Goal: Transaction & Acquisition: Purchase product/service

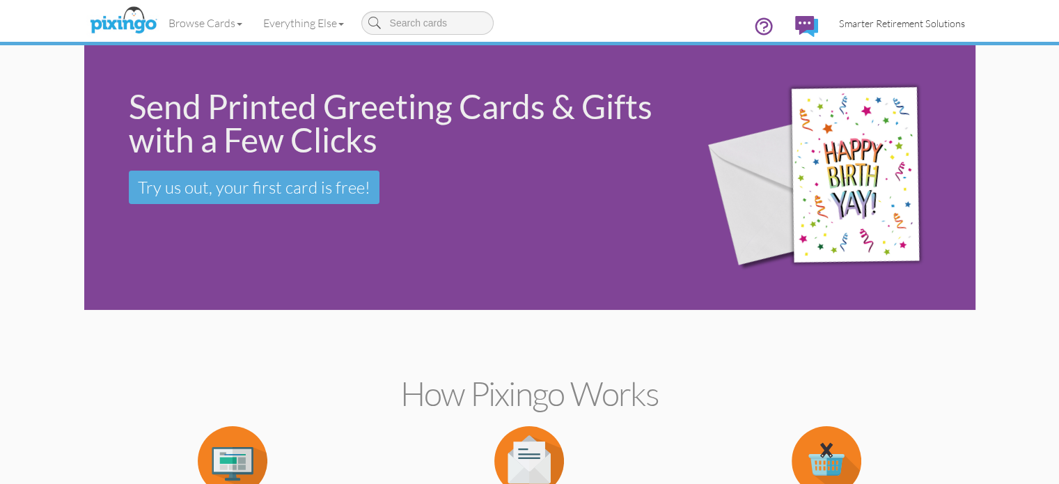
click at [976, 29] on link "Smarter Retirement Solutions" at bounding box center [902, 24] width 147 height 36
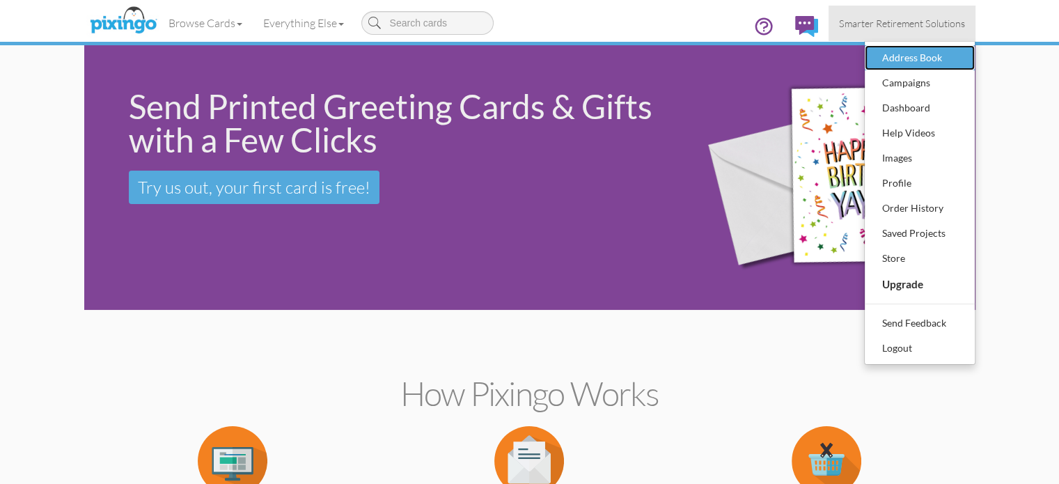
click at [961, 65] on div "Address Book" at bounding box center [920, 57] width 82 height 21
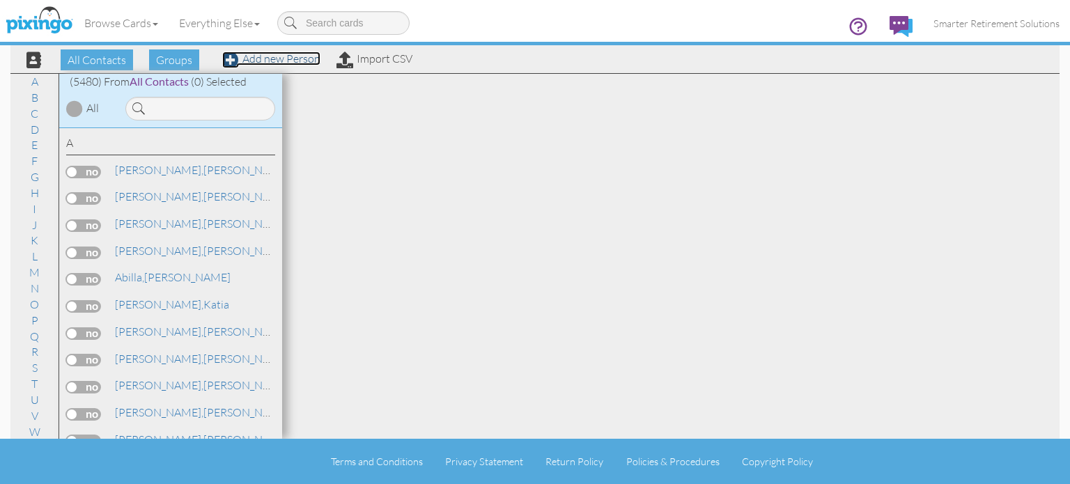
click at [295, 58] on link "Add new Person" at bounding box center [271, 59] width 98 height 14
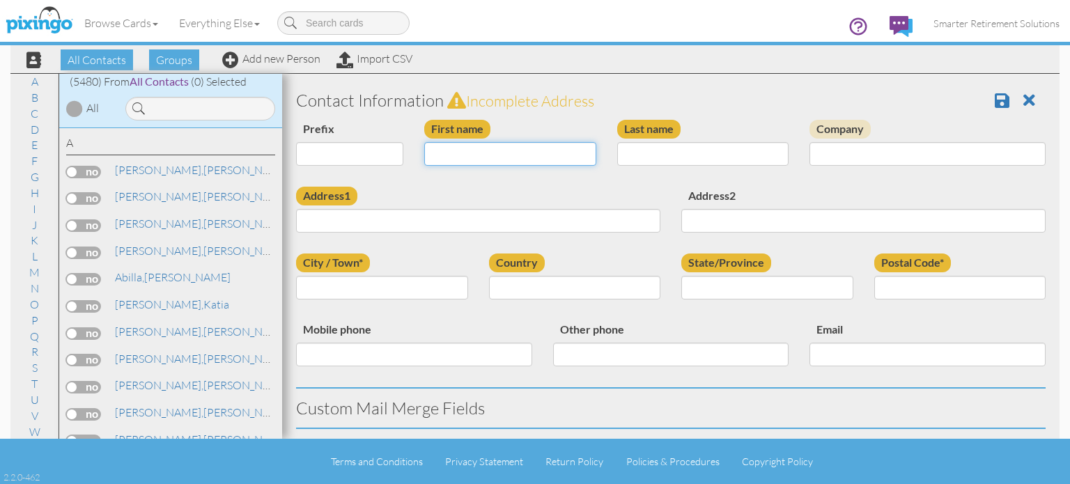
click at [493, 148] on input "First name" at bounding box center [510, 154] width 172 height 24
type input "[PERSON_NAME]"
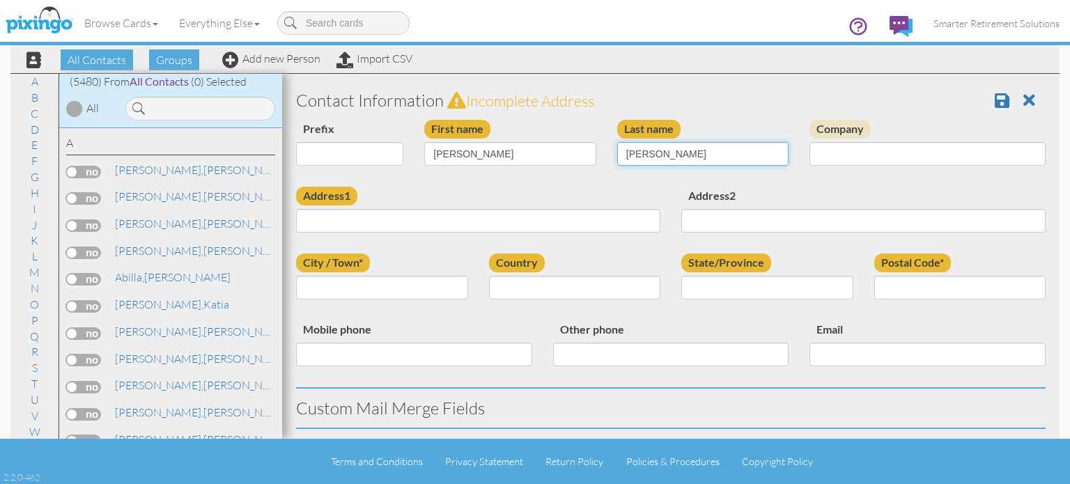
type input "Acosta"
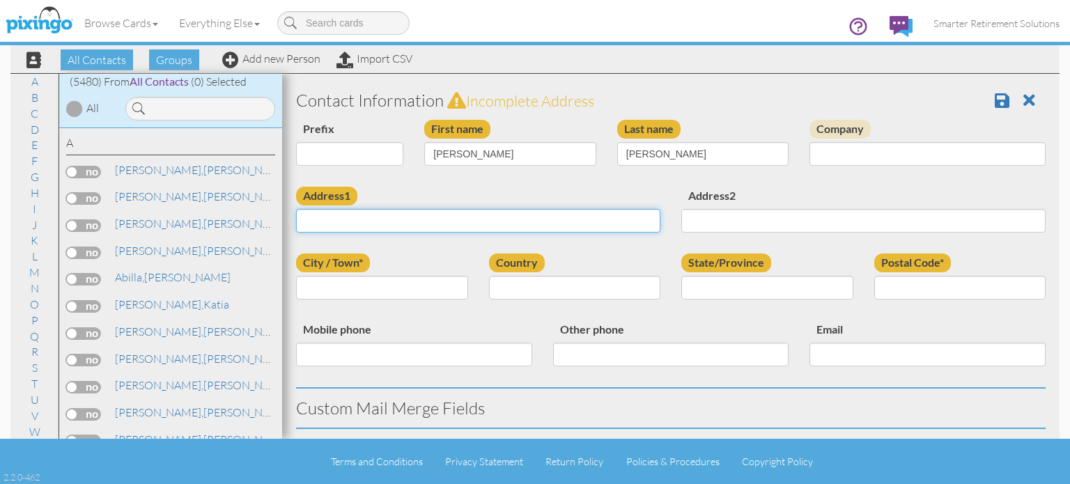
paste input "1003 Tabago Ct Orlando, Florida 32828 United States"
type input "1003 Tabago Ct Orlando, Florida 32828 United States"
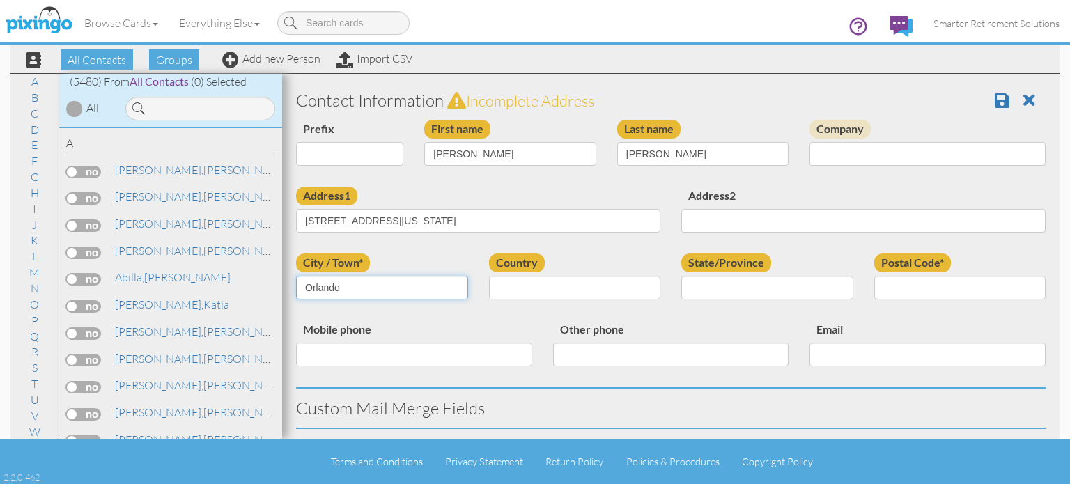
type input "Orlando"
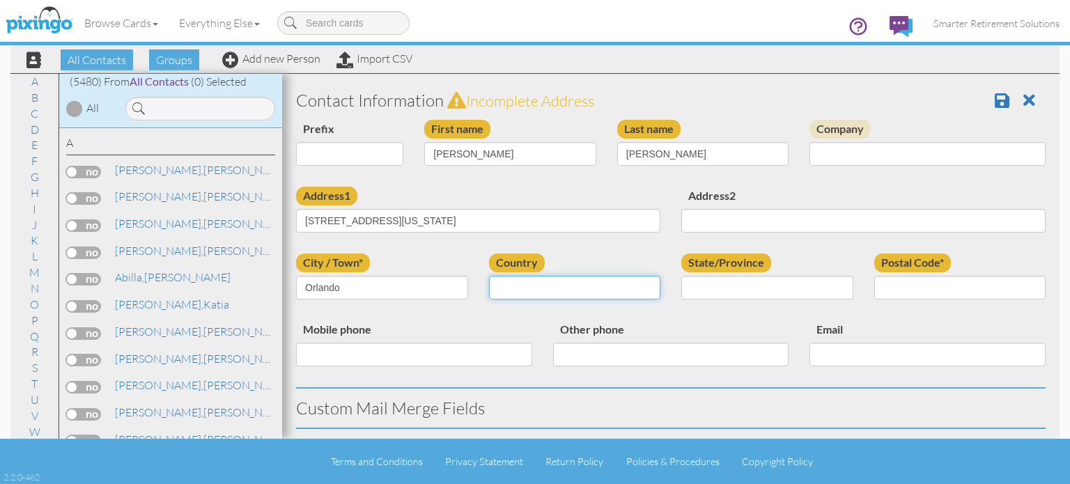
select select "object:17739"
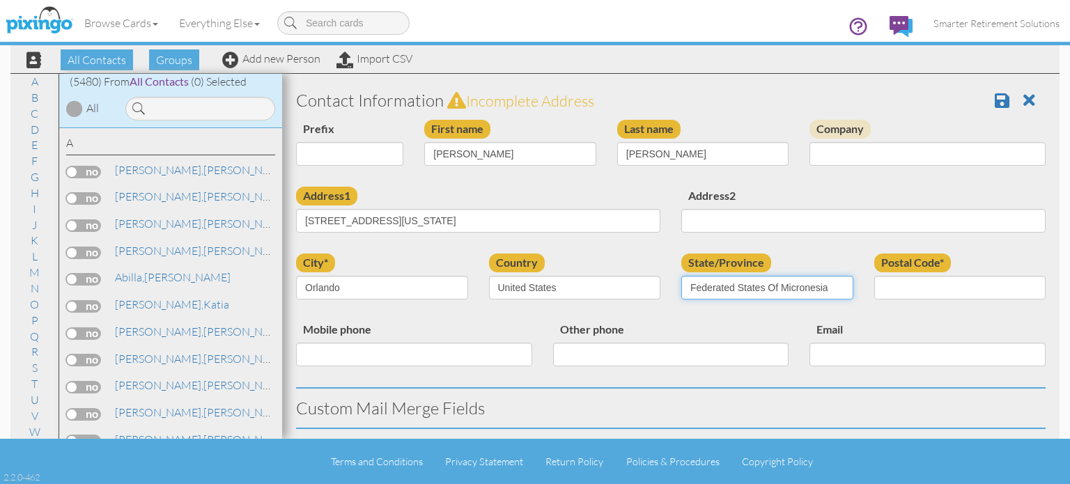
select select "object:17998"
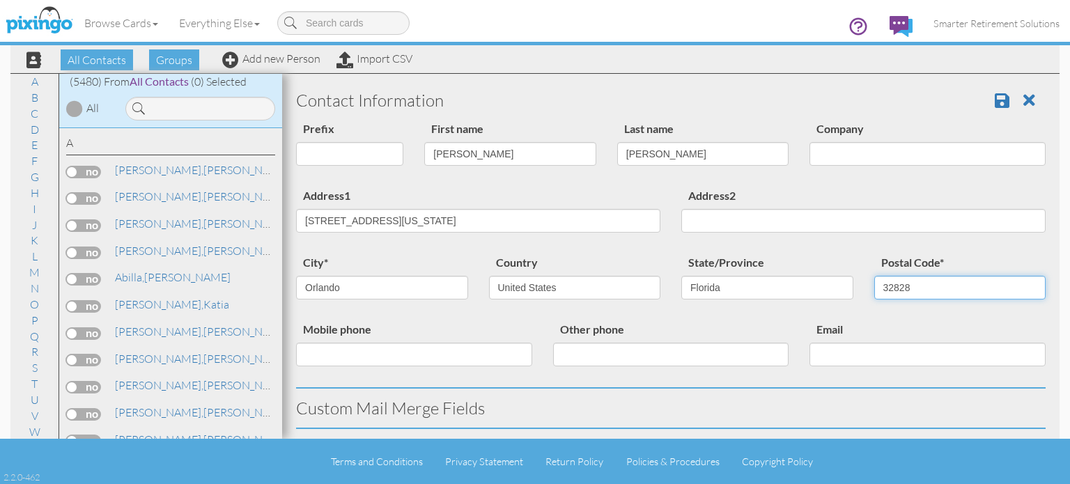
type input "32828"
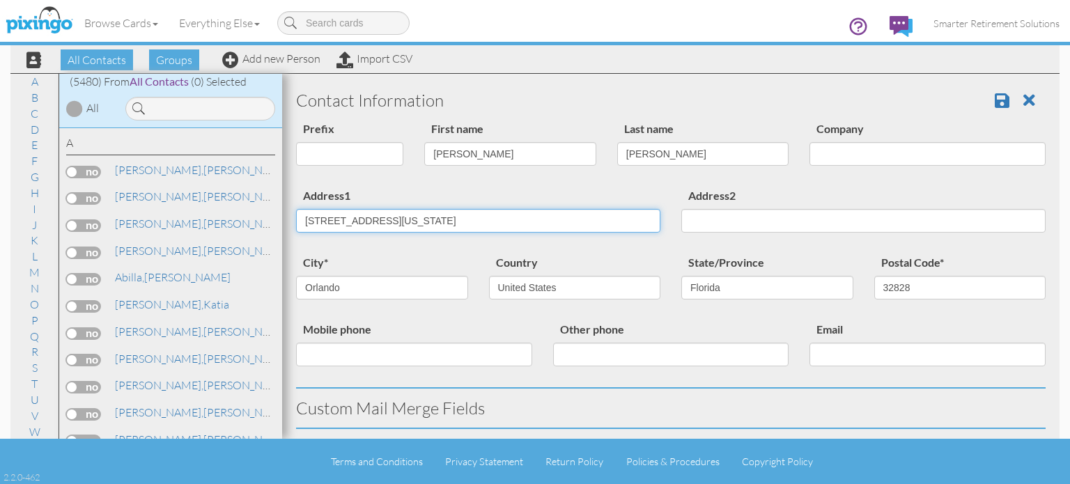
drag, startPoint x: 373, startPoint y: 219, endPoint x: 604, endPoint y: 223, distance: 231.2
click at [604, 223] on input "1003 Tabago Ct Orlando, Florida 32828 United States" at bounding box center [478, 221] width 364 height 24
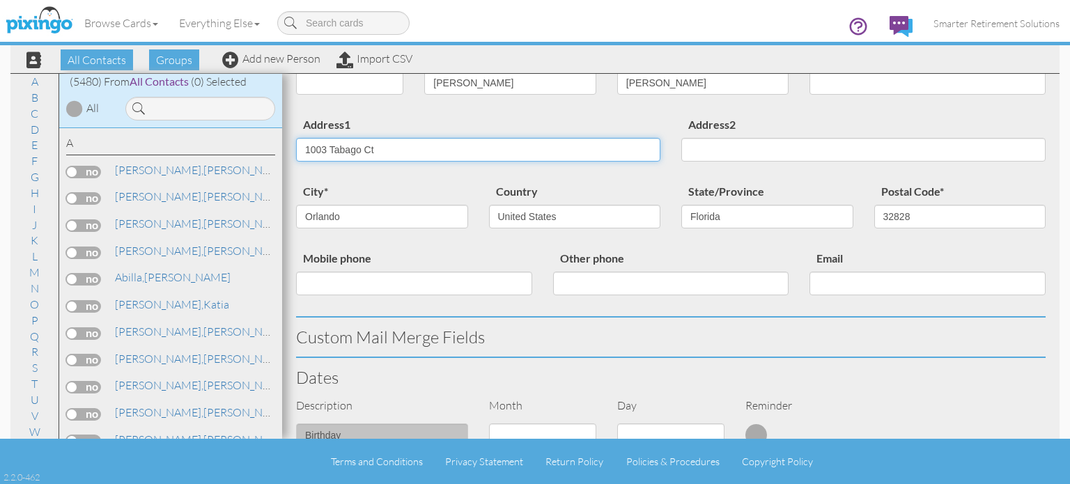
scroll to position [139, 0]
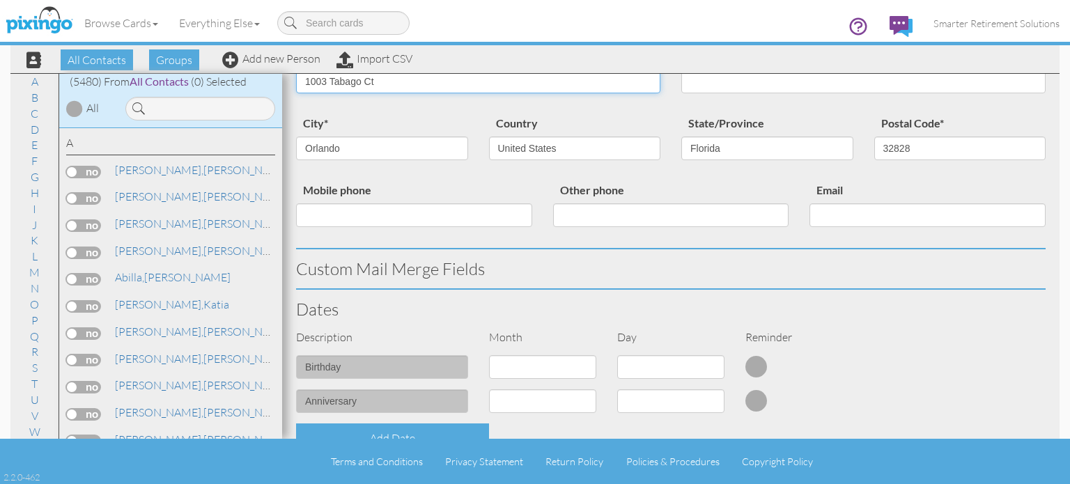
type input "1003 Tabago Ct"
click at [632, 260] on h3 "Custom Mail Merge Fields" at bounding box center [670, 269] width 749 height 18
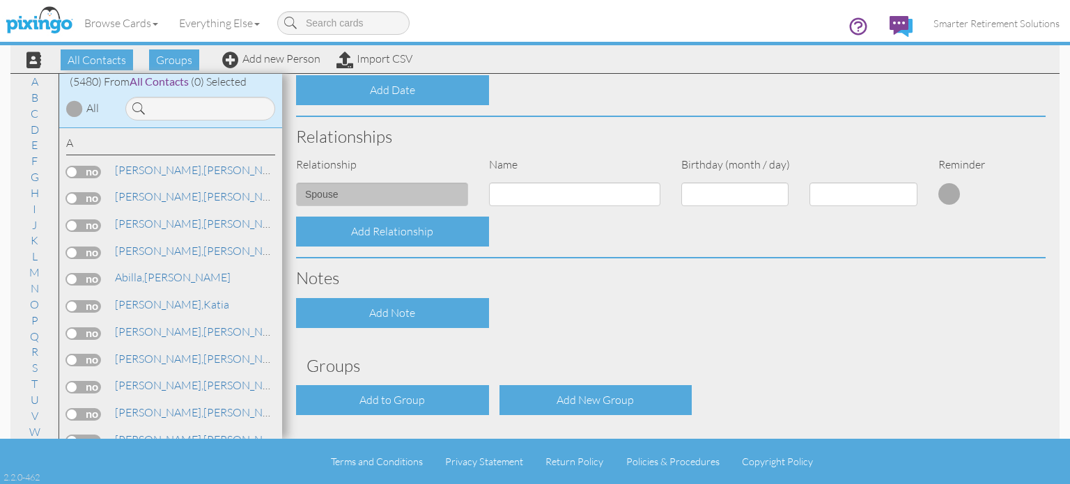
scroll to position [533, 0]
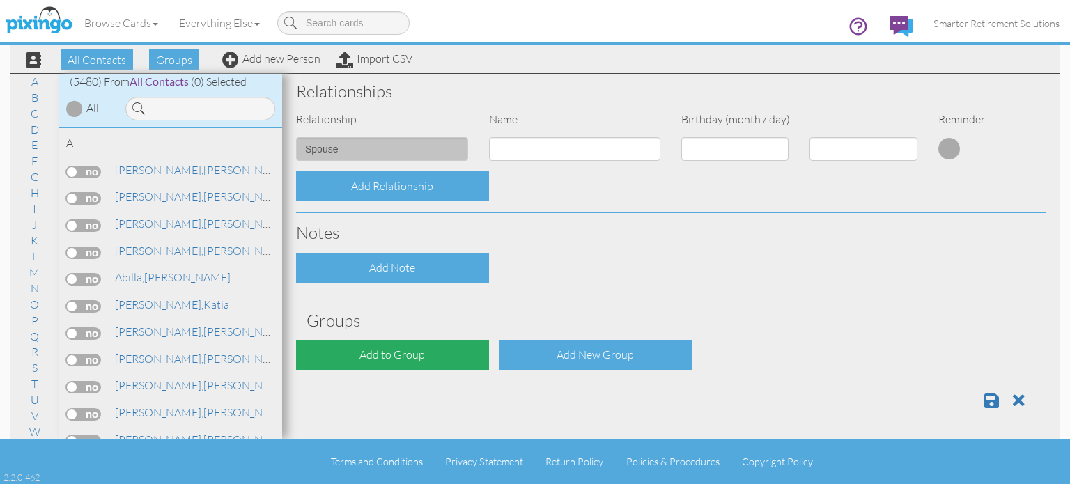
click at [427, 351] on div "Add to Group" at bounding box center [392, 355] width 193 height 30
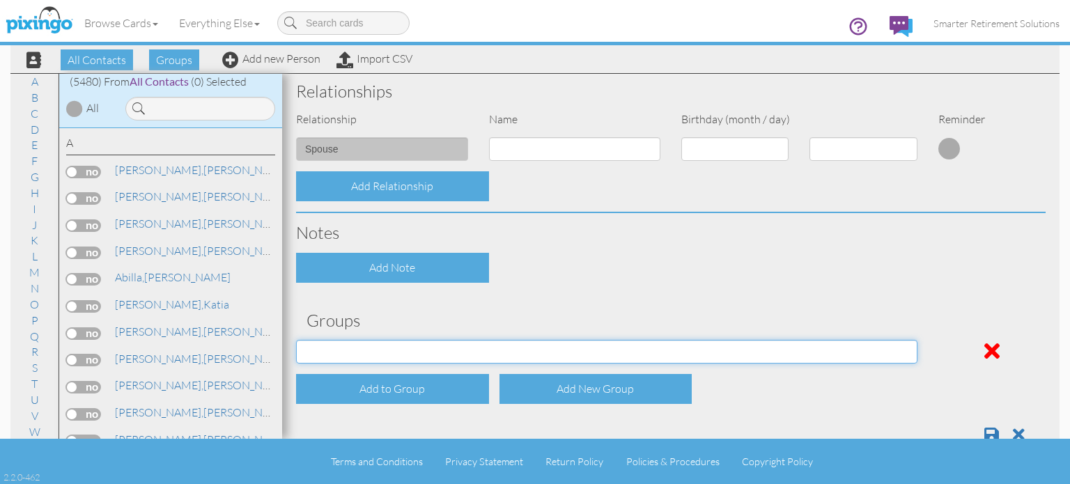
click at [421, 352] on select "04/22/2025 SMARTER FEDS OSD DMEA California 06/25/2025 BOP Onsite 08/12 Puerto …" at bounding box center [606, 352] width 621 height 24
select select "object:18059"
click at [296, 340] on select "04/22/2025 SMARTER FEDS OSD DMEA California 06/25/2025 BOP Onsite 08/12 Puerto …" at bounding box center [606, 352] width 621 height 24
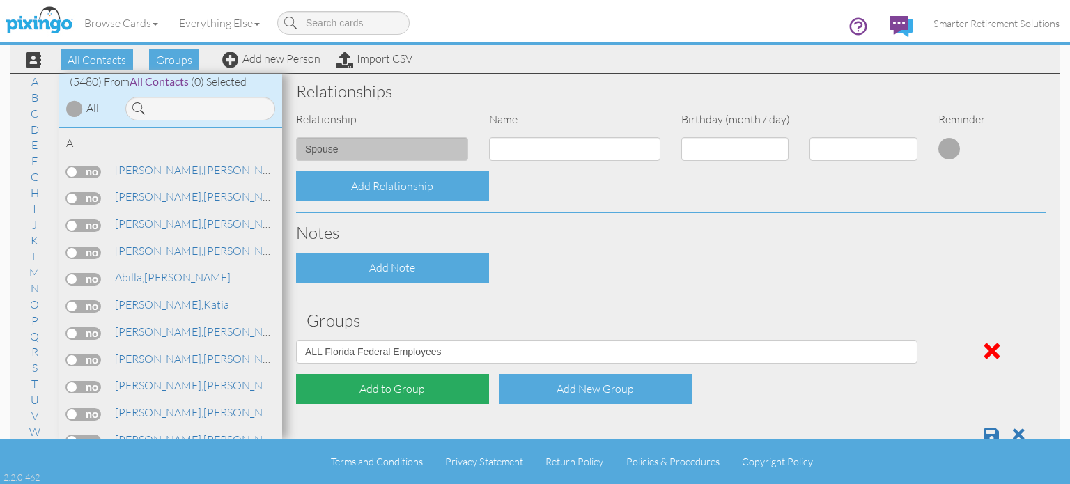
click at [387, 386] on div "Add to Group" at bounding box center [392, 389] width 193 height 30
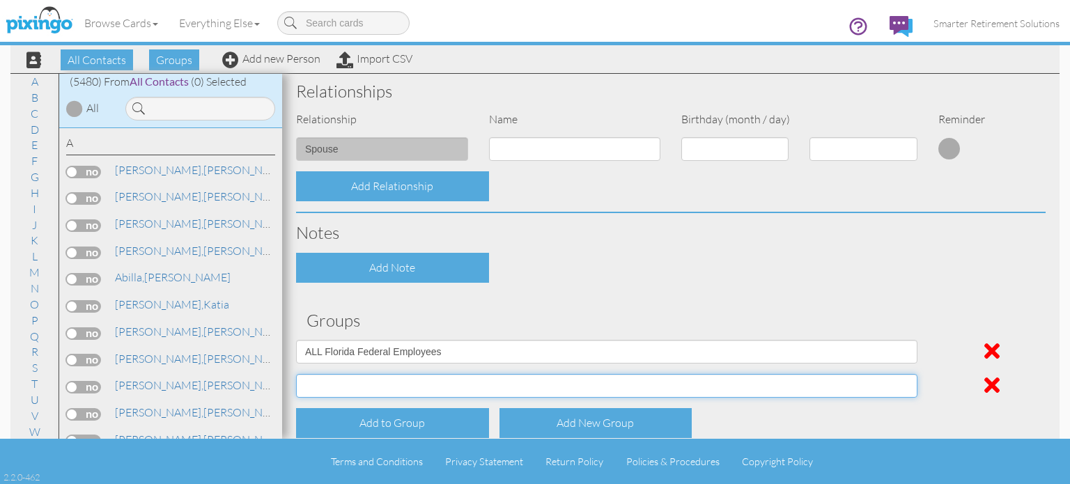
click at [386, 389] on select "04/22/2025 SMARTER FEDS OSD DMEA California 06/25/2025 BOP Onsite 08/12 Puerto …" at bounding box center [606, 386] width 621 height 24
select select "object:18109"
click at [296, 374] on select "04/22/2025 SMARTER FEDS OSD DMEA California 06/25/2025 BOP Onsite 08/12 Puerto …" at bounding box center [606, 386] width 621 height 24
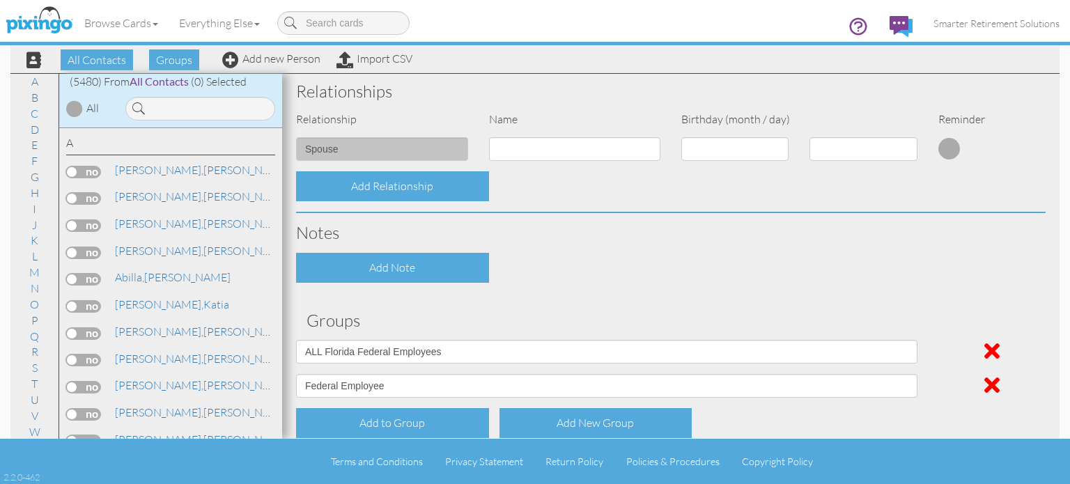
click at [616, 267] on div "Add Note" at bounding box center [670, 268] width 770 height 30
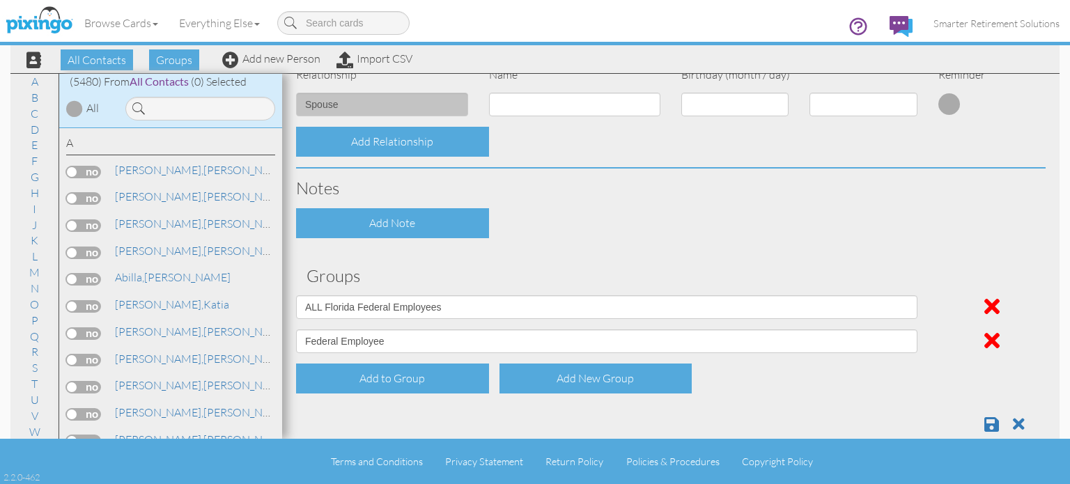
scroll to position [602, 0]
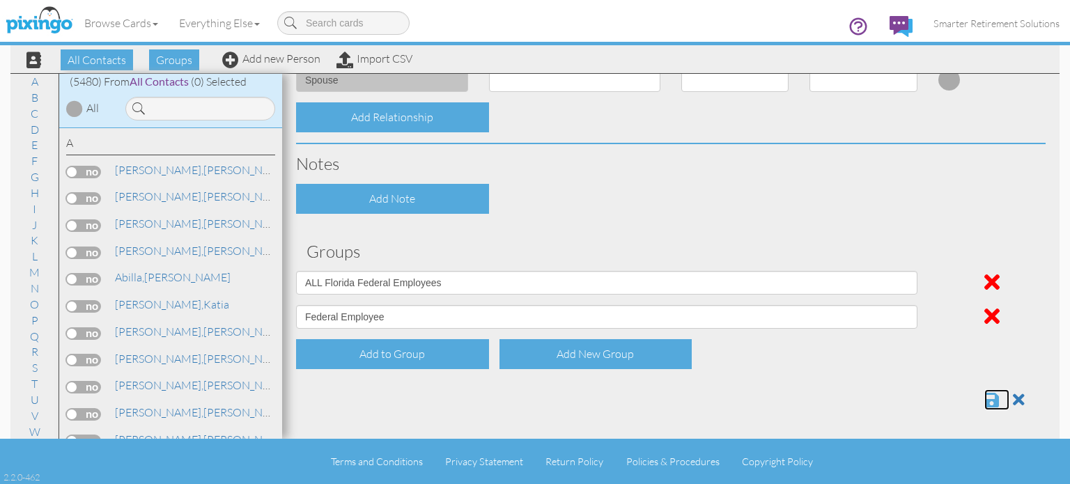
click at [984, 400] on span at bounding box center [991, 399] width 15 height 17
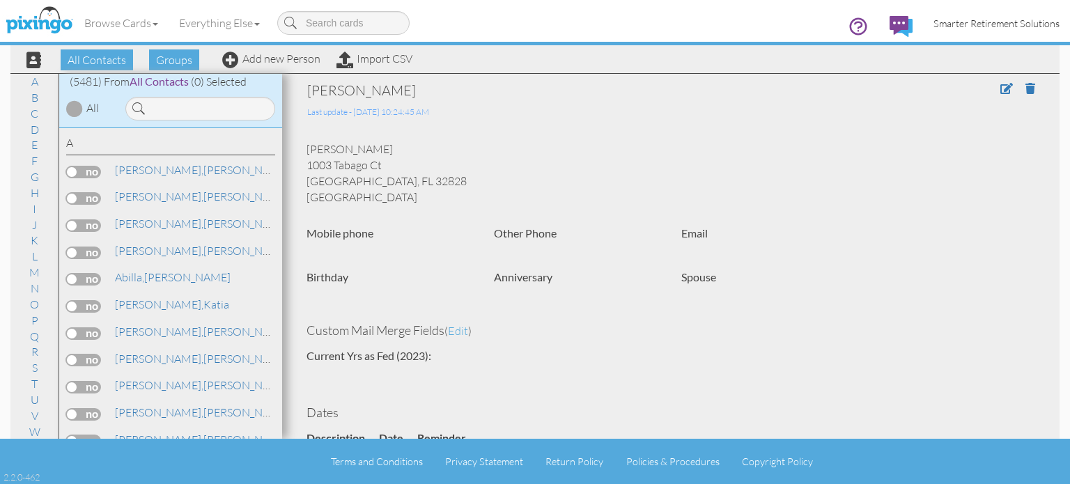
click at [957, 24] on span "Smarter Retirement Solutions" at bounding box center [996, 23] width 126 height 12
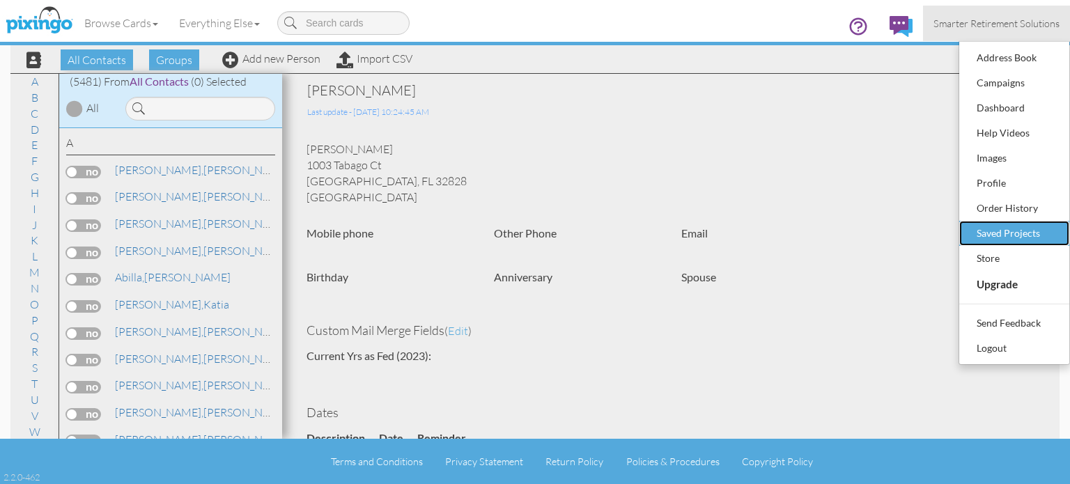
click at [978, 228] on div "Saved Projects" at bounding box center [1014, 233] width 82 height 21
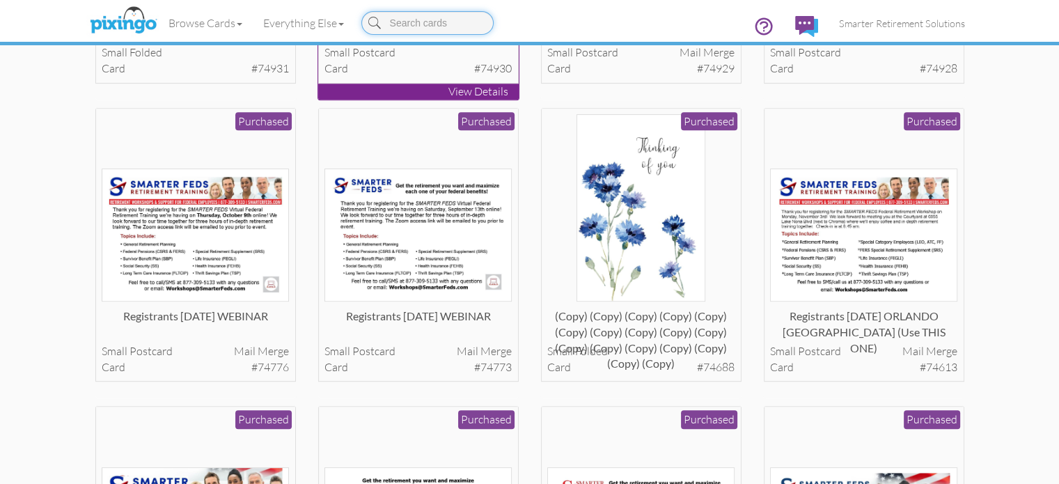
scroll to position [766, 0]
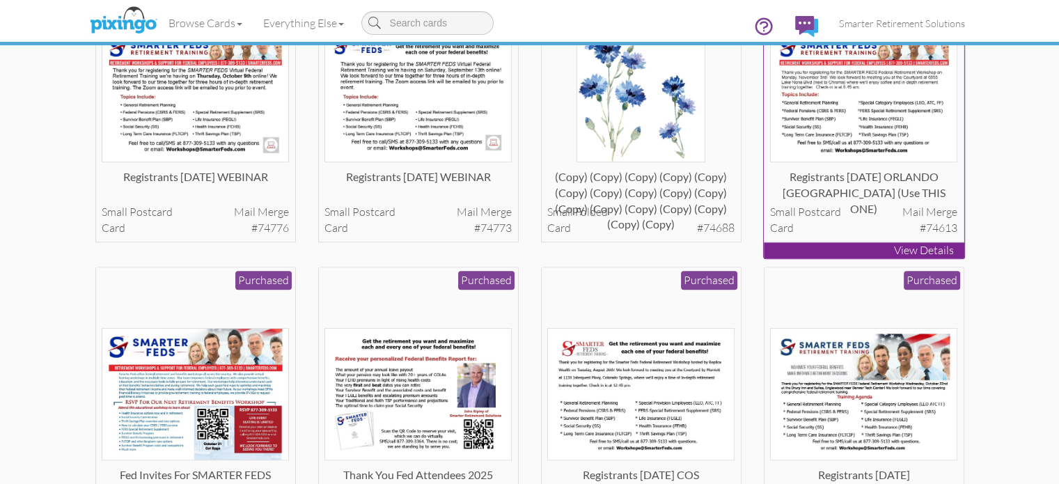
click at [955, 162] on img at bounding box center [863, 95] width 187 height 133
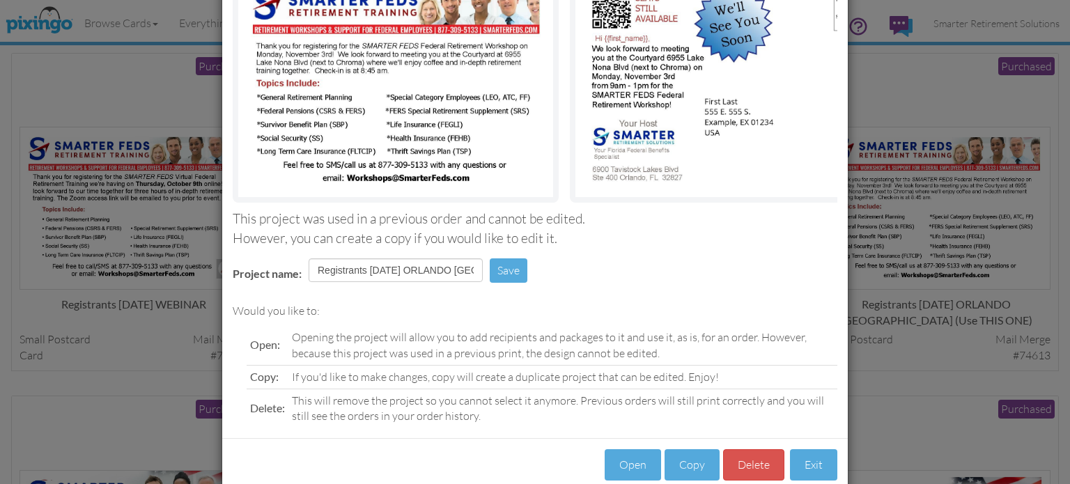
scroll to position [177, 0]
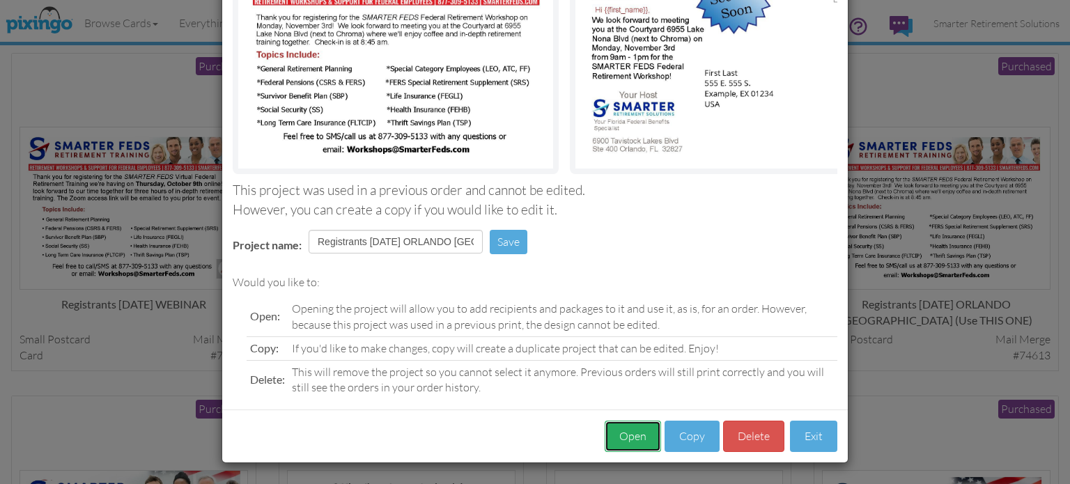
click at [632, 439] on button "Open" at bounding box center [632, 436] width 56 height 31
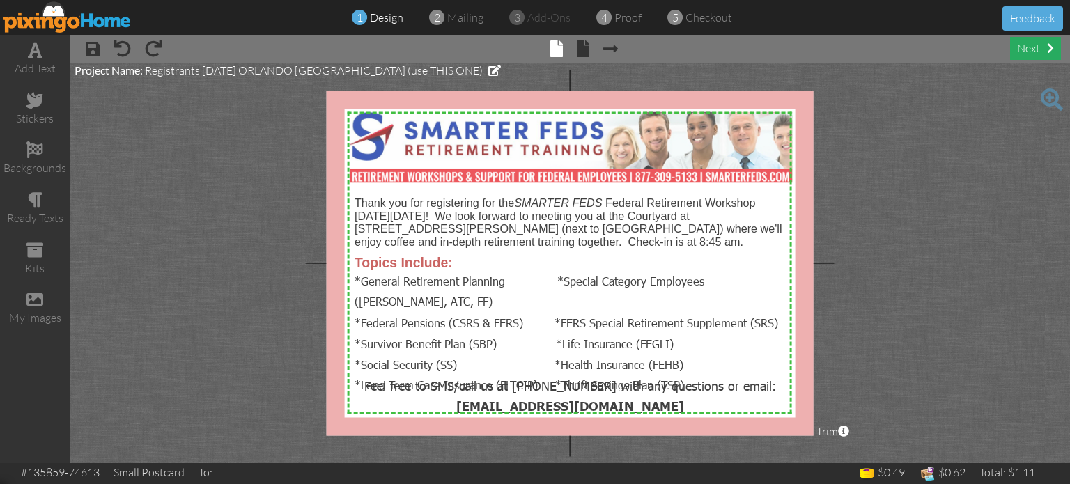
click at [1026, 50] on div "next" at bounding box center [1035, 48] width 51 height 23
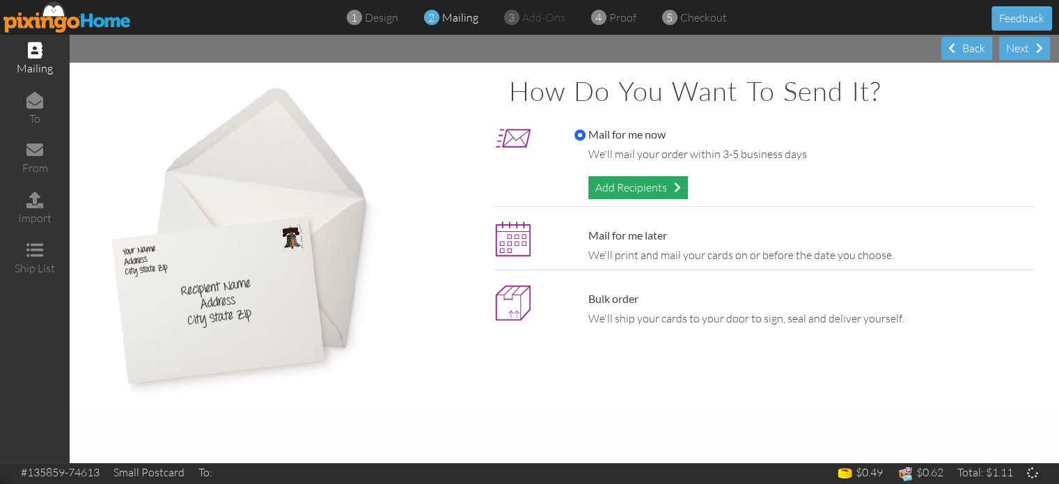
click at [636, 191] on div "Add Recipients" at bounding box center [638, 187] width 100 height 23
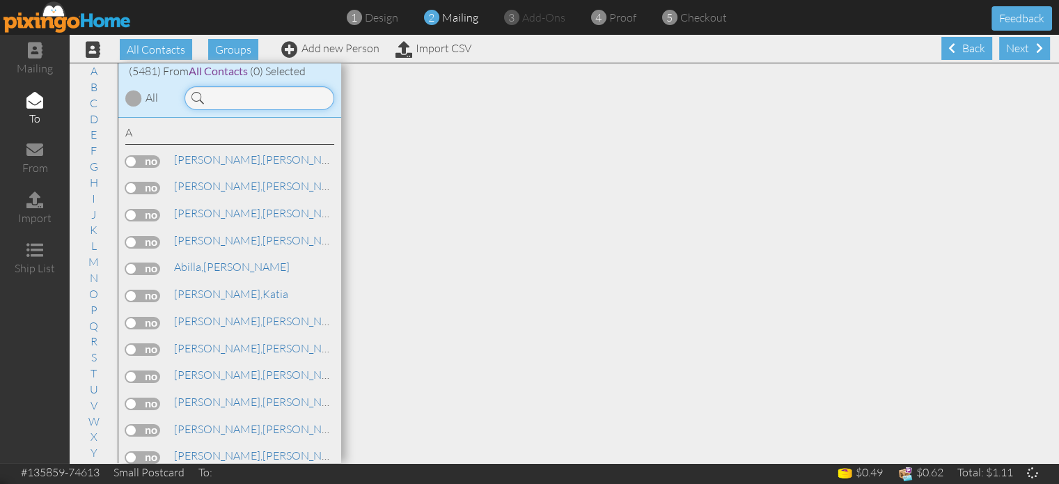
click at [279, 100] on input at bounding box center [260, 98] width 150 height 24
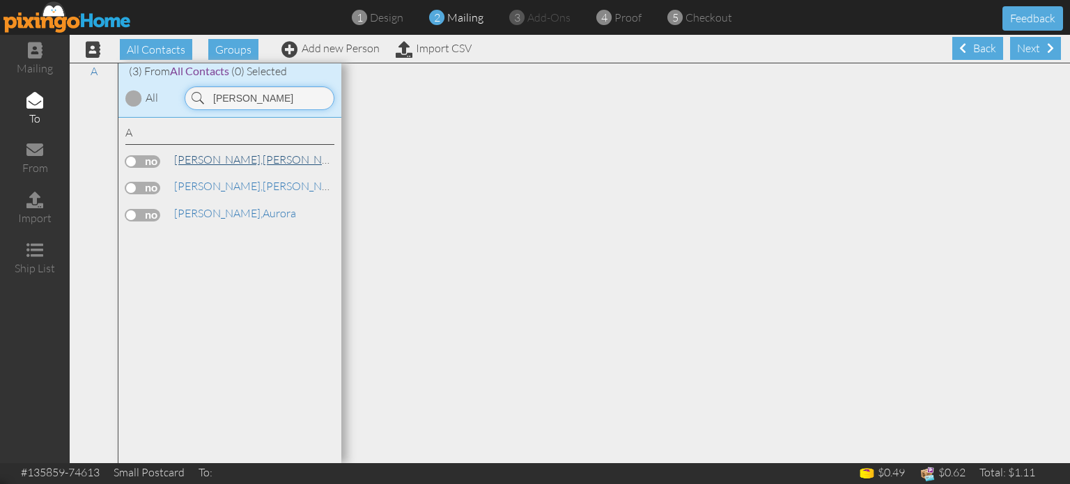
type input "acosta"
click at [207, 159] on span "[PERSON_NAME]," at bounding box center [218, 159] width 88 height 14
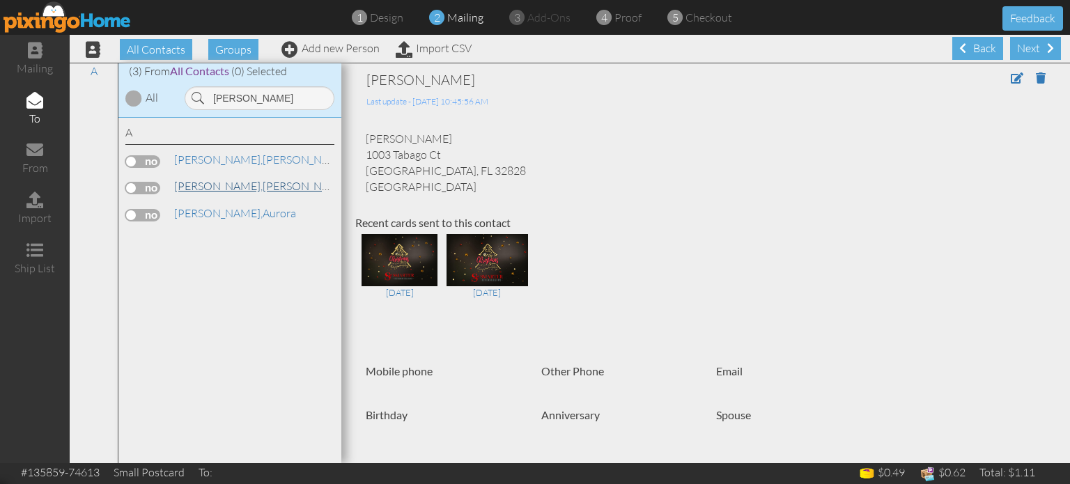
click at [194, 186] on span "[PERSON_NAME]," at bounding box center [218, 186] width 88 height 14
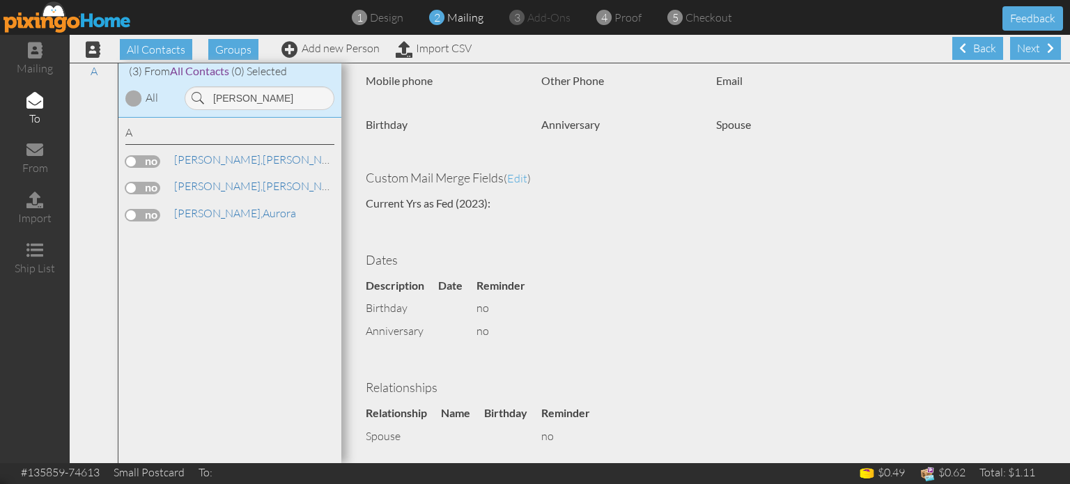
scroll to position [39, 0]
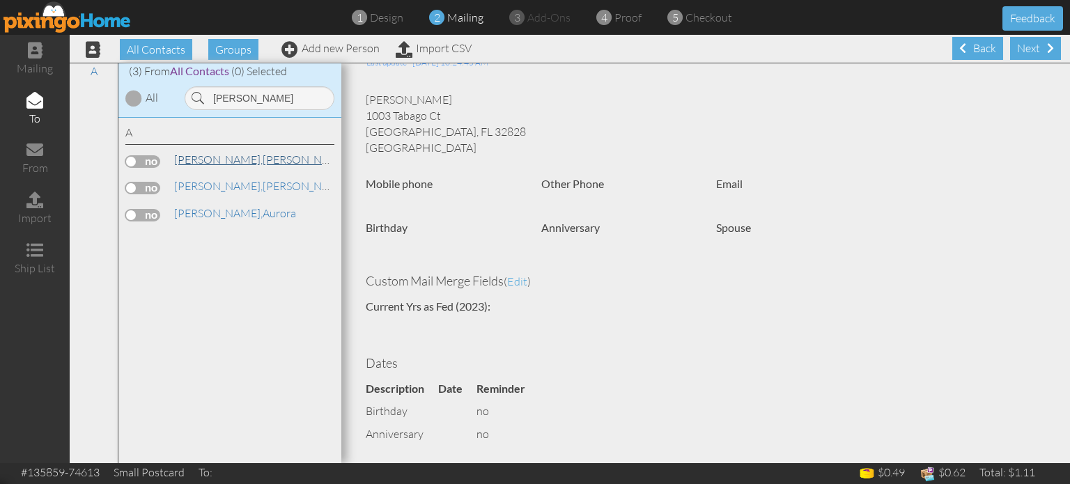
click at [237, 159] on link "Acosta, Andrea" at bounding box center [262, 159] width 178 height 17
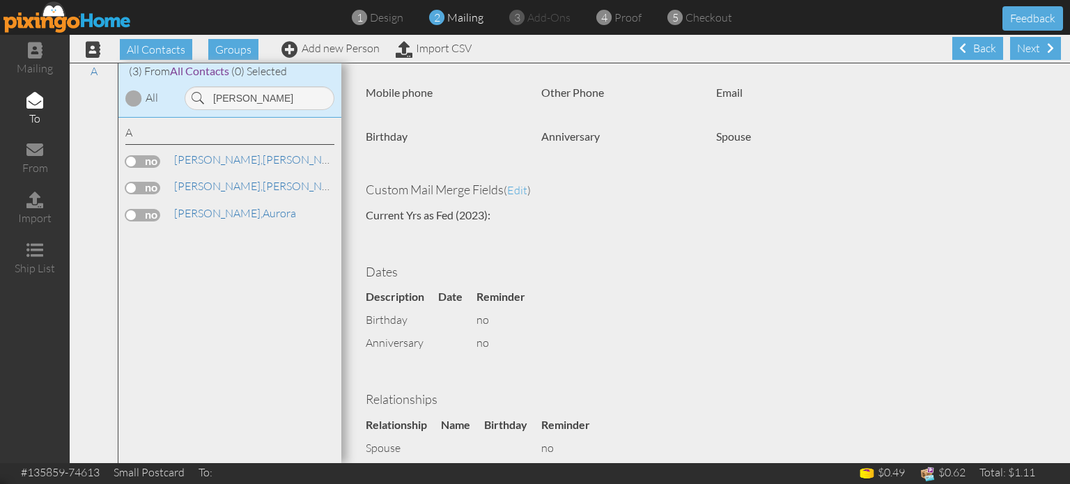
scroll to position [465, 0]
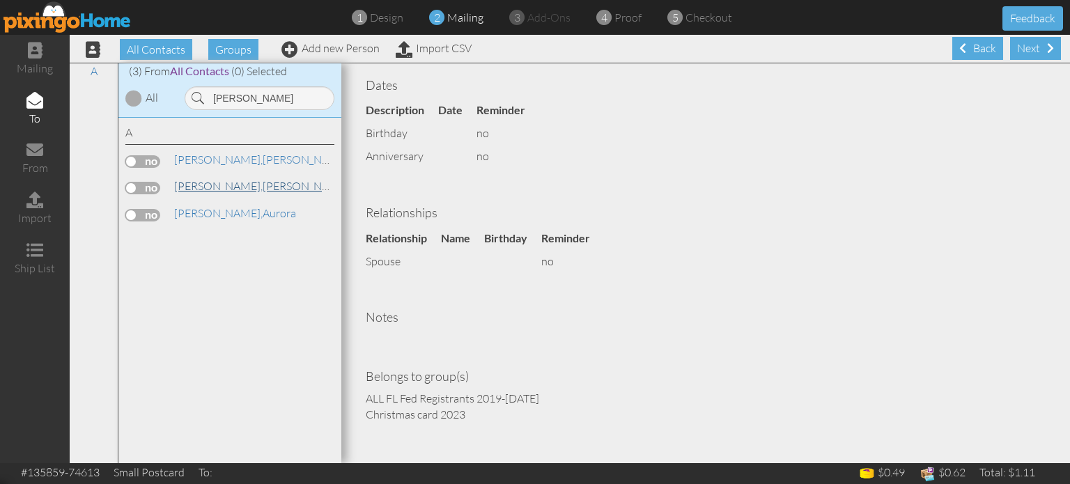
click at [237, 185] on link "Acosta, Andrea" at bounding box center [262, 186] width 178 height 17
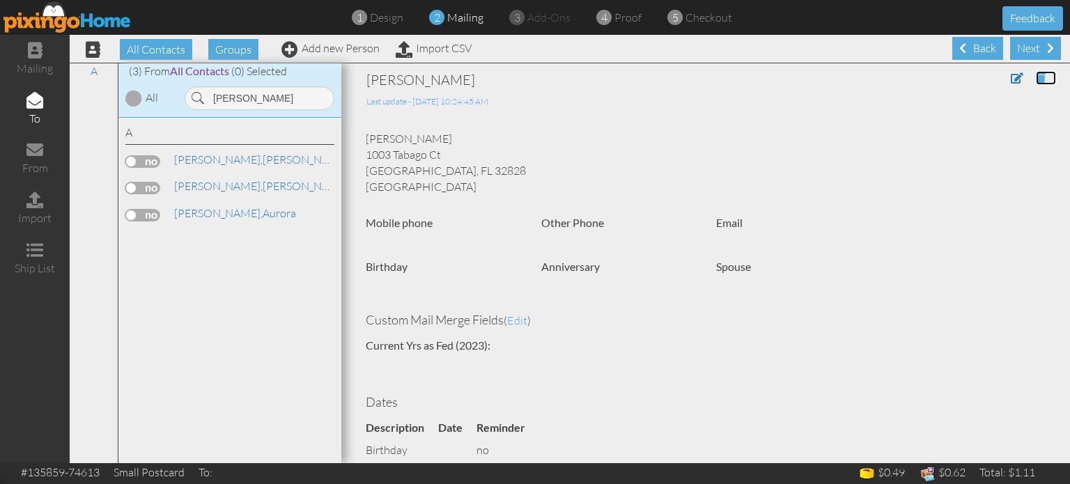
click at [1035, 77] on span at bounding box center [1040, 77] width 10 height 11
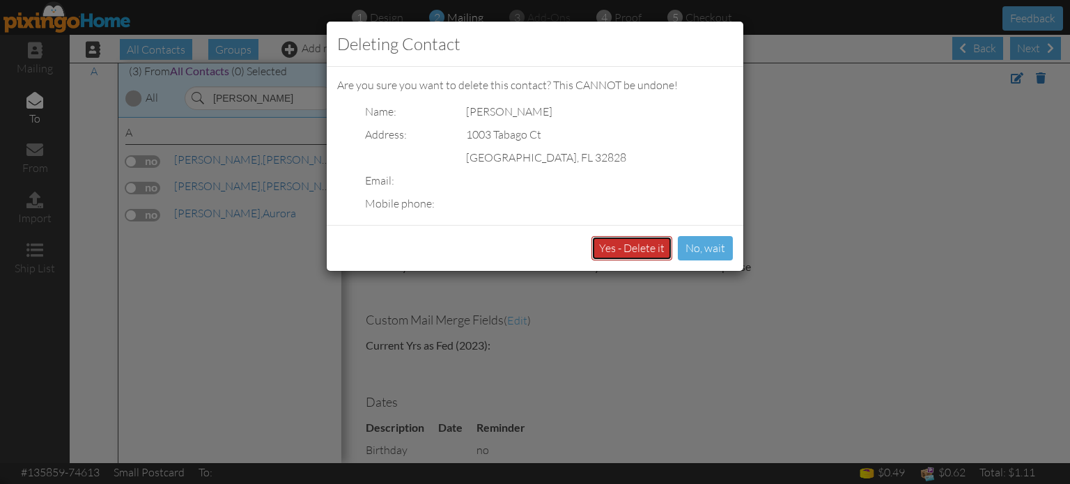
click at [655, 244] on button "Yes - Delete it" at bounding box center [631, 248] width 81 height 24
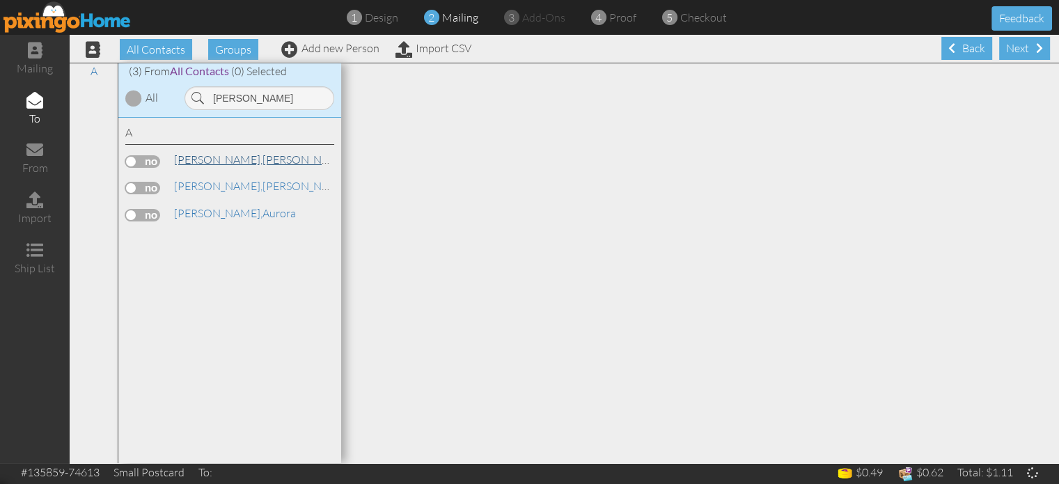
click at [230, 161] on link "Acosta, Andrea" at bounding box center [262, 159] width 178 height 17
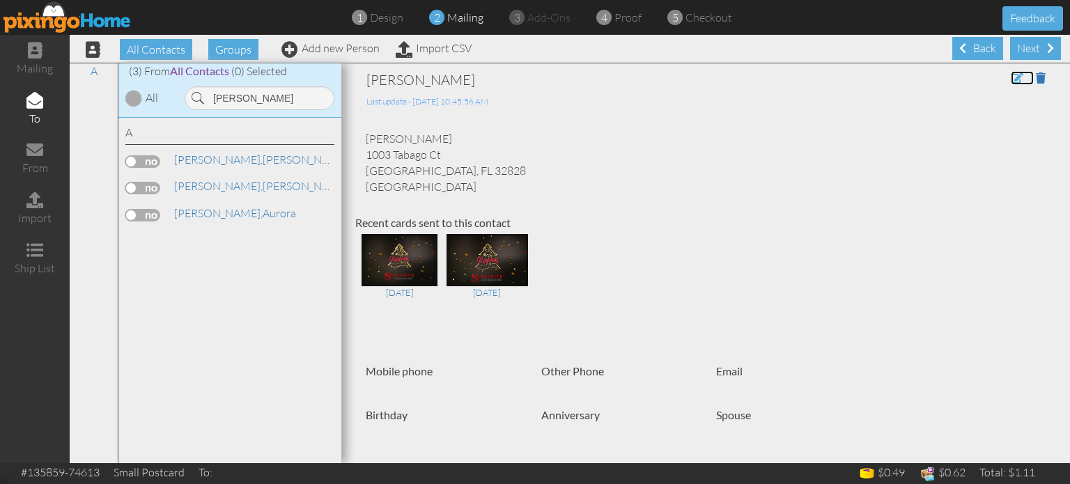
click at [1010, 81] on span at bounding box center [1016, 77] width 13 height 11
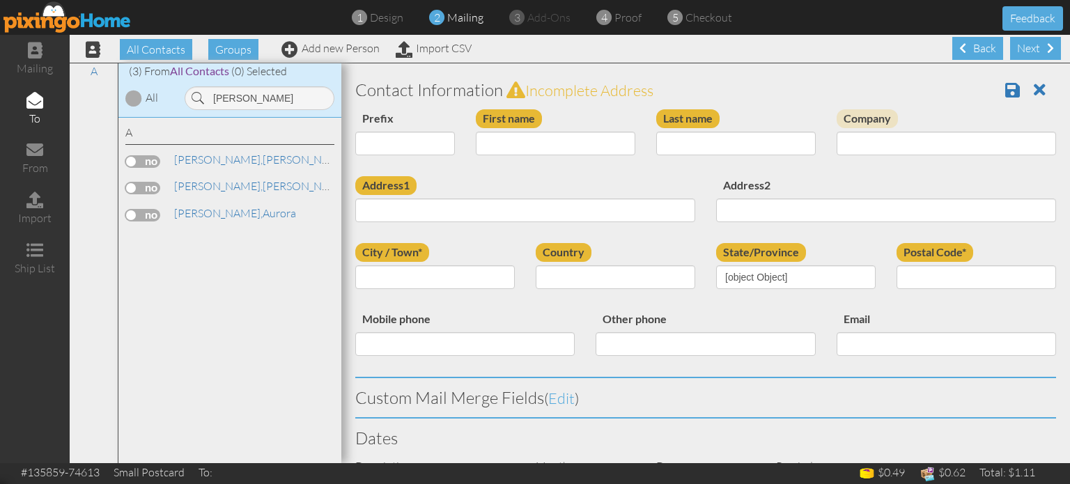
type input "[PERSON_NAME]"
type input "Acosta"
type input "1003 Tabago Ct"
type input "Orlando"
type input "32828"
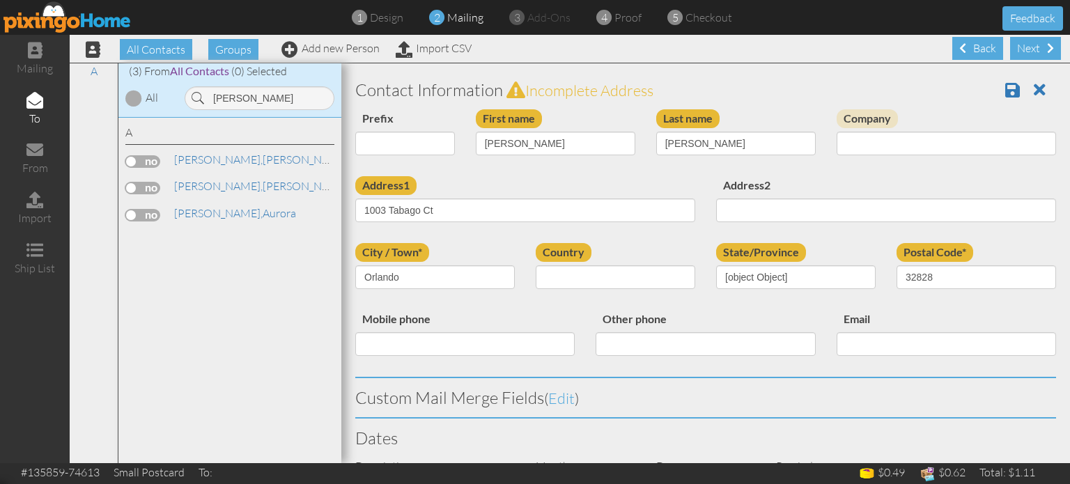
select select "object:30188"
select select "object:30433"
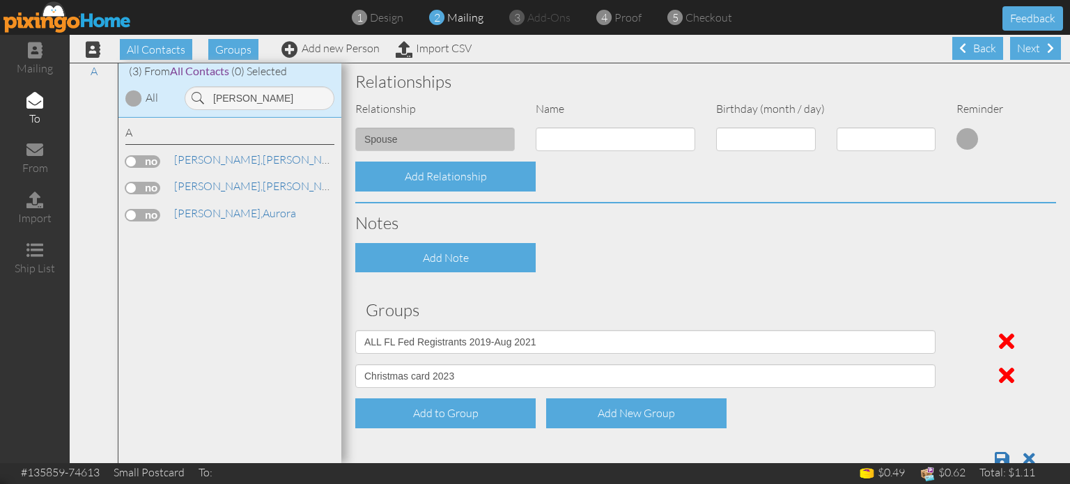
scroll to position [633, 0]
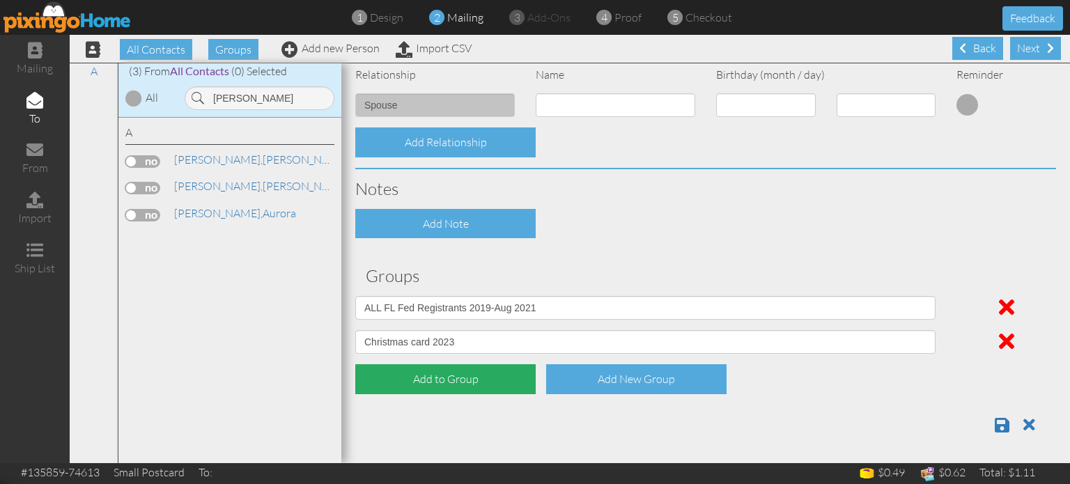
click at [461, 381] on div "Add to Group" at bounding box center [445, 379] width 180 height 30
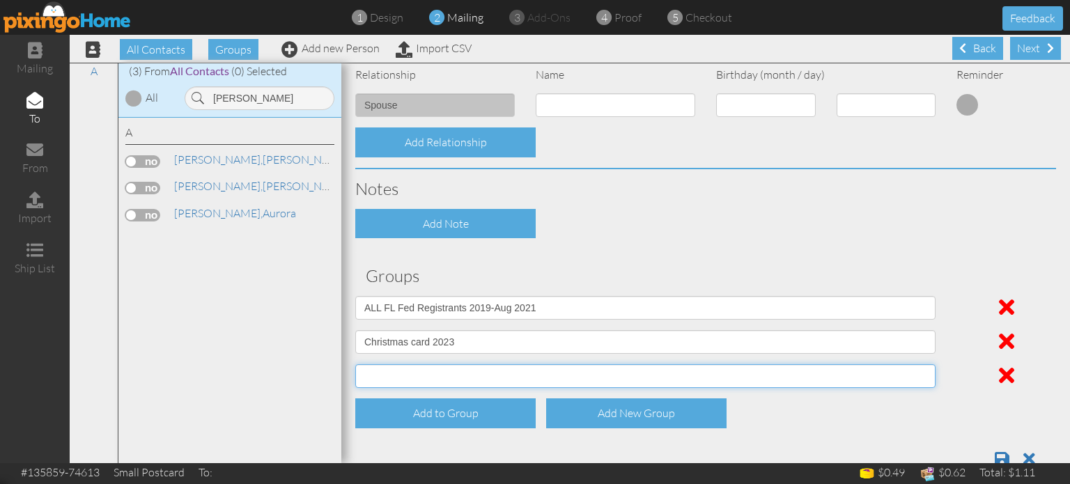
click at [454, 378] on select "[DATE] SMARTER FEDS OSD DMEA [US_STATE] [DATE] BOP Onsite 08/12 [US_STATE] Regi…" at bounding box center [645, 376] width 580 height 24
select select "object:29967"
click at [355, 364] on select "[DATE] SMARTER FEDS OSD DMEA [US_STATE] [DATE] BOP Onsite 08/12 [US_STATE] Regi…" at bounding box center [645, 376] width 580 height 24
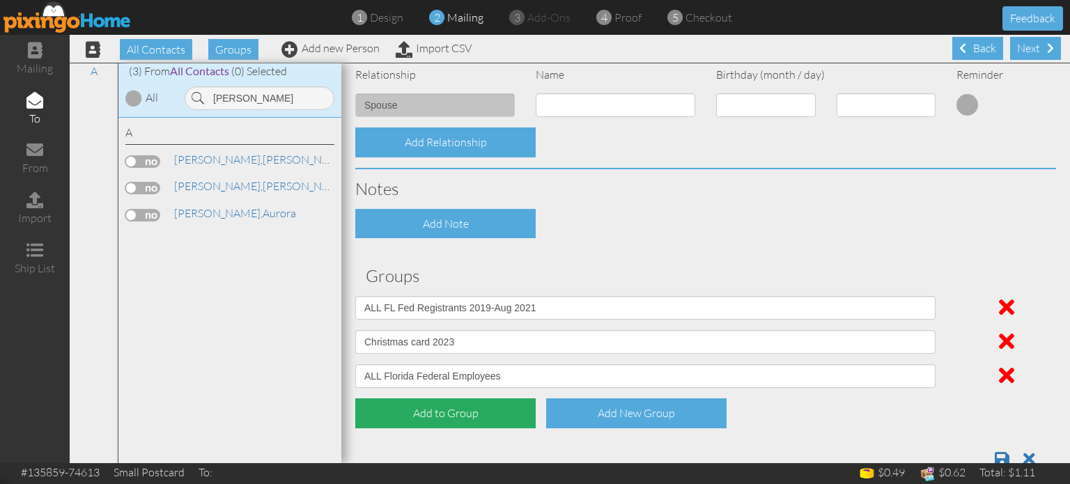
click at [437, 412] on div "Add to Group" at bounding box center [445, 413] width 180 height 30
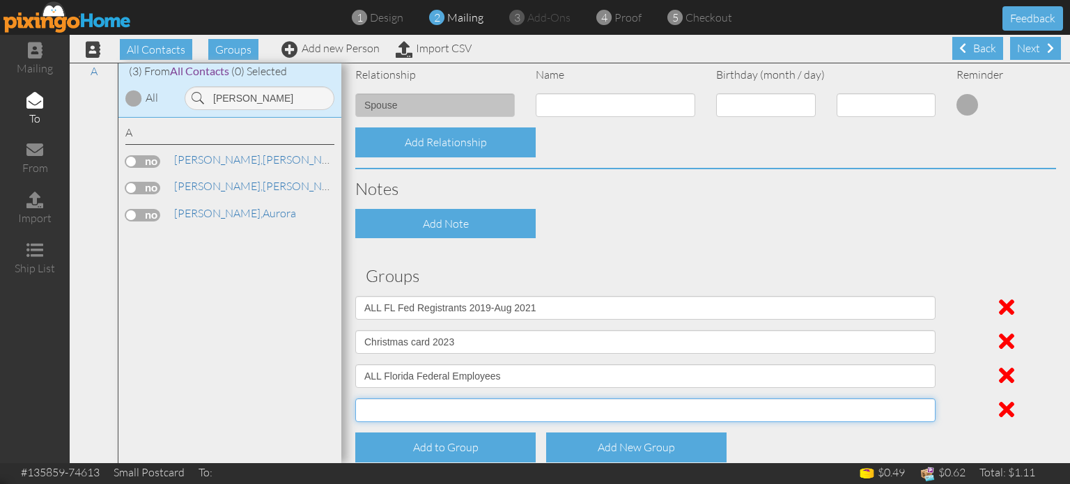
click at [437, 412] on select "[DATE] SMARTER FEDS OSD DMEA [US_STATE] [DATE] BOP Onsite 08/12 [US_STATE] Regi…" at bounding box center [645, 410] width 580 height 24
select select "object:30017"
click at [355, 398] on select "[DATE] SMARTER FEDS OSD DMEA [US_STATE] [DATE] BOP Onsite 08/12 [US_STATE] Regi…" at bounding box center [645, 410] width 580 height 24
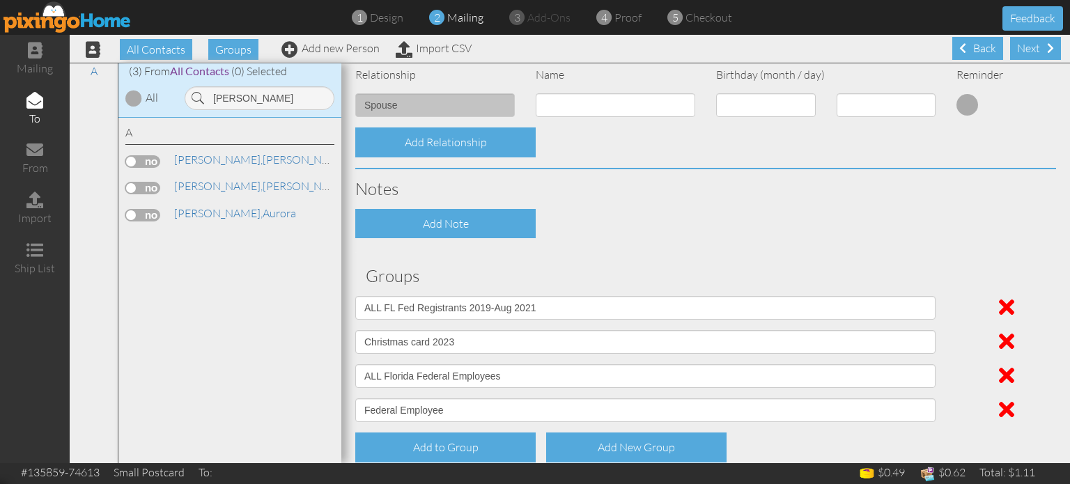
click at [756, 230] on div "Add Note" at bounding box center [705, 224] width 721 height 30
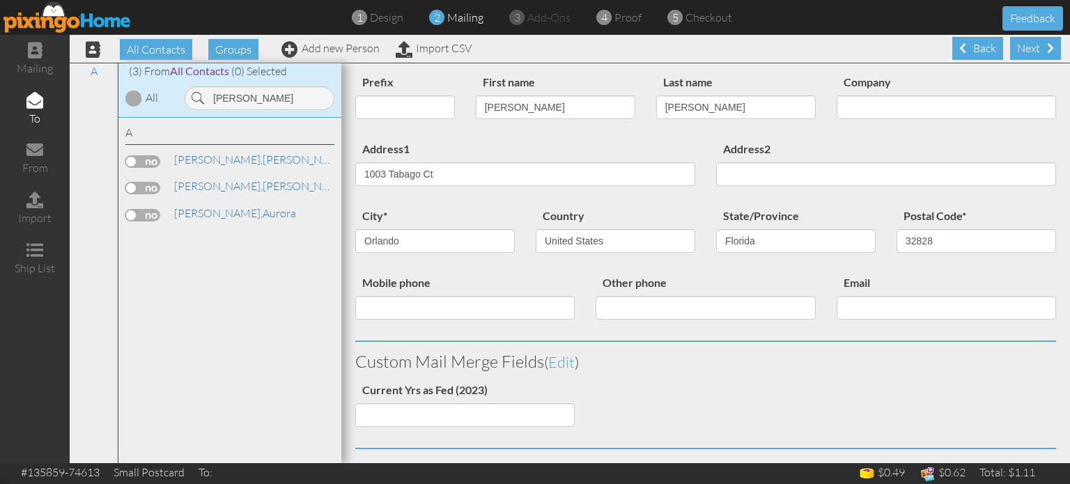
scroll to position [0, 0]
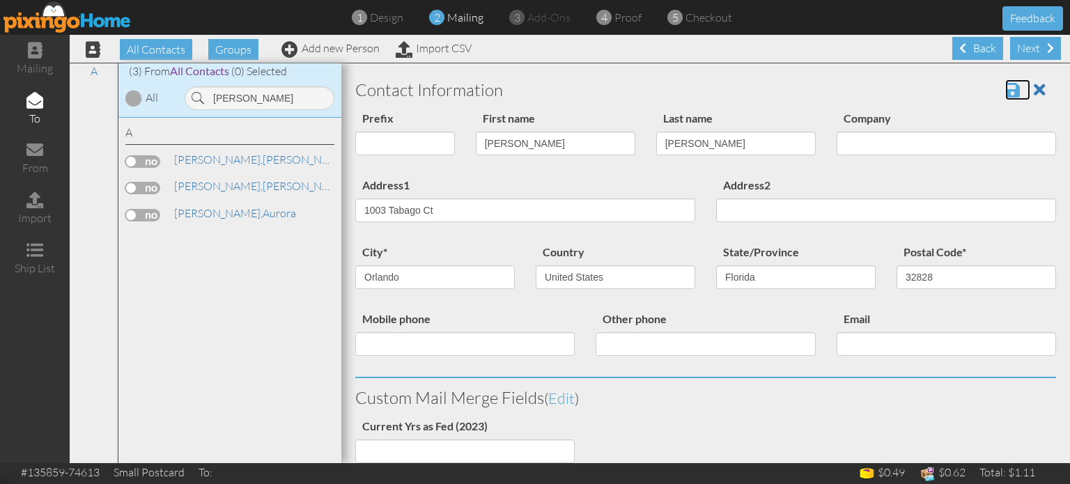
click at [1005, 91] on span at bounding box center [1012, 89] width 15 height 17
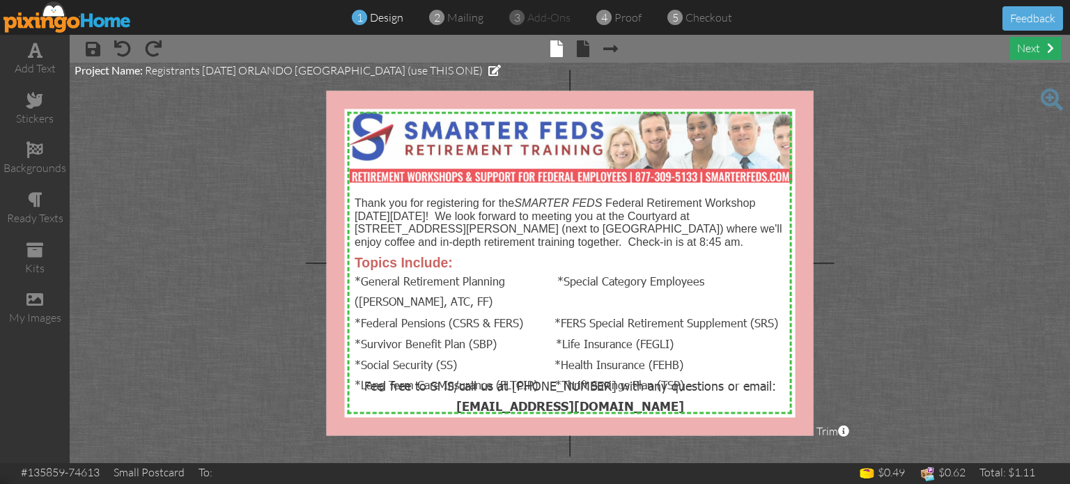
click at [1028, 49] on div "next" at bounding box center [1035, 48] width 51 height 23
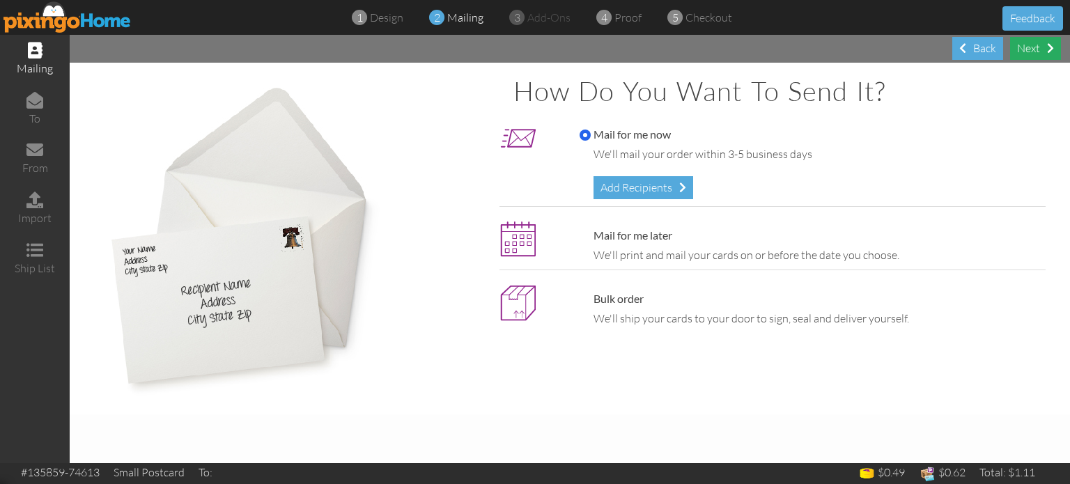
click at [1010, 47] on div "Next" at bounding box center [1035, 48] width 51 height 23
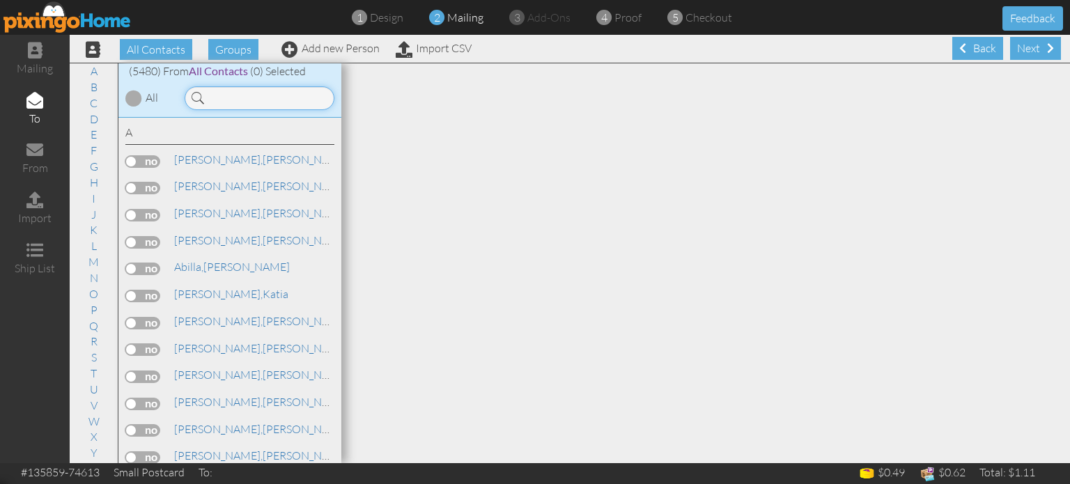
click at [223, 97] on input at bounding box center [260, 98] width 150 height 24
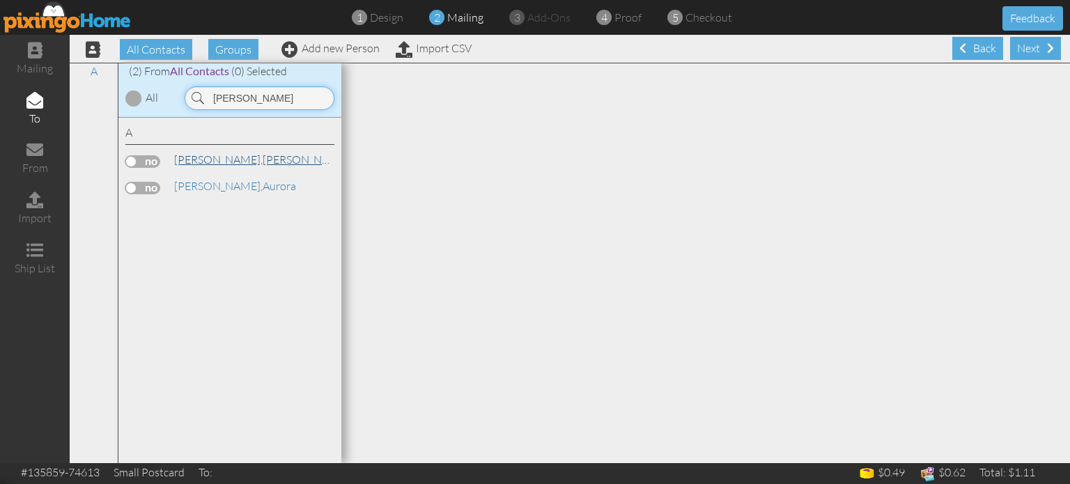
type input "acosta"
click at [201, 160] on span "[PERSON_NAME]," at bounding box center [218, 159] width 88 height 14
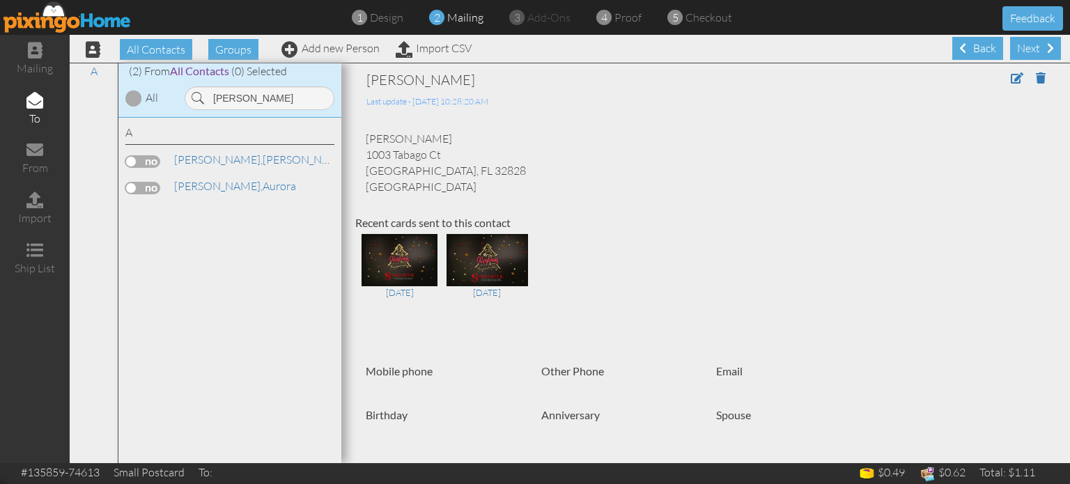
click at [156, 160] on label at bounding box center [142, 161] width 35 height 13
click at [0, 0] on input "checkbox" at bounding box center [0, 0] width 0 height 0
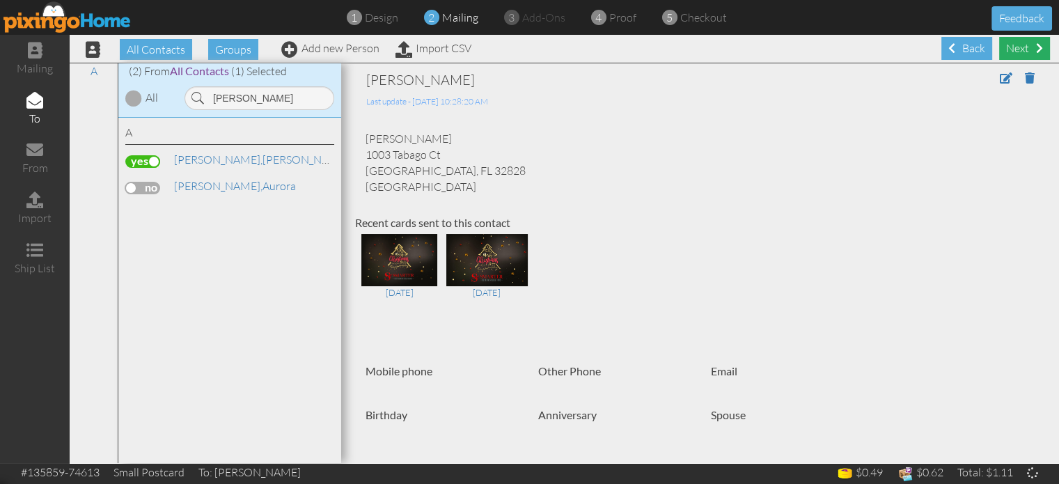
click at [1015, 54] on div "Next" at bounding box center [1024, 48] width 51 height 23
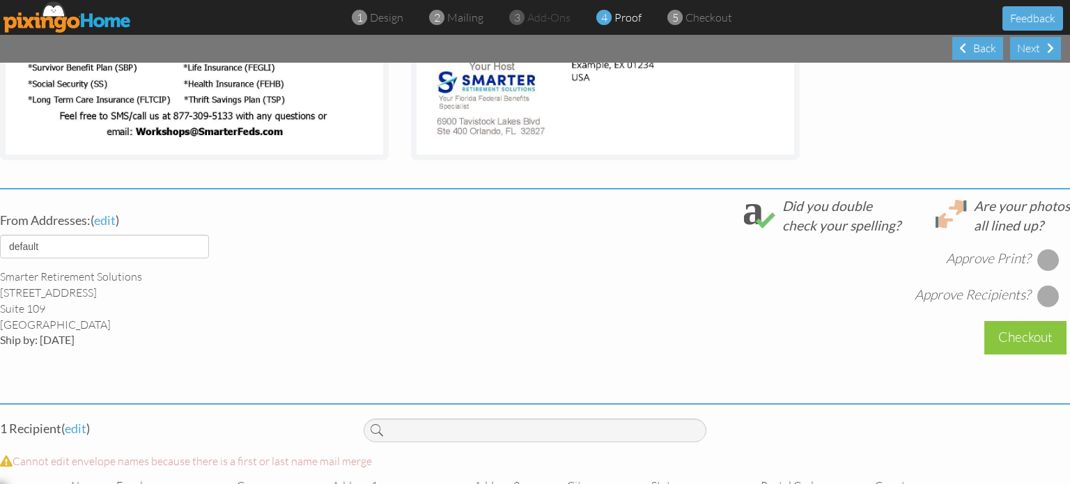
scroll to position [474, 0]
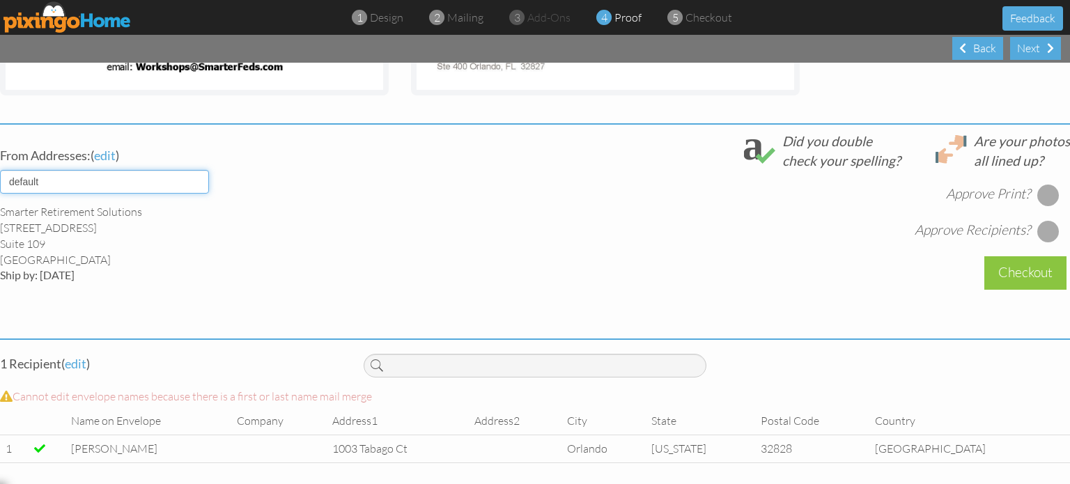
click at [195, 170] on select "default HOME DENVER Team AUSTIN Team COL SPGS team ORLANDO Team Replica Wealth …" at bounding box center [104, 182] width 209 height 24
select select "object:17536"
click at [0, 170] on select "default HOME DENVER Team AUSTIN Team COL SPGS team ORLANDO Team Replica Wealth …" at bounding box center [104, 182] width 209 height 24
click at [366, 257] on div "From Addresses: ( edit ) default HOME DENVER Team AUSTIN Team COL SPGS team ORL…" at bounding box center [535, 228] width 1090 height 192
click at [1041, 184] on div at bounding box center [1048, 195] width 22 height 22
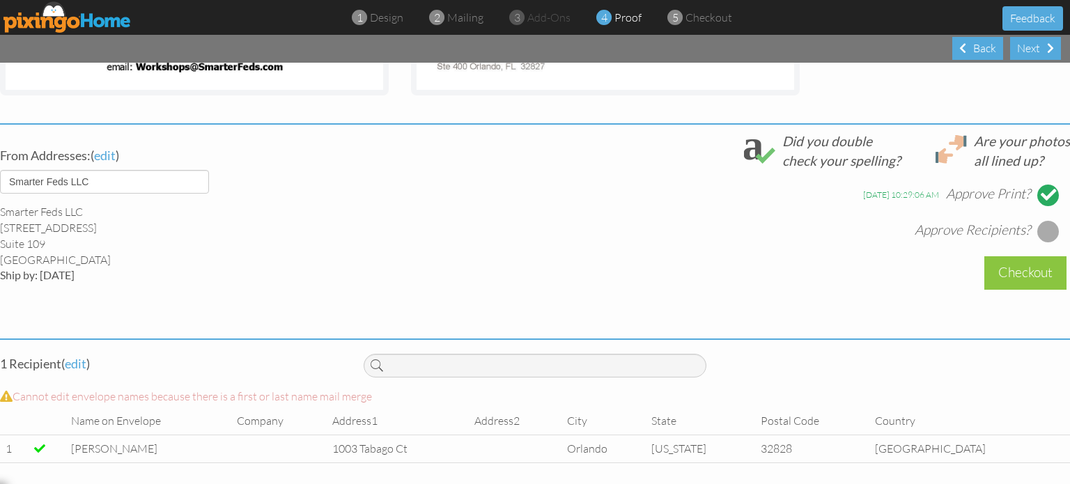
click at [1039, 220] on div at bounding box center [1048, 231] width 22 height 22
click at [1002, 256] on div "Checkout" at bounding box center [1025, 272] width 82 height 33
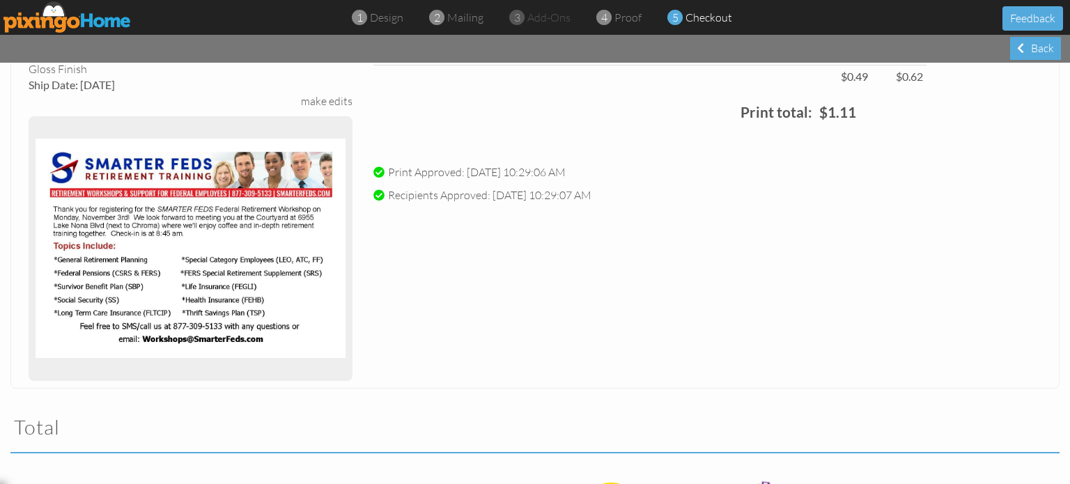
scroll to position [414, 0]
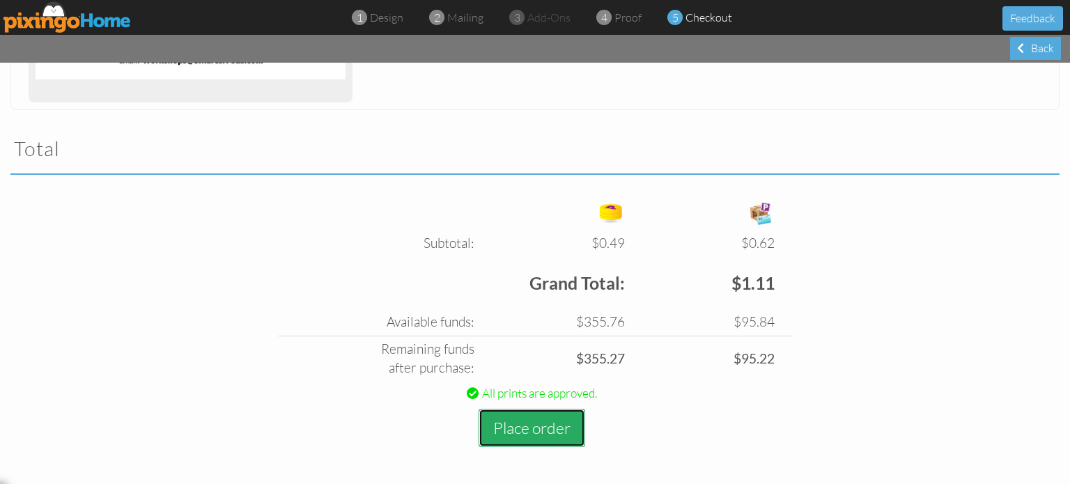
click at [531, 428] on button "Place order" at bounding box center [531, 428] width 107 height 38
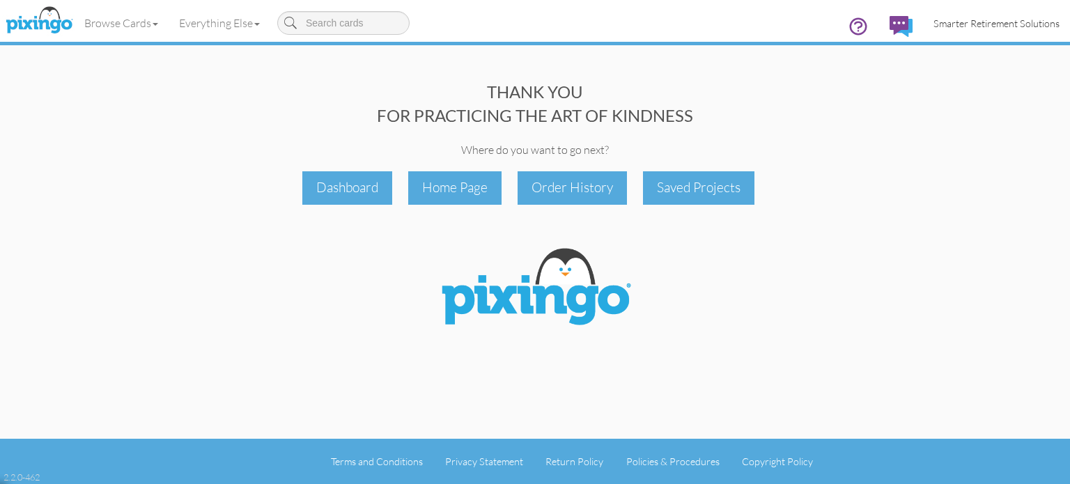
click at [1017, 24] on span "Smarter Retirement Solutions" at bounding box center [996, 23] width 126 height 12
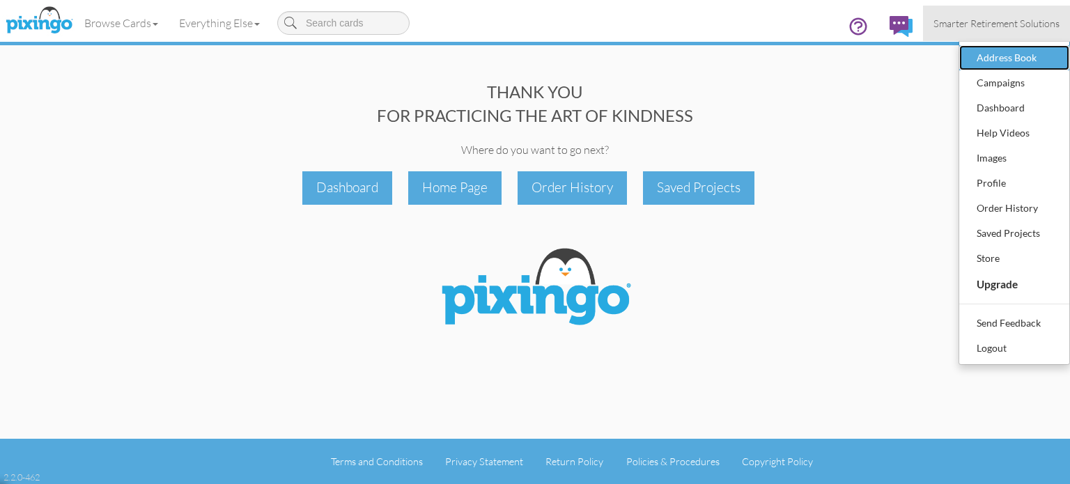
click at [1008, 55] on div "Address Book" at bounding box center [1014, 57] width 82 height 21
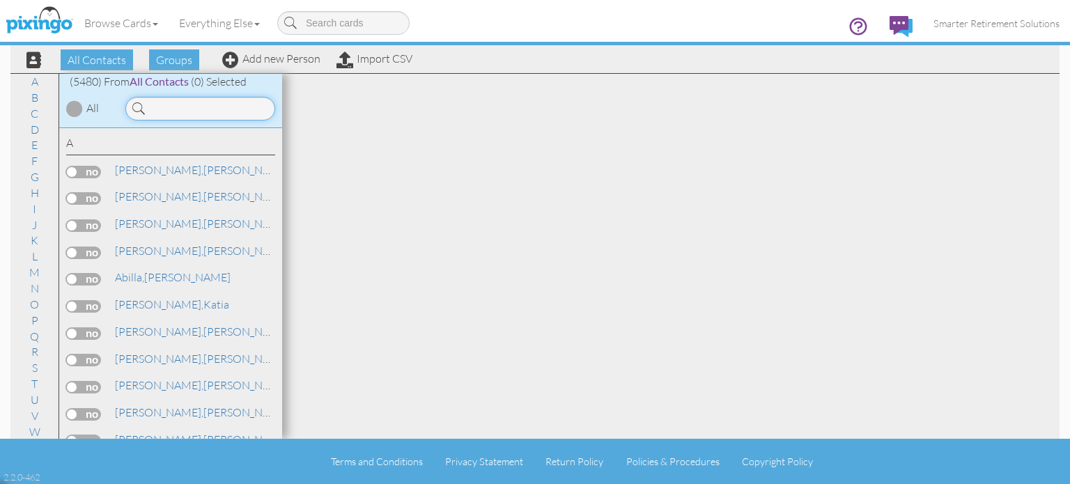
click at [182, 113] on input at bounding box center [200, 109] width 150 height 24
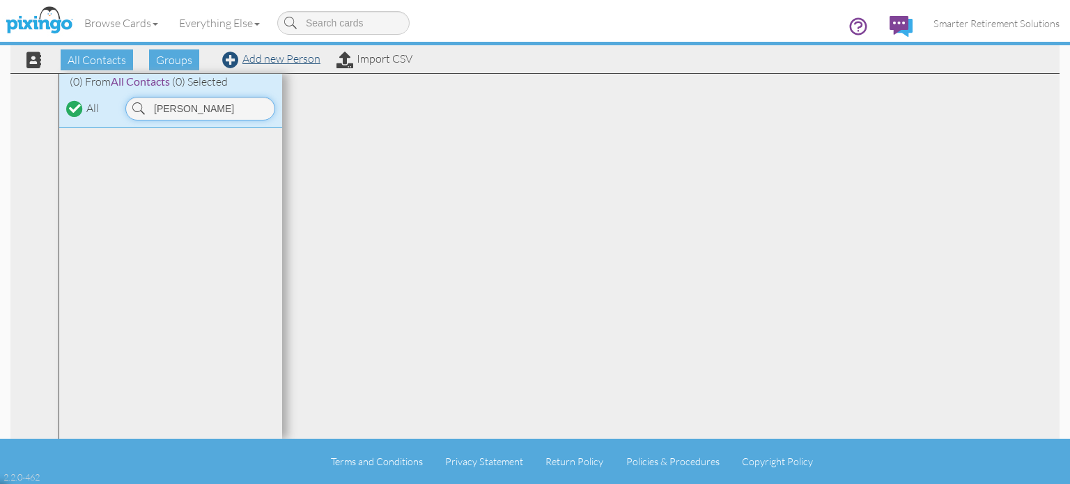
type input "batts"
click at [252, 57] on link "Add new Person" at bounding box center [271, 59] width 98 height 14
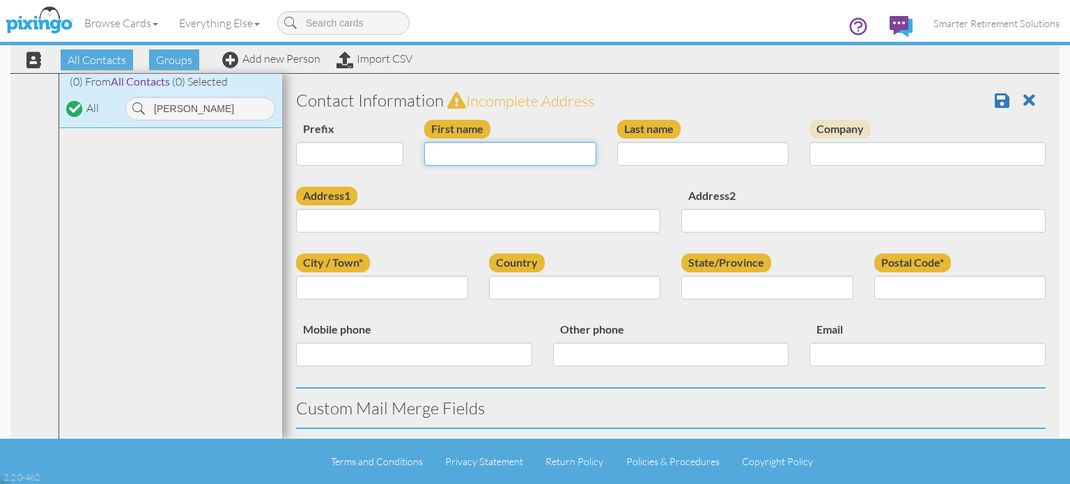
click at [487, 150] on input "First name" at bounding box center [510, 154] width 172 height 24
type input "[PERSON_NAME]"
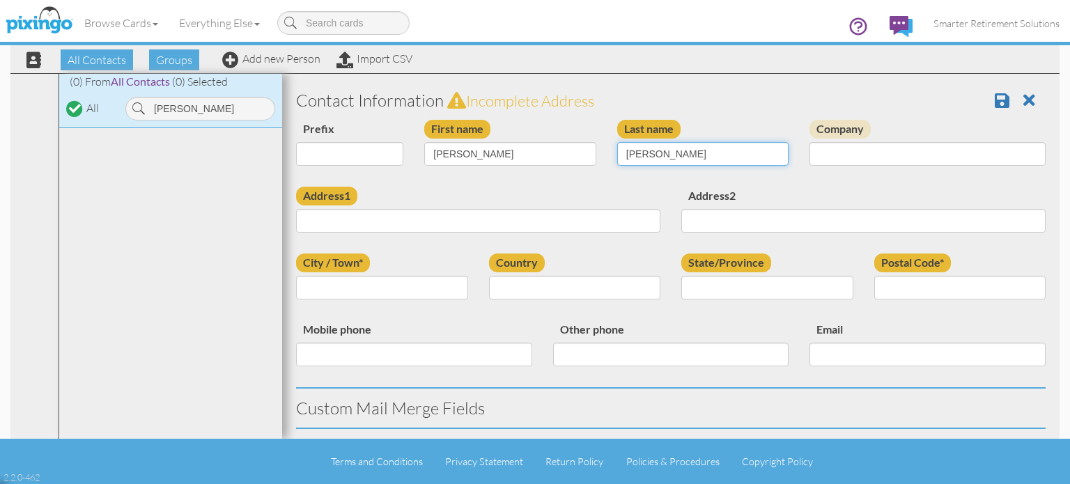
type input "[PERSON_NAME]"
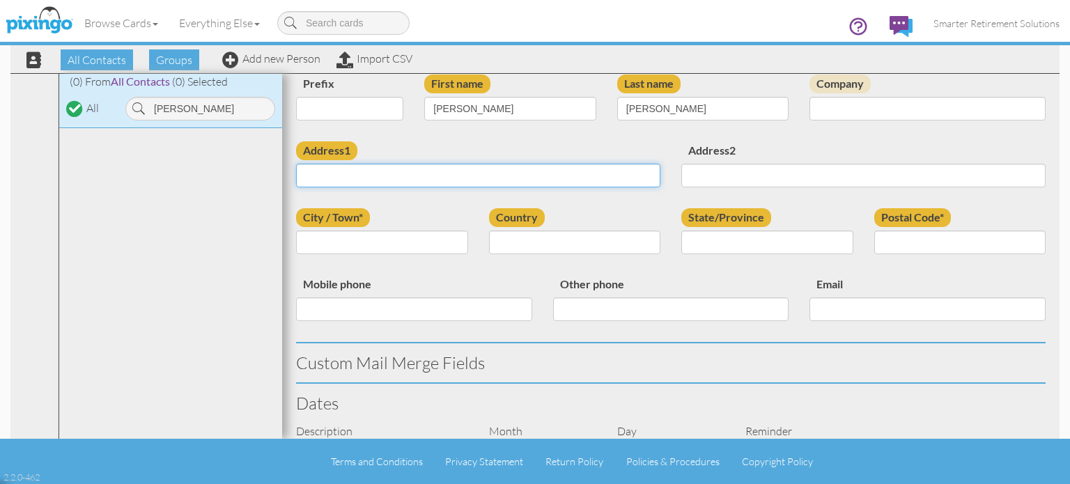
scroll to position [70, 0]
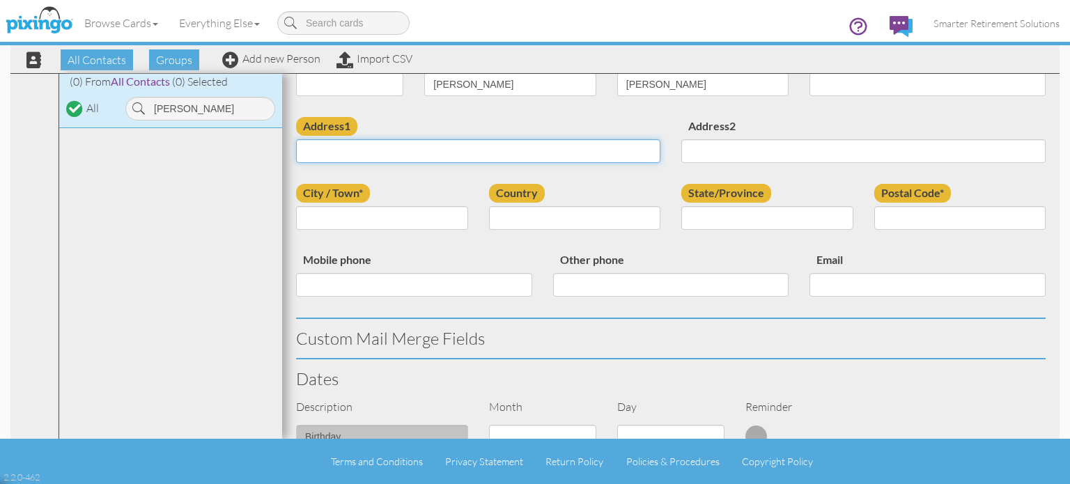
paste input "3051 Technology Parkway Orlando, Florida 32832 United States"
type input "3051 Technology Parkway Orlando, Florida 32832 United States"
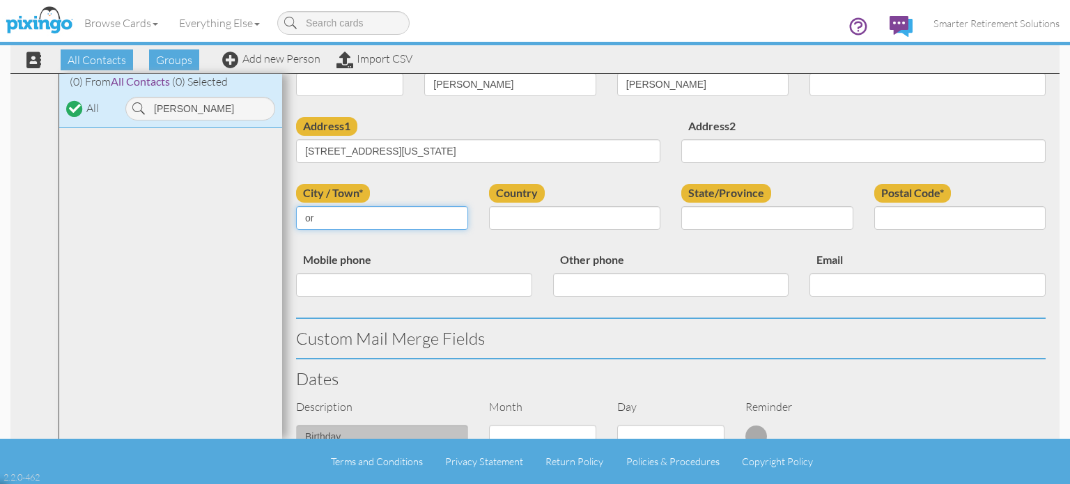
type input "o"
type input "Orlando"
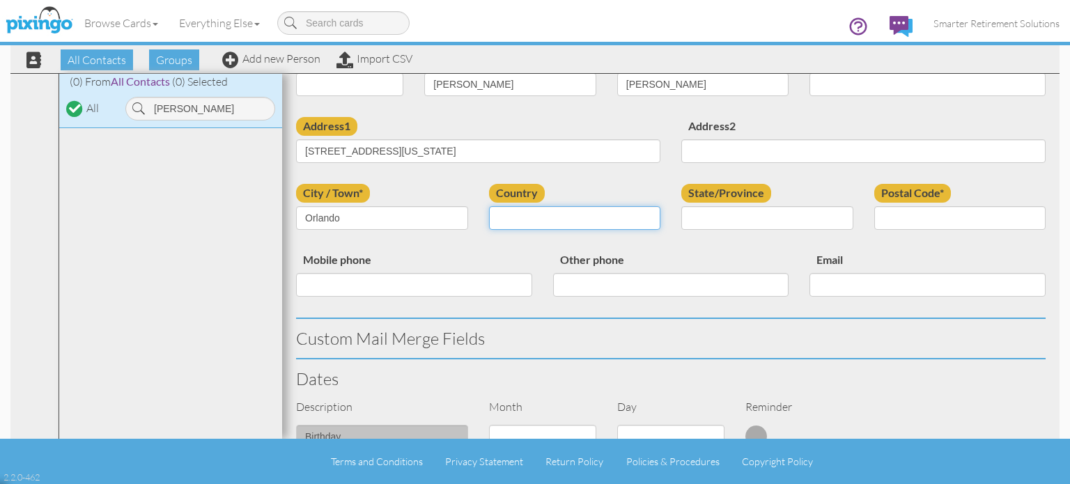
select select "object:29706"
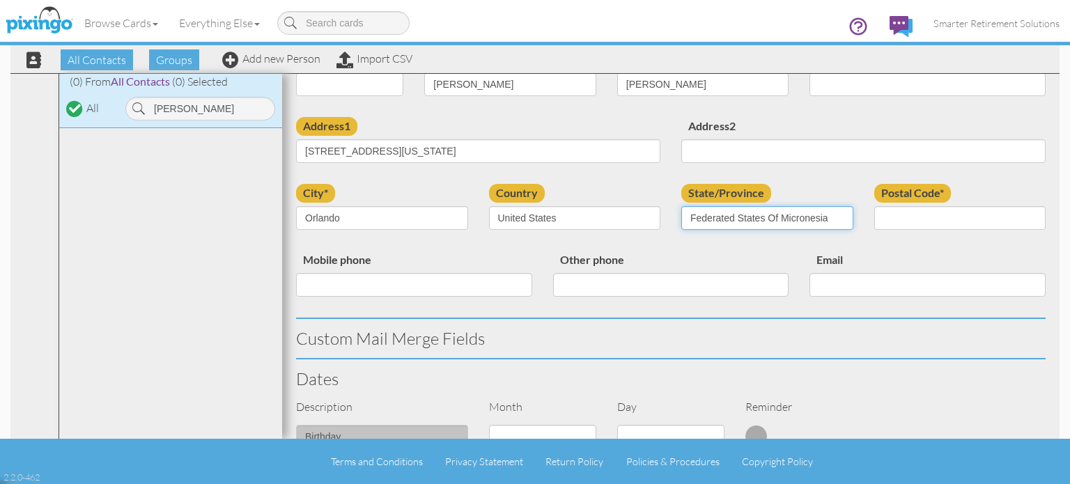
select select "object:29965"
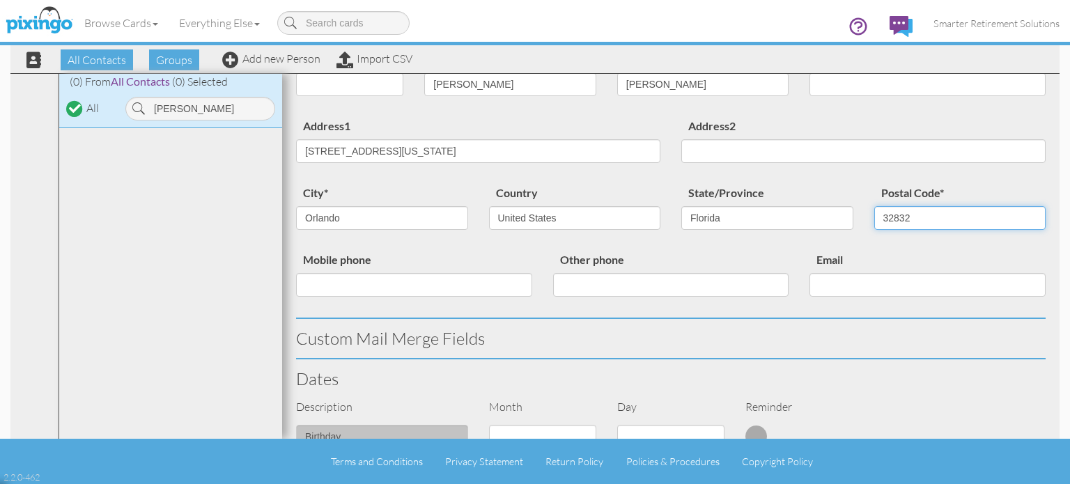
type input "32832"
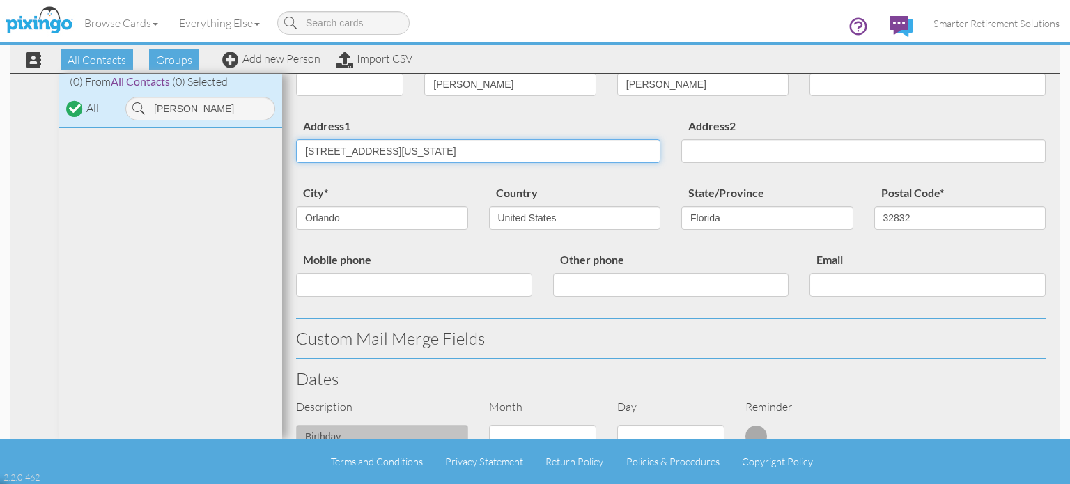
drag, startPoint x: 418, startPoint y: 150, endPoint x: 700, endPoint y: 143, distance: 282.1
click at [696, 143] on div "Address1 3051 Technology Parkway Orlando, Florida 32832 United States Address2" at bounding box center [670, 150] width 770 height 67
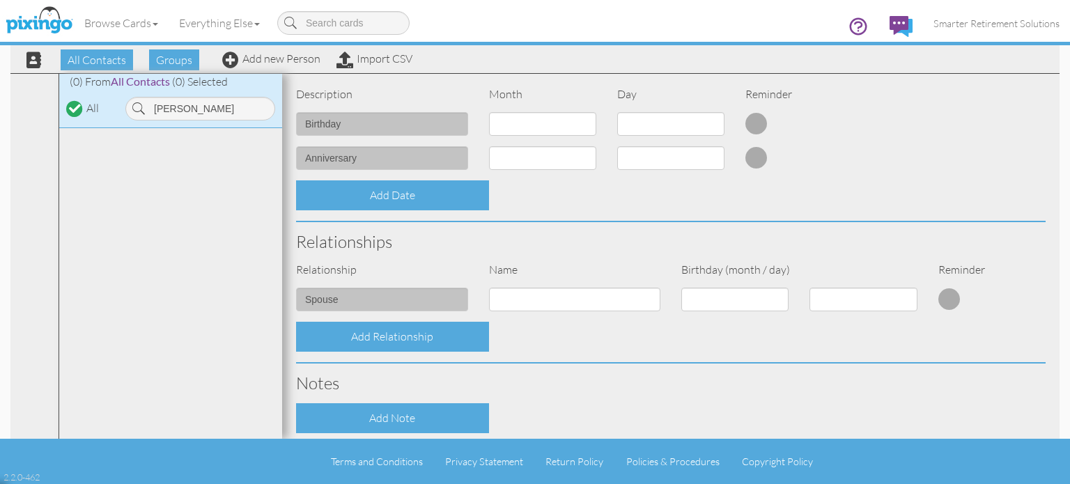
scroll to position [487, 0]
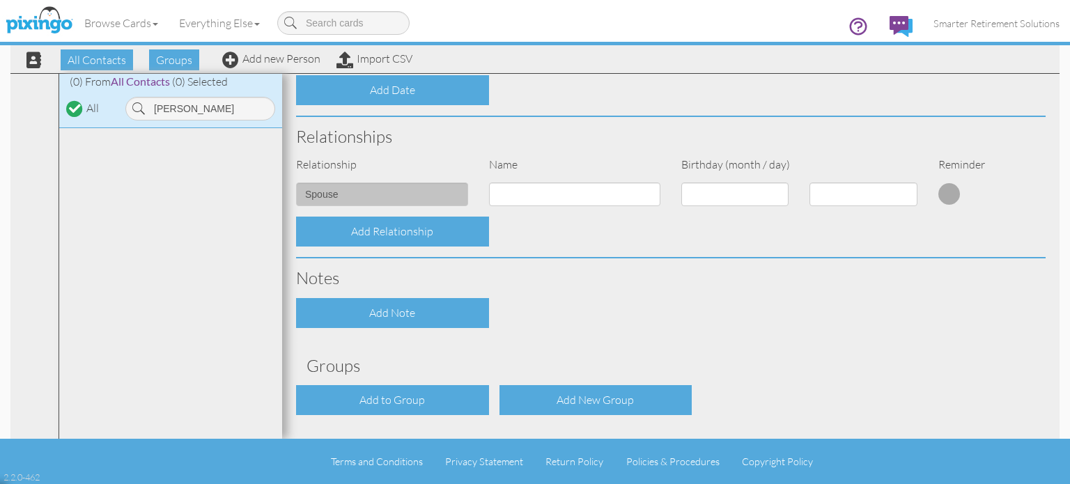
type input "[STREET_ADDRESS]"
click at [535, 189] on input at bounding box center [575, 194] width 172 height 24
type input "Derek Batts"
click at [873, 378] on div "Contact Information Prefix Dr. Mr. Mrs. First name Quiana Last name Batts Compa…" at bounding box center [670, 29] width 749 height 872
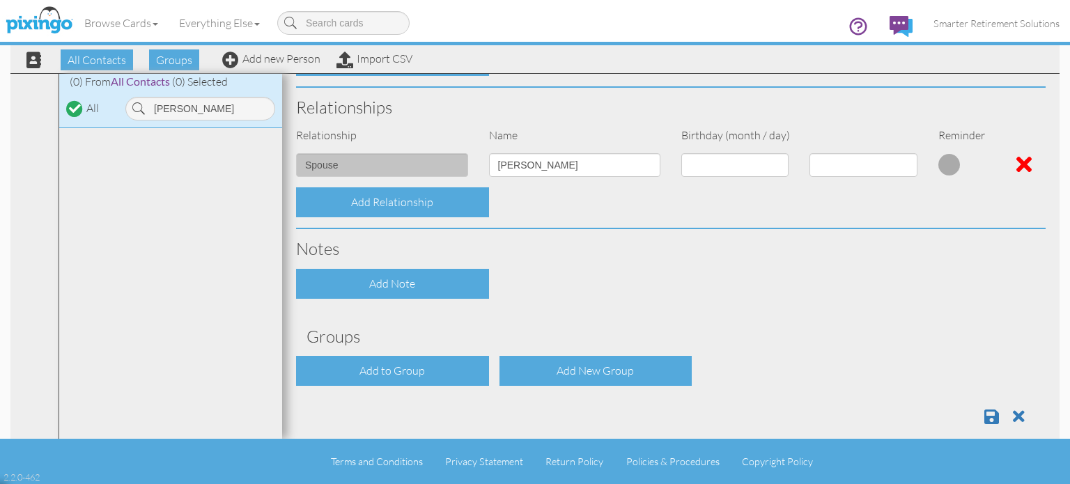
scroll to position [533, 0]
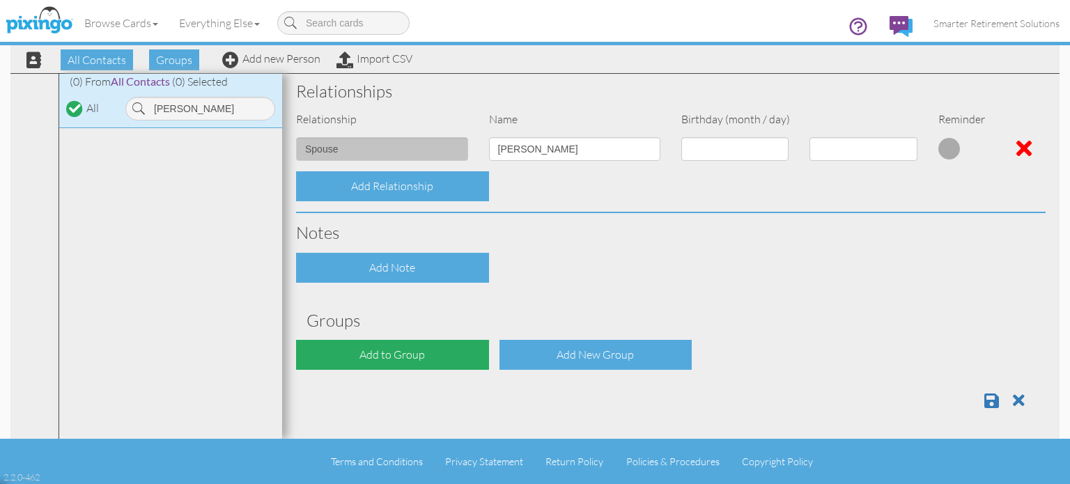
click at [463, 349] on div "Add to Group" at bounding box center [392, 355] width 193 height 30
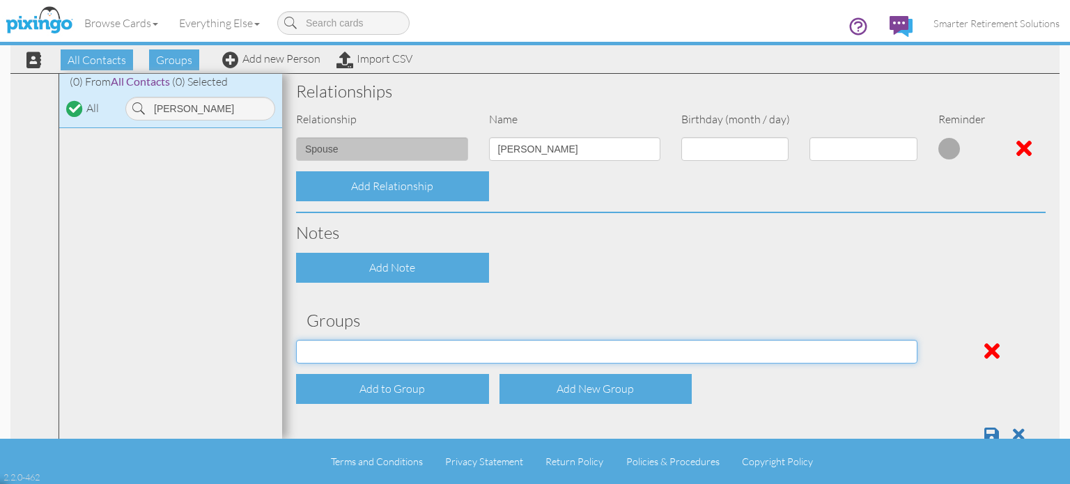
click at [416, 347] on select "04/22/2025 SMARTER FEDS OSD DMEA California 06/25/2025 BOP Onsite 08/12 Puerto …" at bounding box center [606, 352] width 621 height 24
select select "object:30027"
click at [296, 340] on select "04/22/2025 SMARTER FEDS OSD DMEA California 06/25/2025 BOP Onsite 08/12 Puerto …" at bounding box center [606, 352] width 621 height 24
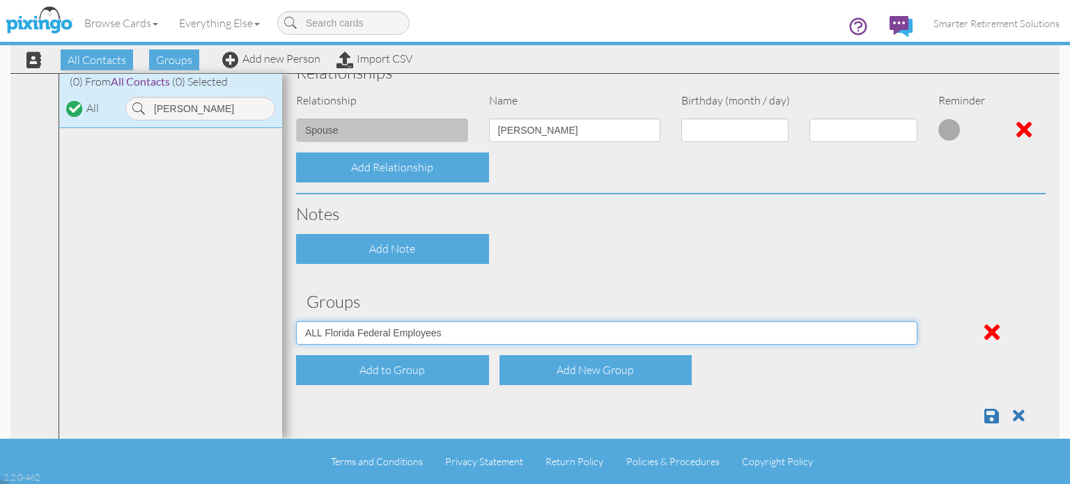
scroll to position [568, 0]
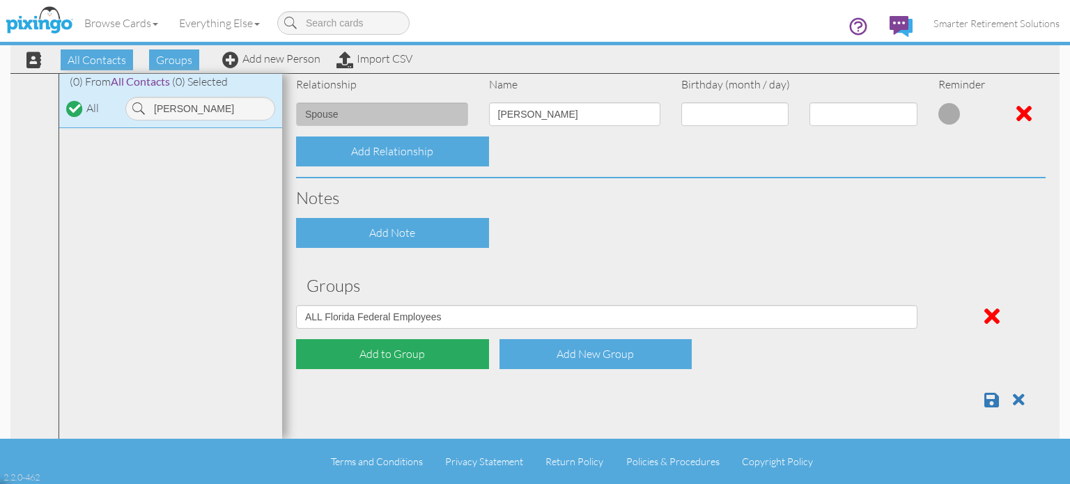
click at [363, 346] on div "Add to Group" at bounding box center [392, 354] width 193 height 30
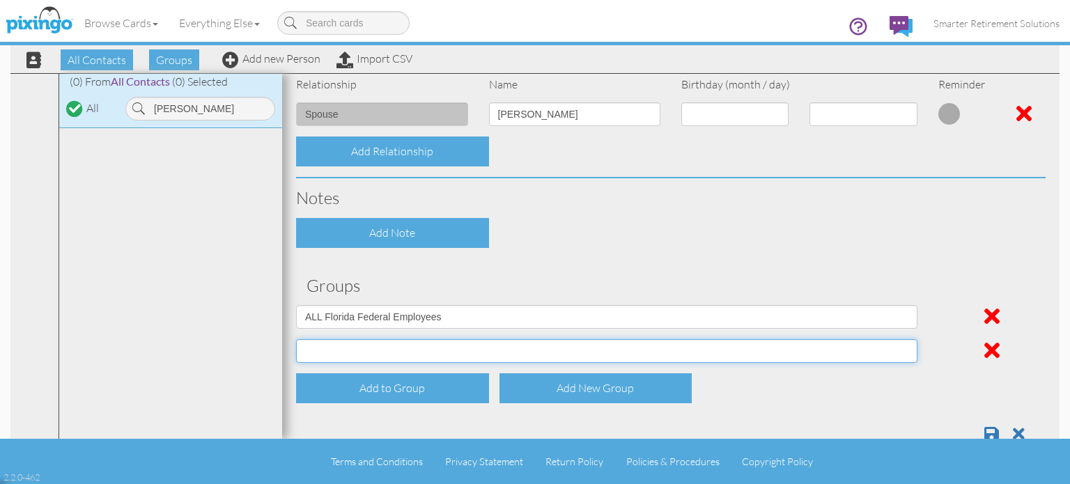
click at [363, 344] on select "04/22/2025 SMARTER FEDS OSD DMEA California 06/25/2025 BOP Onsite 08/12 Puerto …" at bounding box center [606, 351] width 621 height 24
select select "object:30077"
click at [296, 339] on select "04/22/2025 SMARTER FEDS OSD DMEA California 06/25/2025 BOP Onsite 08/12 Puerto …" at bounding box center [606, 351] width 621 height 24
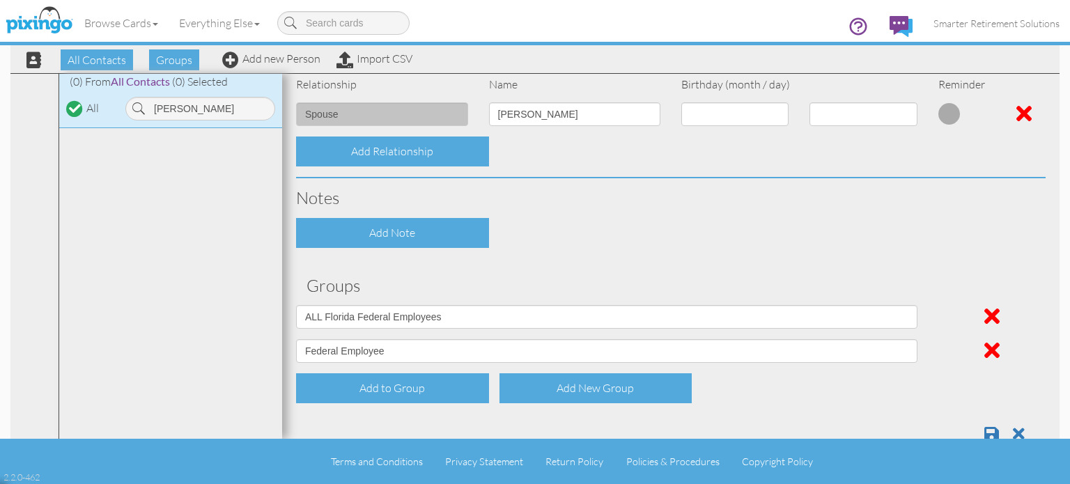
click at [868, 387] on div "Add to Group Add New Group" at bounding box center [670, 388] width 770 height 30
click at [984, 428] on span at bounding box center [991, 433] width 15 height 17
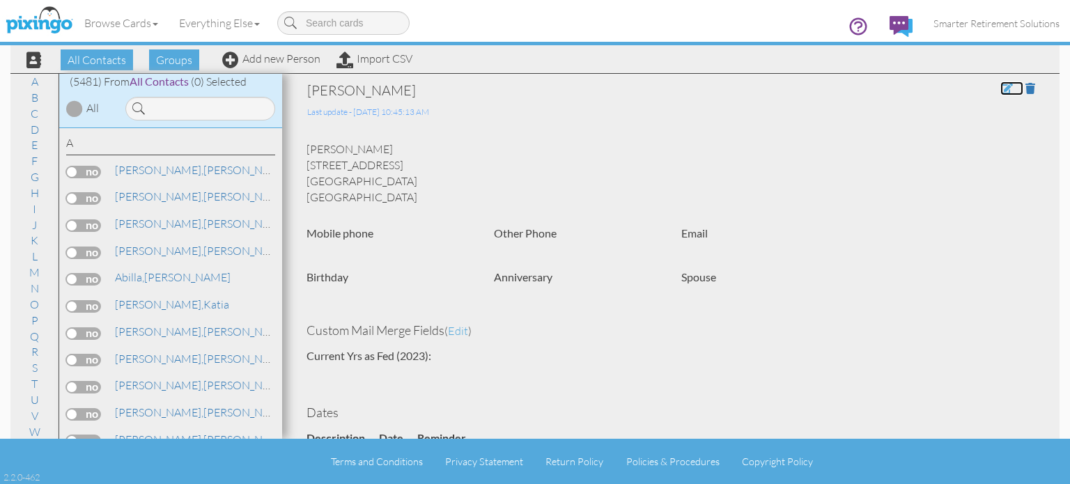
click at [1000, 91] on span at bounding box center [1006, 88] width 13 height 11
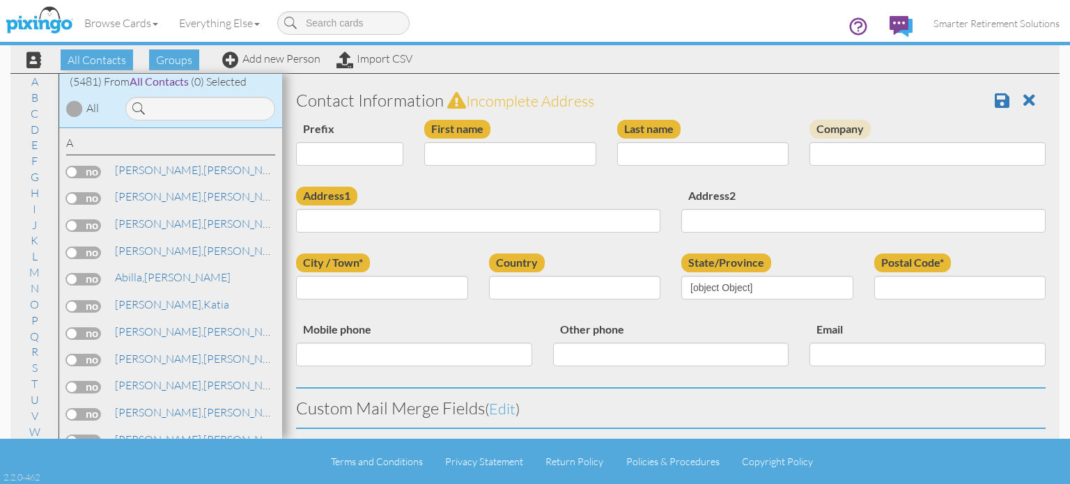
type input "[PERSON_NAME]"
type input "[STREET_ADDRESS]"
type input "Orlando"
type input "32832"
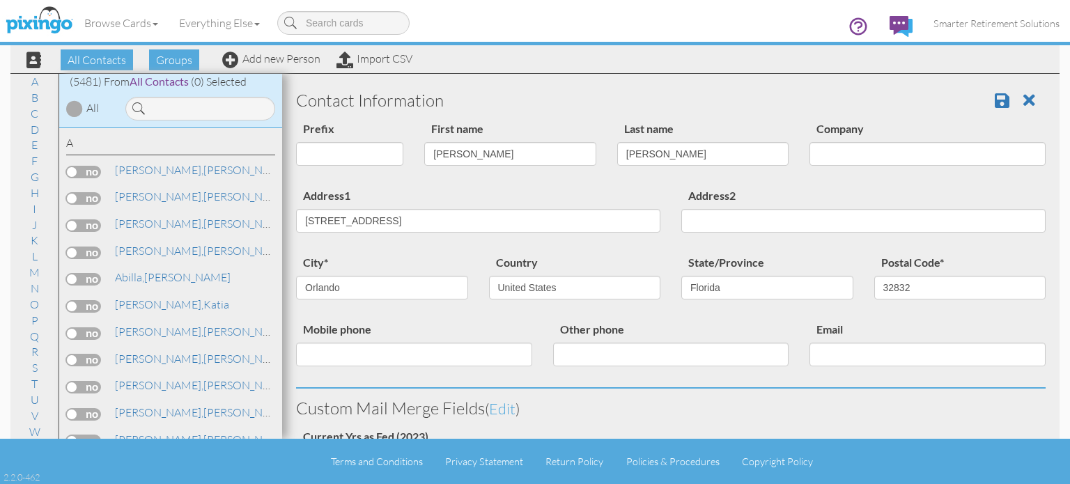
select select "object:17703"
select select "object:17948"
click at [872, 159] on input "Company" at bounding box center [927, 154] width 236 height 24
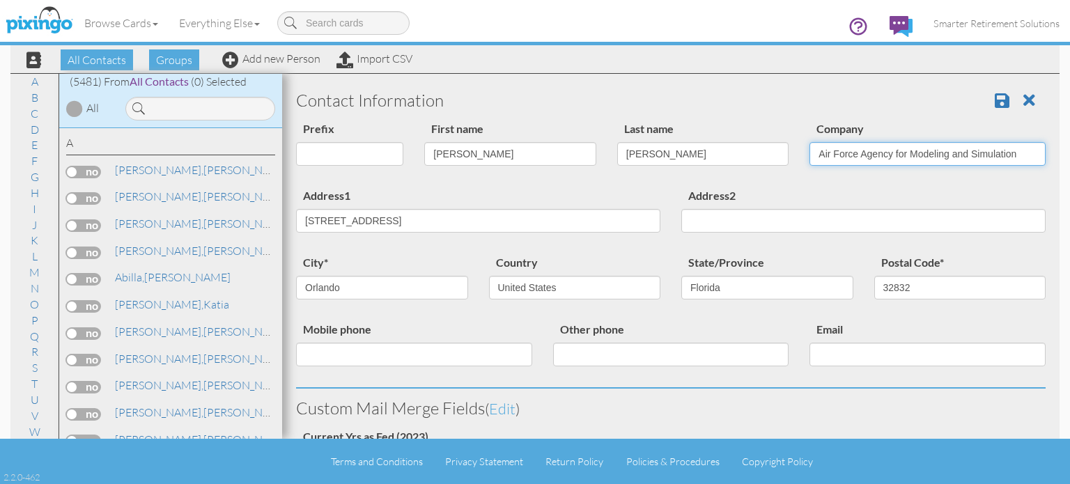
type input "Air Force Agency for Modeling and Simulation"
click at [884, 180] on div "Prefix Dr. Mr. Mrs. First name Quiana Last name Batts Company Air Force Agency …" at bounding box center [670, 153] width 770 height 67
click at [994, 97] on span at bounding box center [1001, 100] width 15 height 17
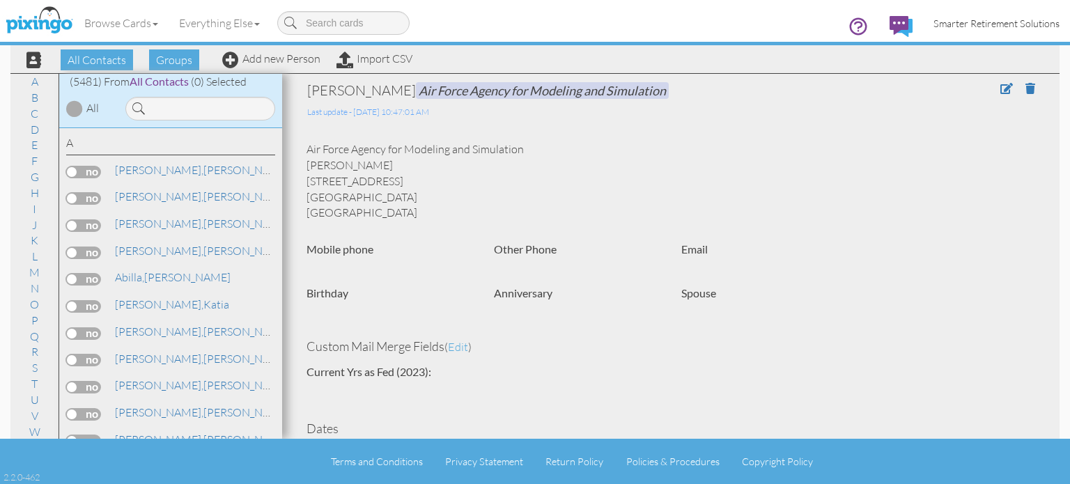
click at [995, 24] on span "Smarter Retirement Solutions" at bounding box center [996, 23] width 126 height 12
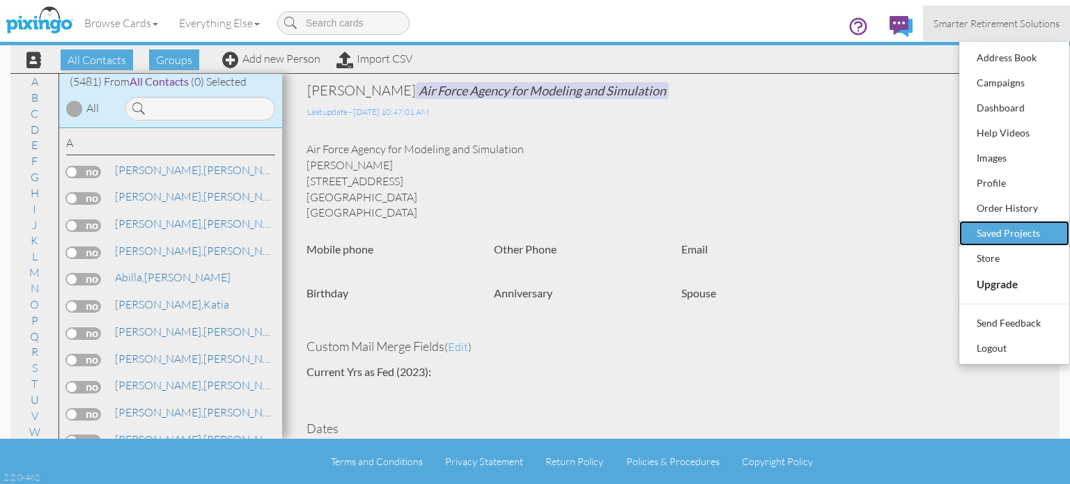
click at [984, 228] on div "Saved Projects" at bounding box center [1014, 233] width 82 height 21
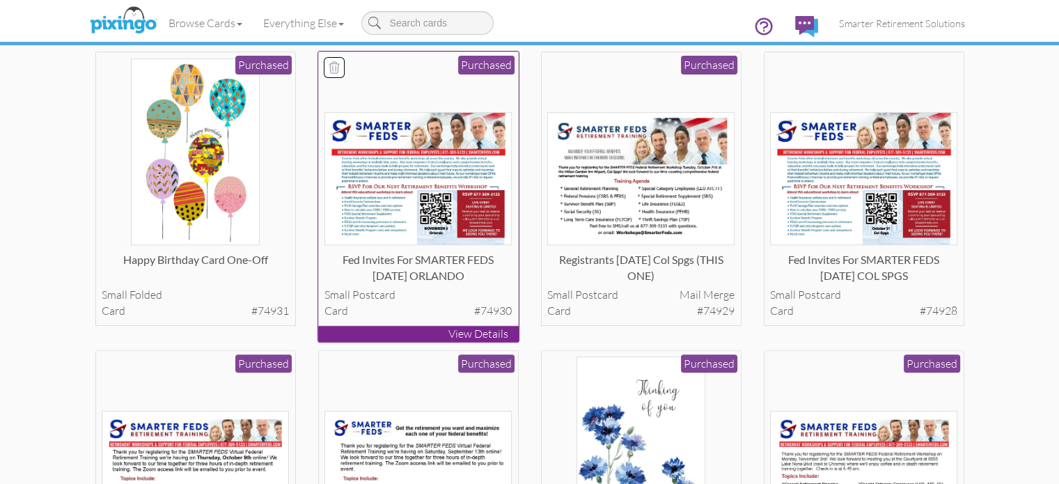
scroll to position [487, 0]
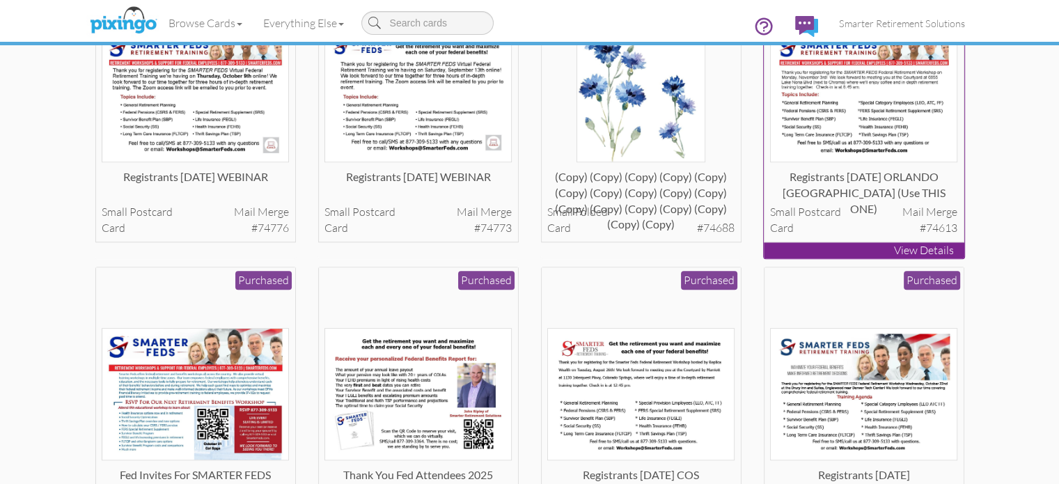
click at [925, 162] on img at bounding box center [863, 95] width 187 height 133
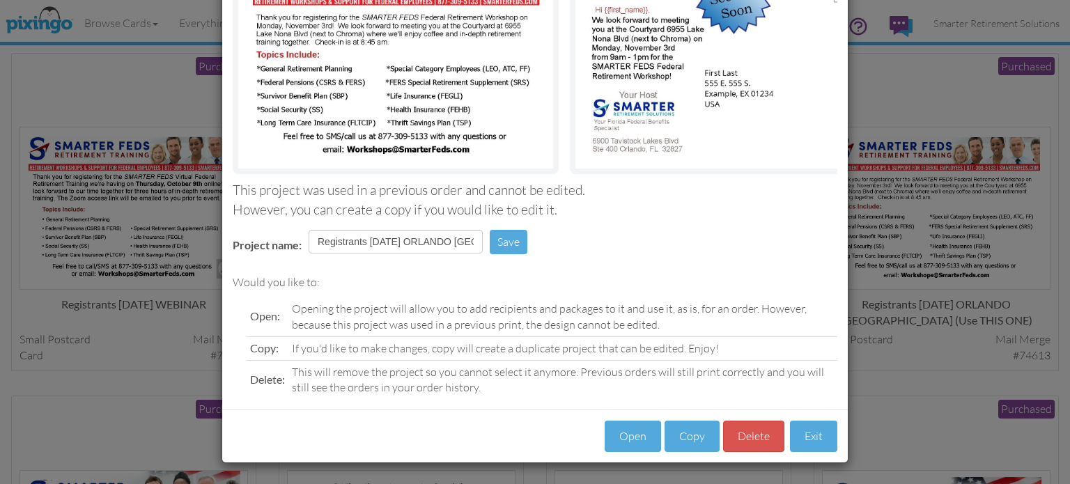
scroll to position [177, 0]
click at [623, 439] on button "Open" at bounding box center [632, 436] width 56 height 31
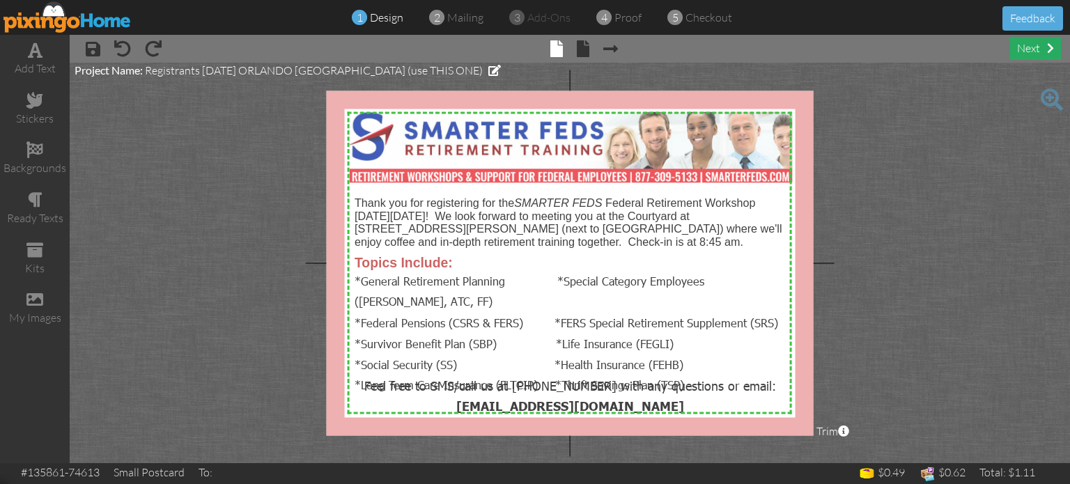
click at [1038, 44] on div "next" at bounding box center [1035, 48] width 51 height 23
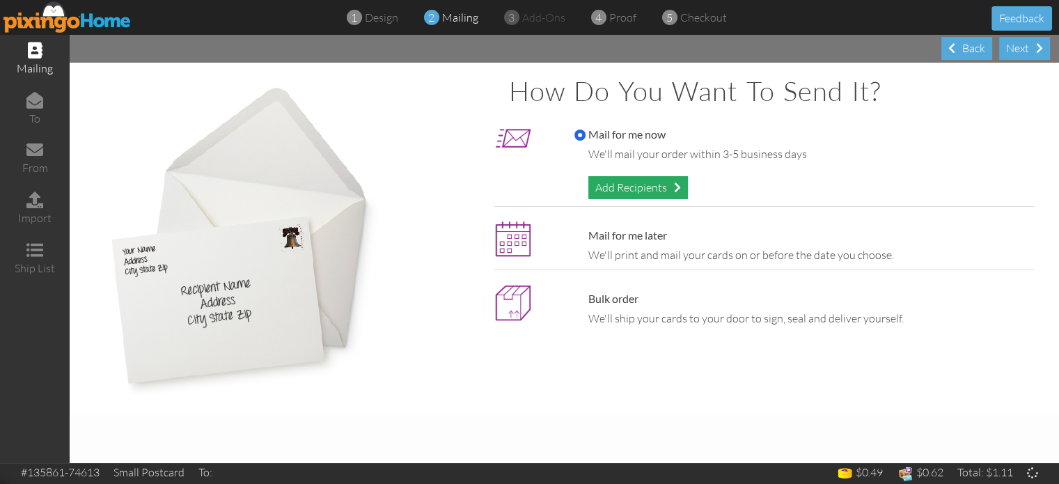
click at [653, 187] on div "Add Recipients" at bounding box center [638, 187] width 100 height 23
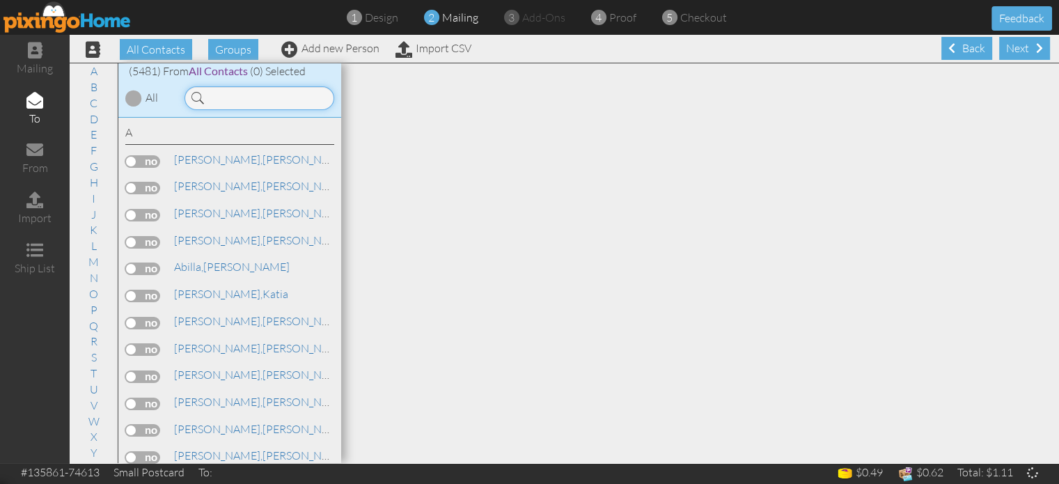
click at [300, 94] on input at bounding box center [260, 98] width 150 height 24
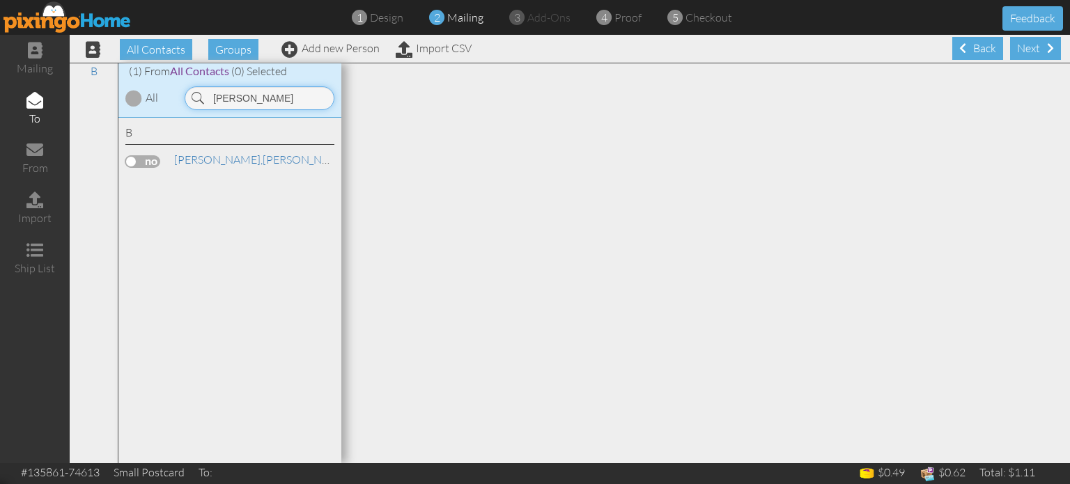
type input "batts"
click at [156, 164] on label at bounding box center [142, 161] width 35 height 13
click at [0, 0] on input "checkbox" at bounding box center [0, 0] width 0 height 0
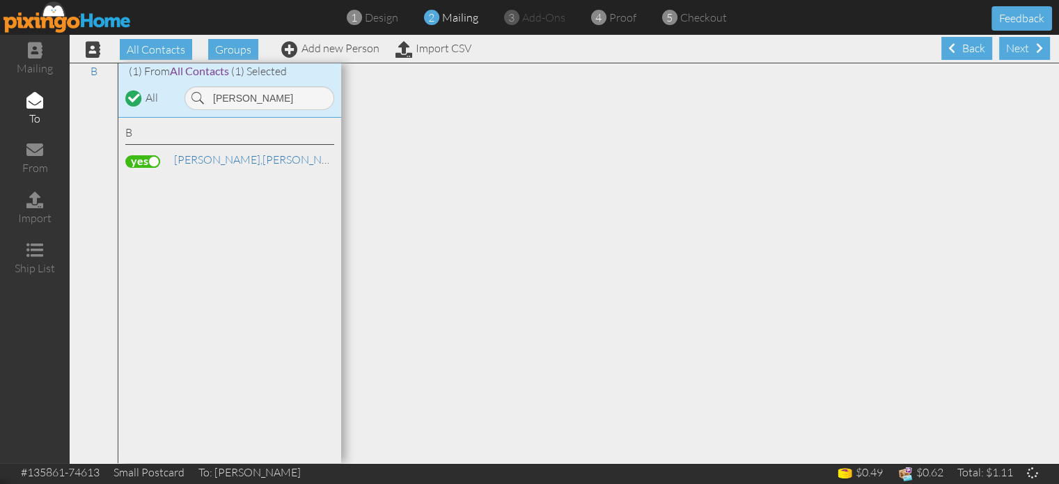
click at [1008, 49] on div "Next" at bounding box center [1024, 48] width 51 height 23
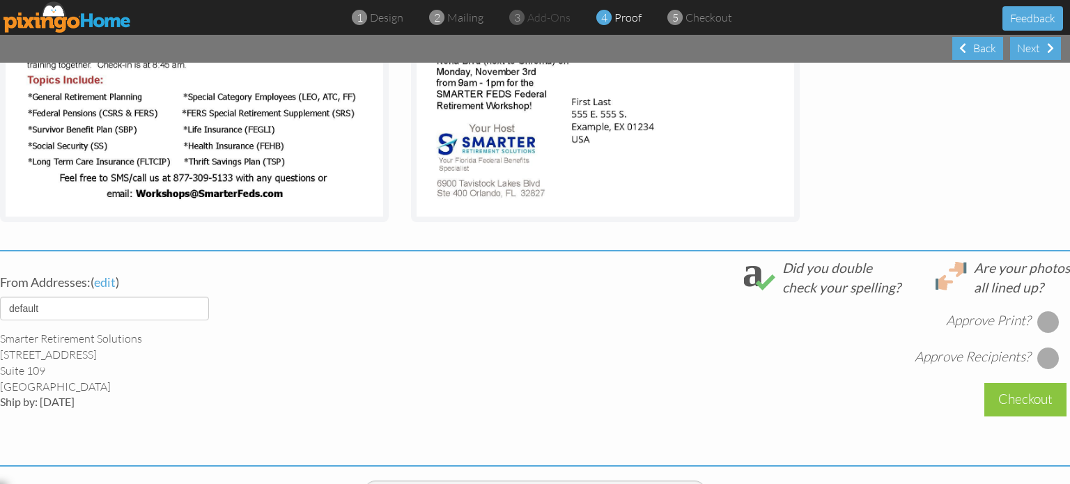
scroll to position [474, 0]
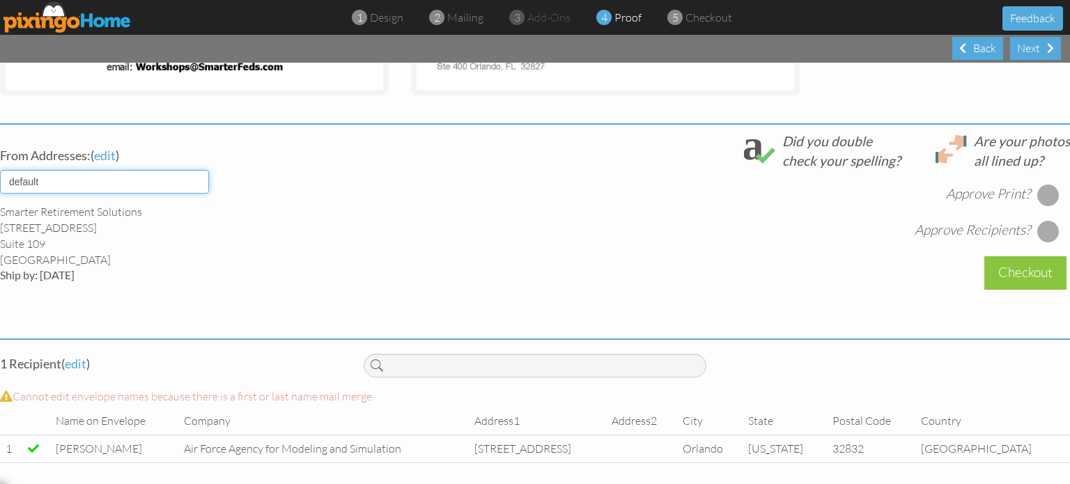
click at [188, 170] on select "default HOME DENVER Team AUSTIN Team COL SPGS team ORLANDO Team Replica Wealth …" at bounding box center [104, 182] width 209 height 24
select select "object:29827"
click at [0, 170] on select "default HOME DENVER Team AUSTIN Team COL SPGS team ORLANDO Team Replica Wealth …" at bounding box center [104, 182] width 209 height 24
click at [332, 185] on div "From Addresses: ( edit ) default HOME DENVER Team AUSTIN Team COL SPGS team ORL…" at bounding box center [171, 208] width 363 height 152
click at [1045, 184] on div at bounding box center [1048, 195] width 22 height 22
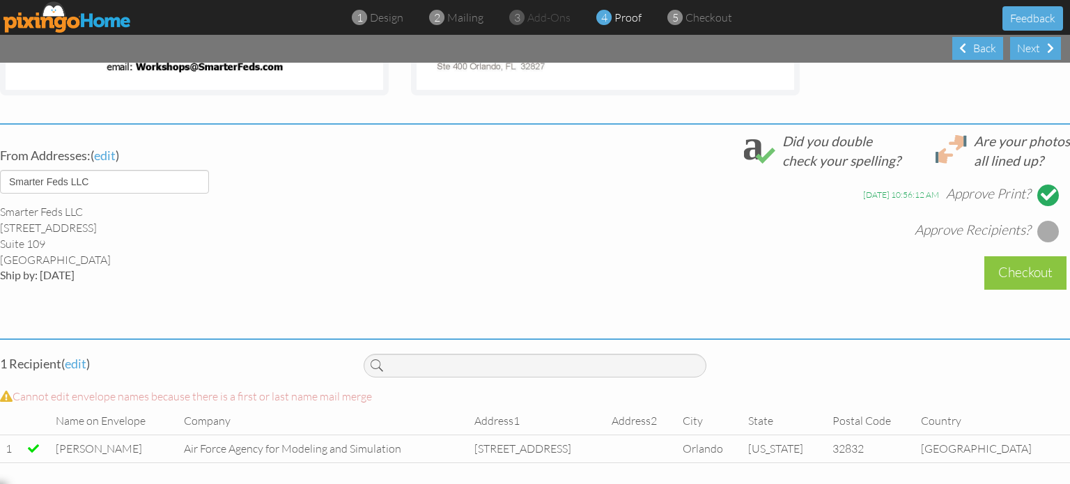
click at [1037, 220] on div at bounding box center [1048, 231] width 22 height 22
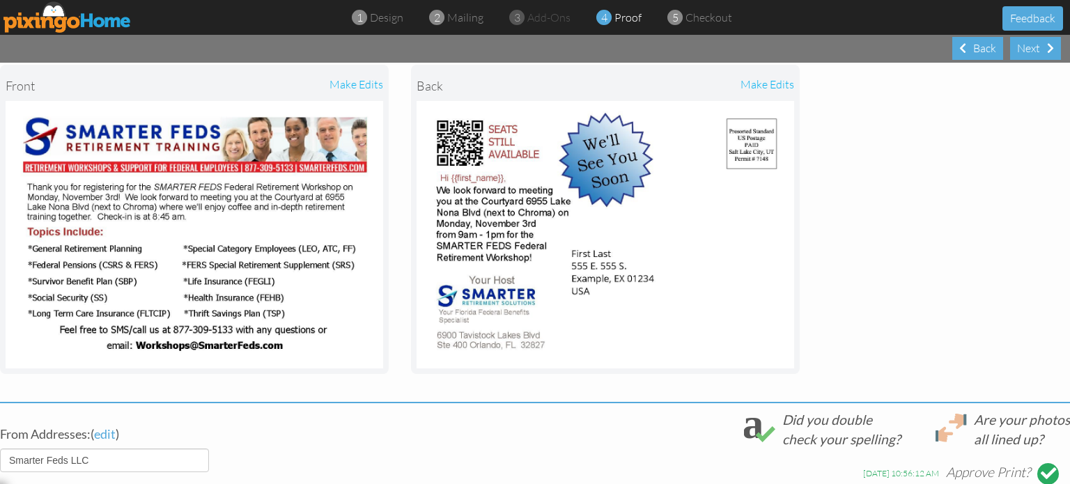
scroll to position [265, 0]
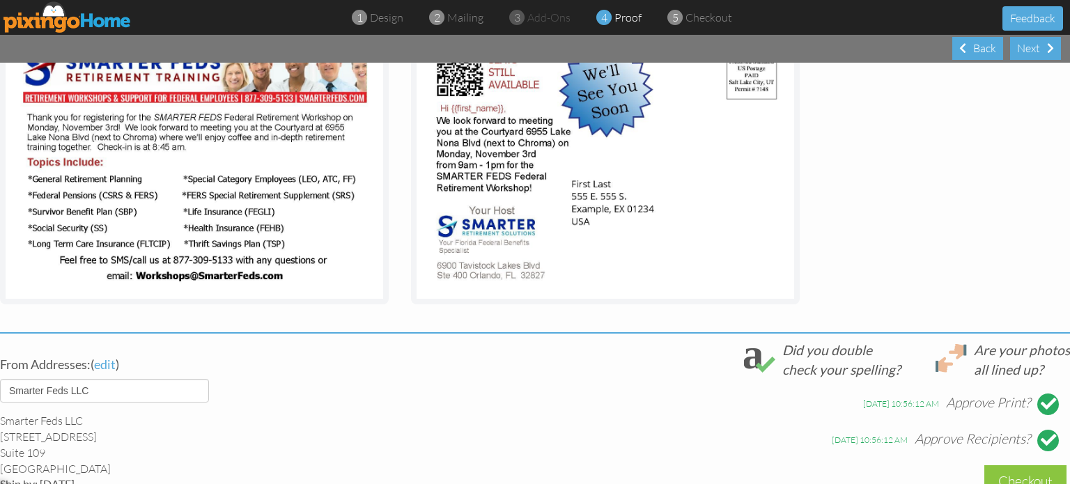
click at [1008, 465] on div "Checkout" at bounding box center [1025, 481] width 82 height 33
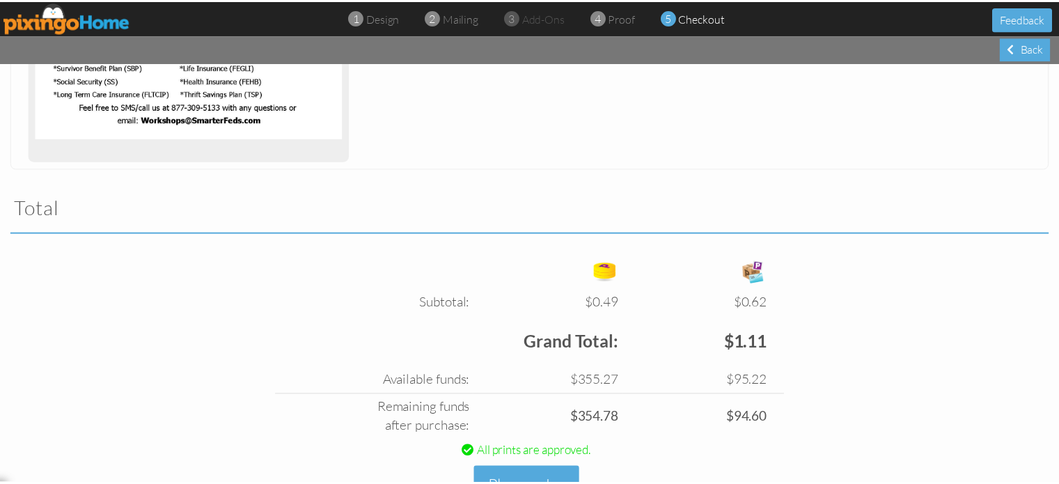
scroll to position [414, 0]
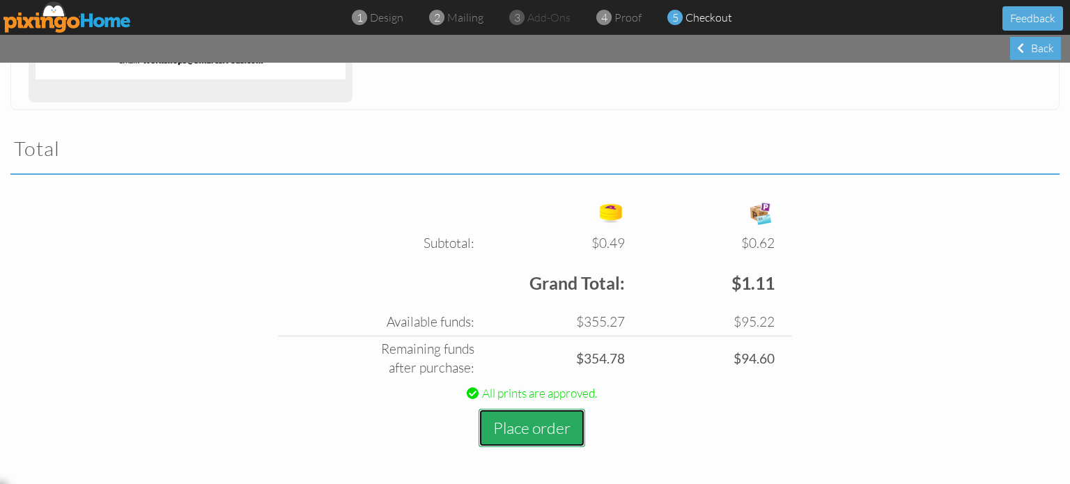
click at [519, 430] on button "Place order" at bounding box center [531, 428] width 107 height 38
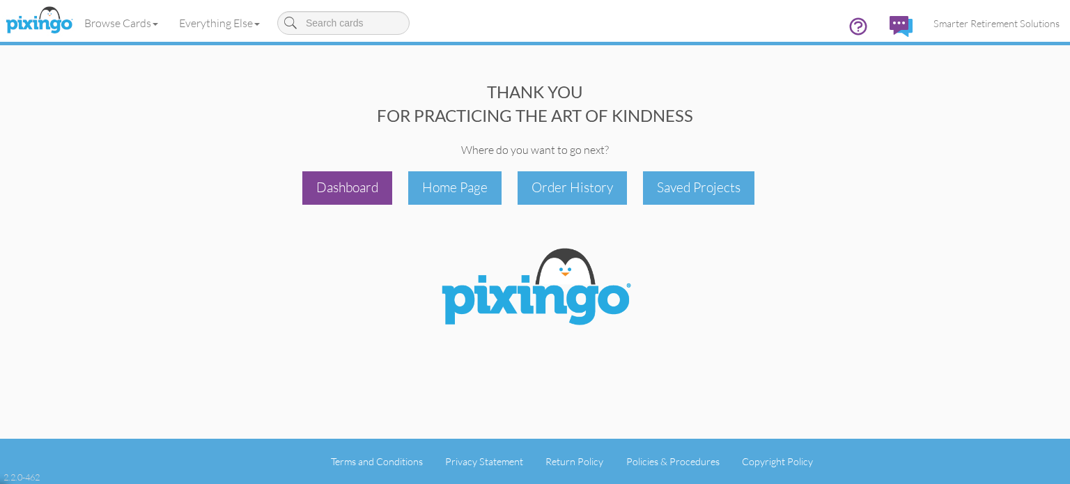
click at [341, 191] on div "Dashboard" at bounding box center [347, 187] width 90 height 33
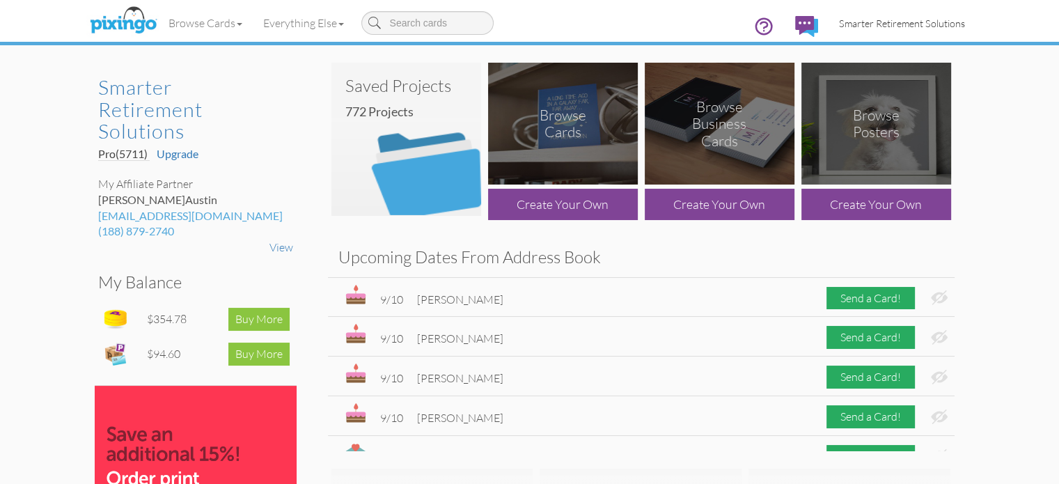
click at [936, 31] on link "Smarter Retirement Solutions" at bounding box center [902, 24] width 147 height 36
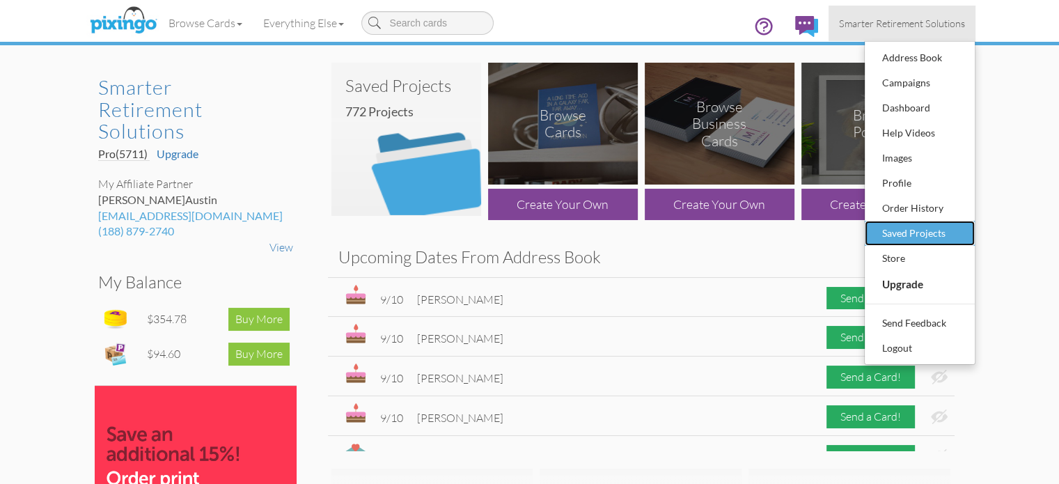
click at [961, 228] on div "Saved Projects" at bounding box center [920, 233] width 82 height 21
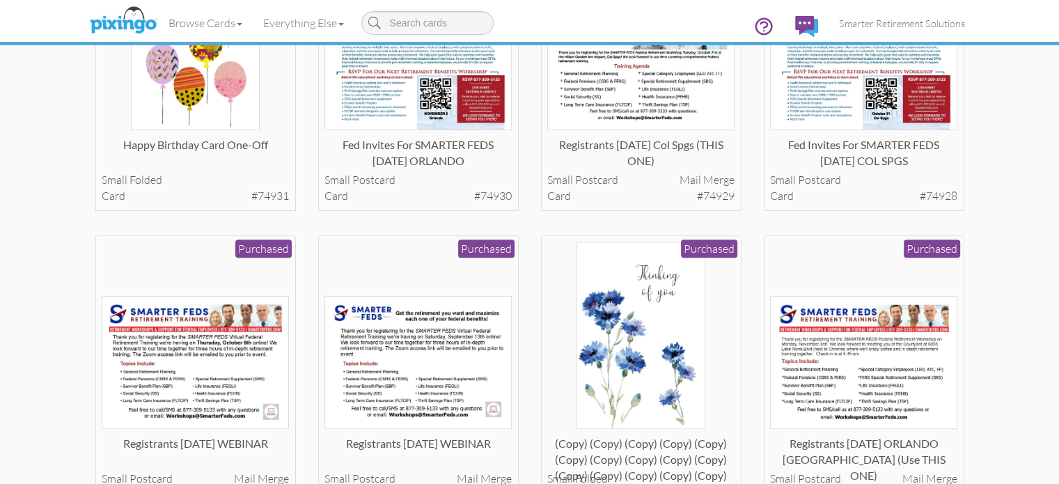
scroll to position [627, 0]
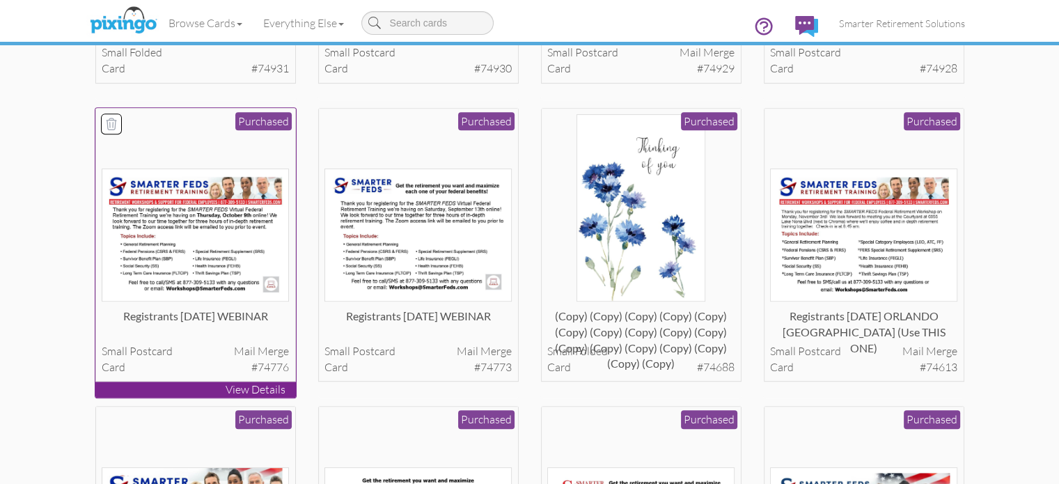
click at [120, 302] on img at bounding box center [195, 235] width 187 height 133
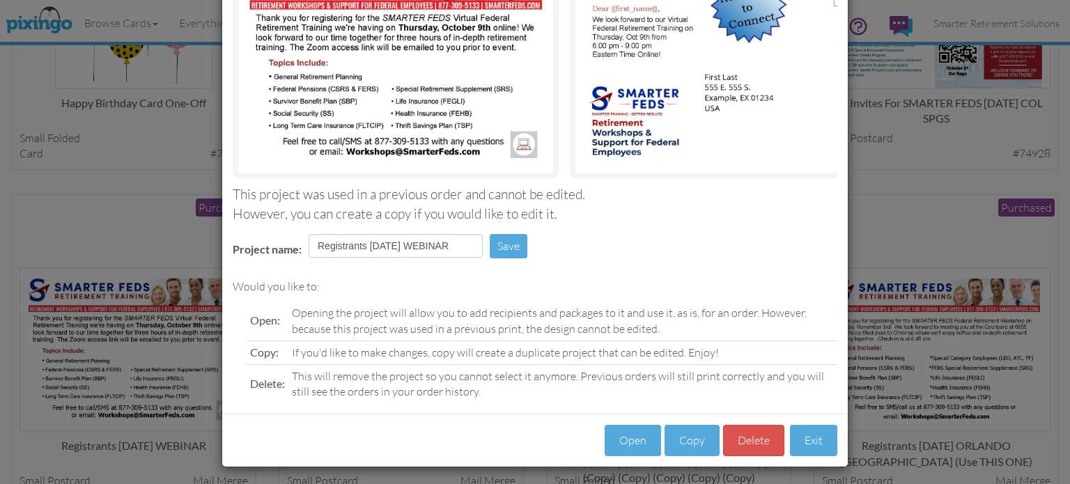
scroll to position [177, 0]
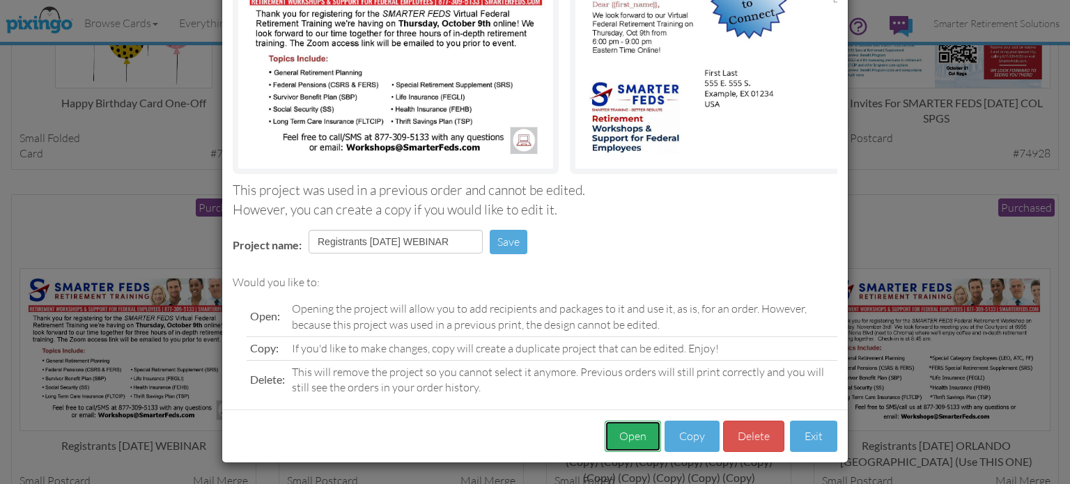
click at [630, 441] on button "Open" at bounding box center [632, 436] width 56 height 31
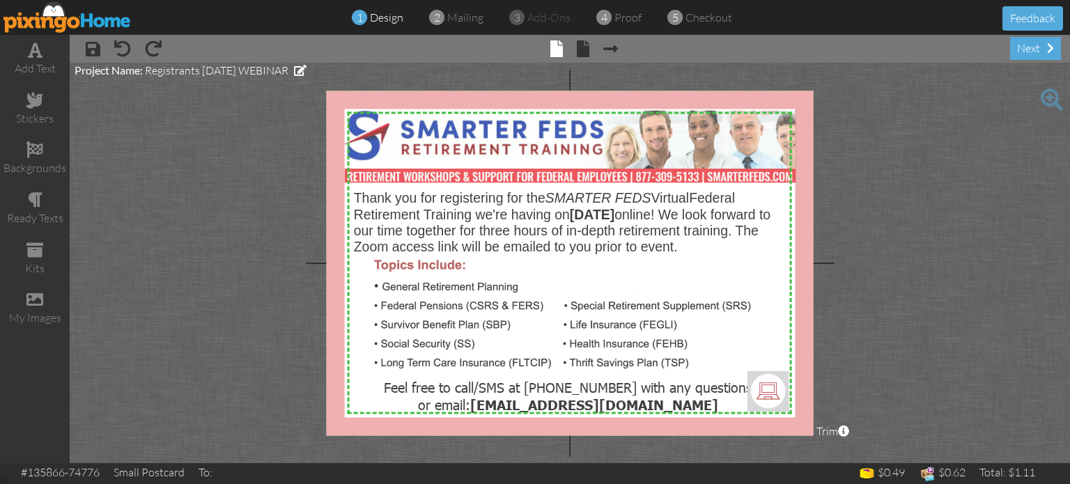
click at [1069, 33] on div "1 design 2 mailing 3 add-ons 4 proof 5 checkout Feedback" at bounding box center [535, 17] width 1070 height 35
click at [1050, 47] on span at bounding box center [1050, 47] width 7 height 11
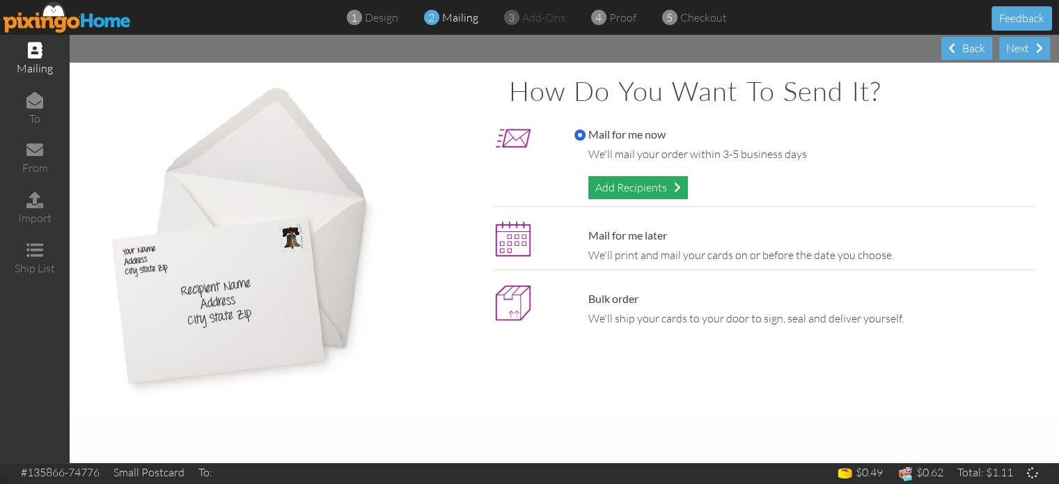
click at [643, 188] on div "Add Recipients" at bounding box center [638, 187] width 100 height 23
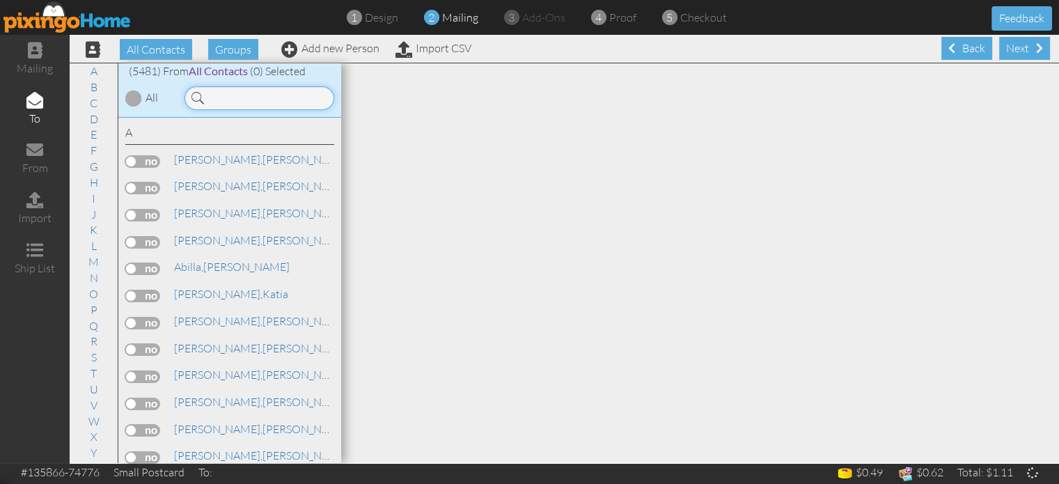
click at [289, 98] on input at bounding box center [260, 98] width 150 height 24
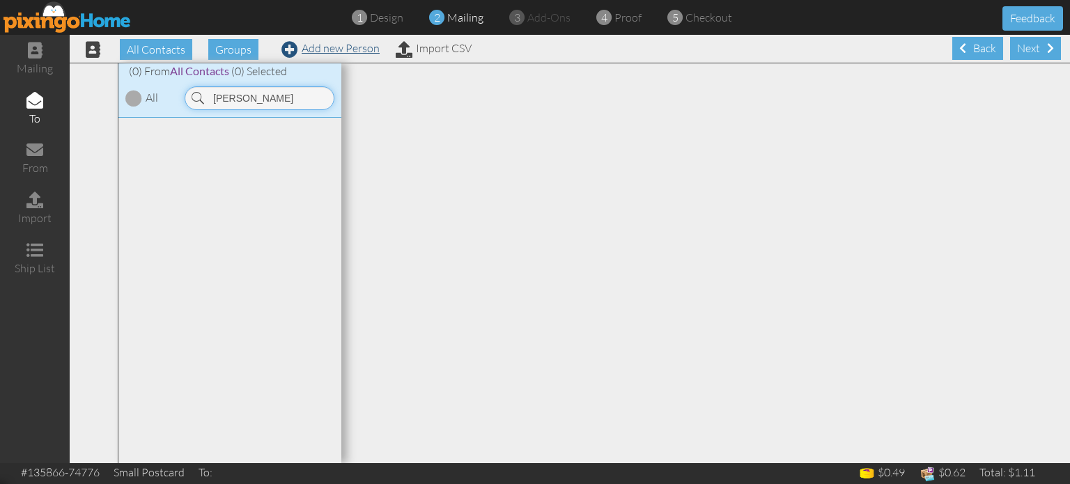
type input "[PERSON_NAME]"
click at [332, 49] on link "Add new Person" at bounding box center [330, 48] width 98 height 14
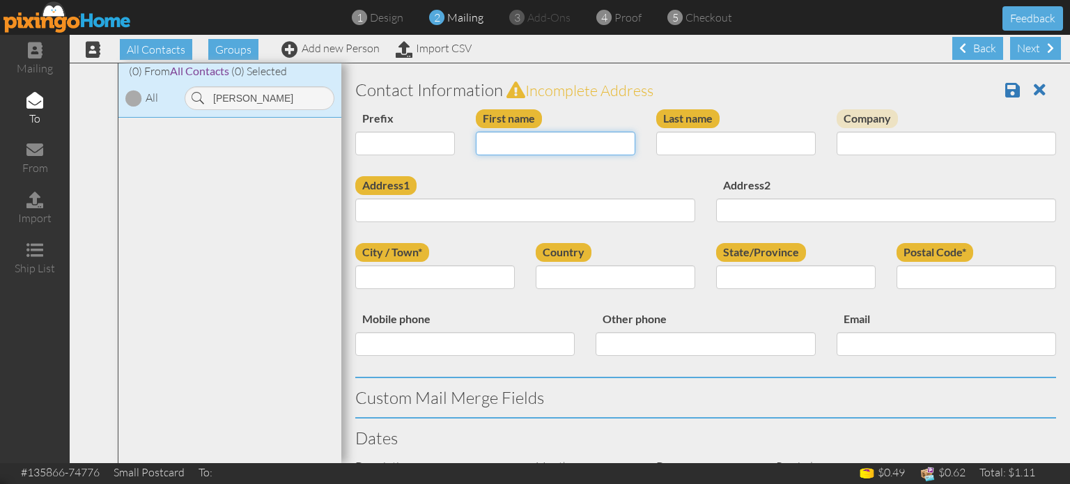
click at [483, 143] on input "First name" at bounding box center [555, 144] width 159 height 24
type input "[PERSON_NAME]"
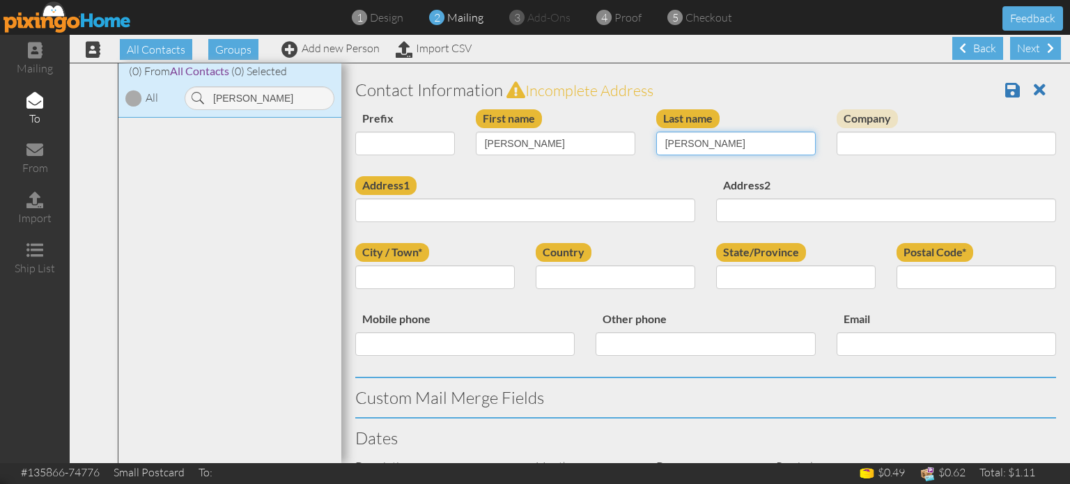
type input "Febres"
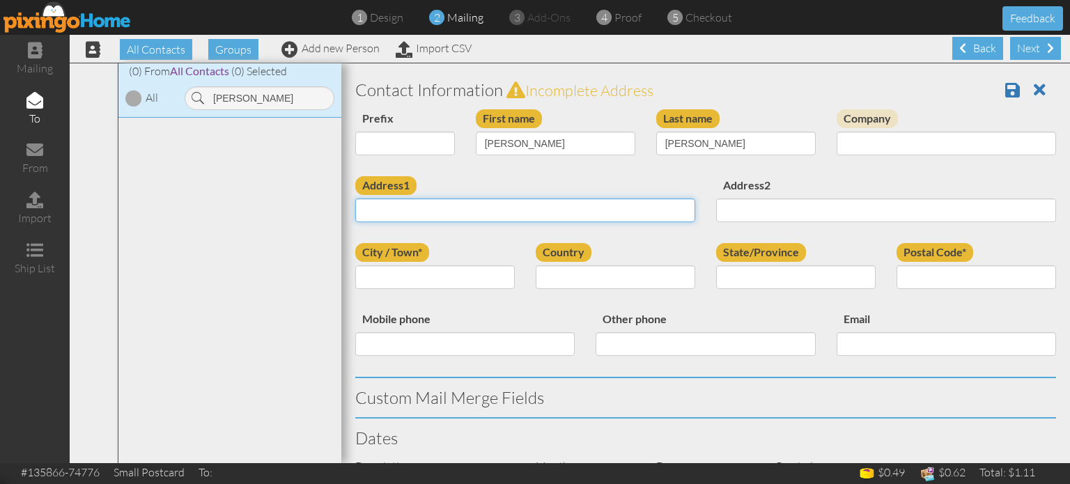
paste input "Almendro St CQ11 Carolina, Puerto Rico 00983 United States"
type input "Almendro St CQ11 Carolina, Puerto Rico 00983 United States"
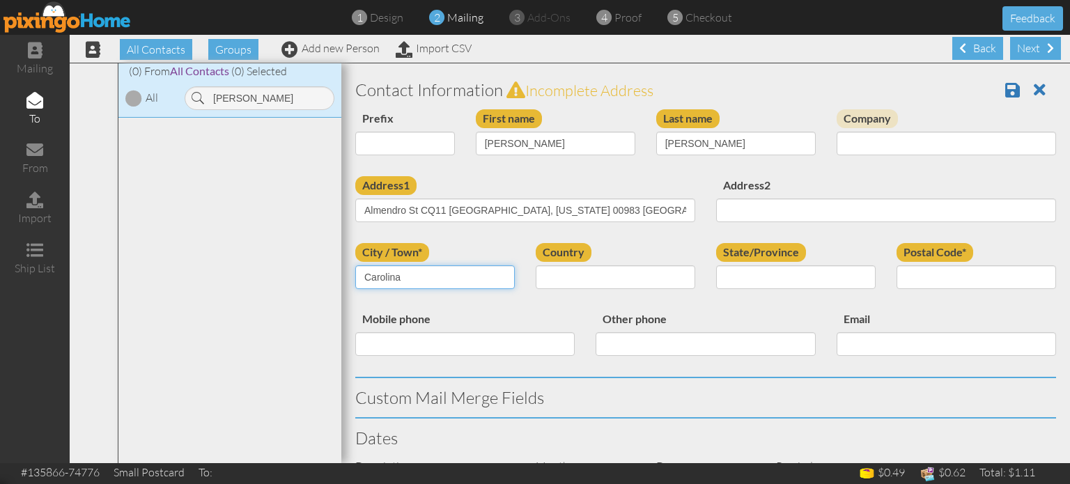
type input "Carolina"
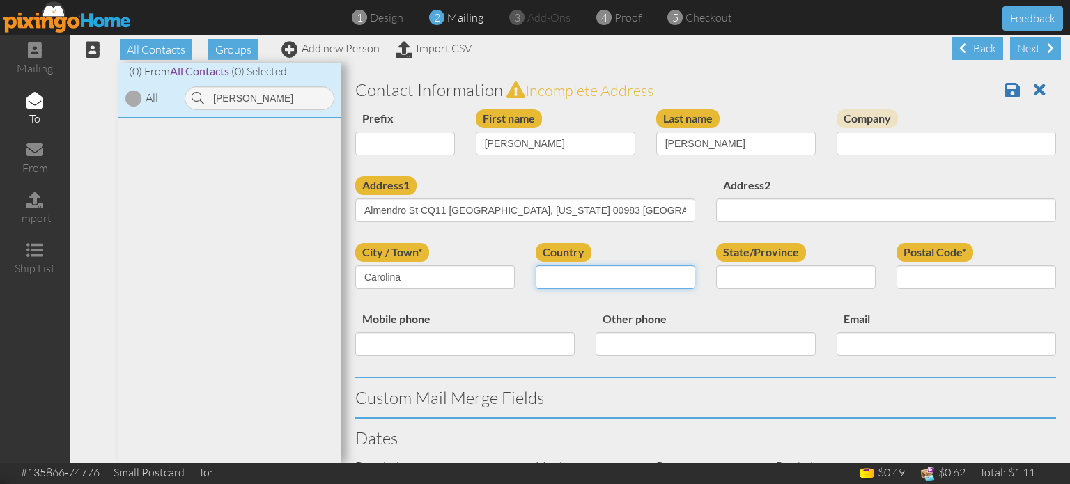
select select "object:44555"
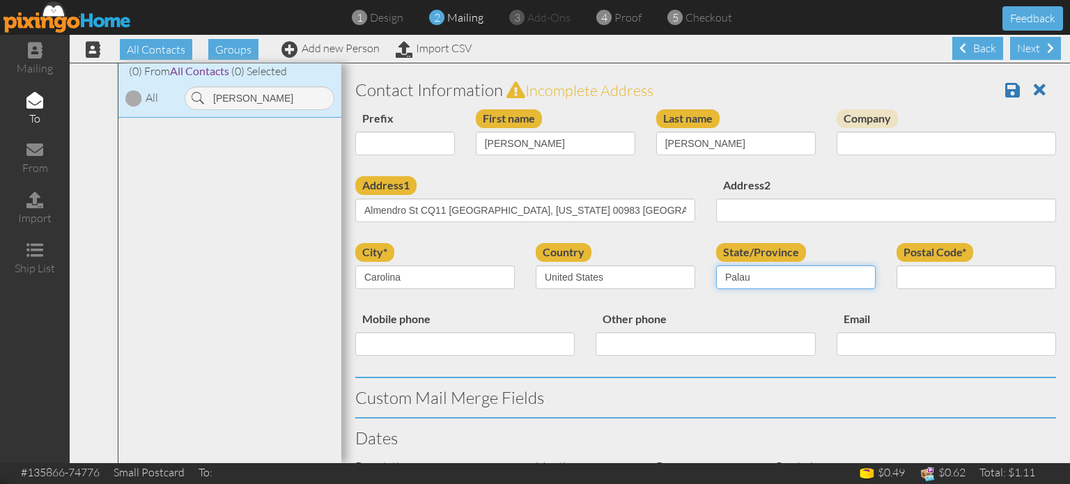
select select "object:44848"
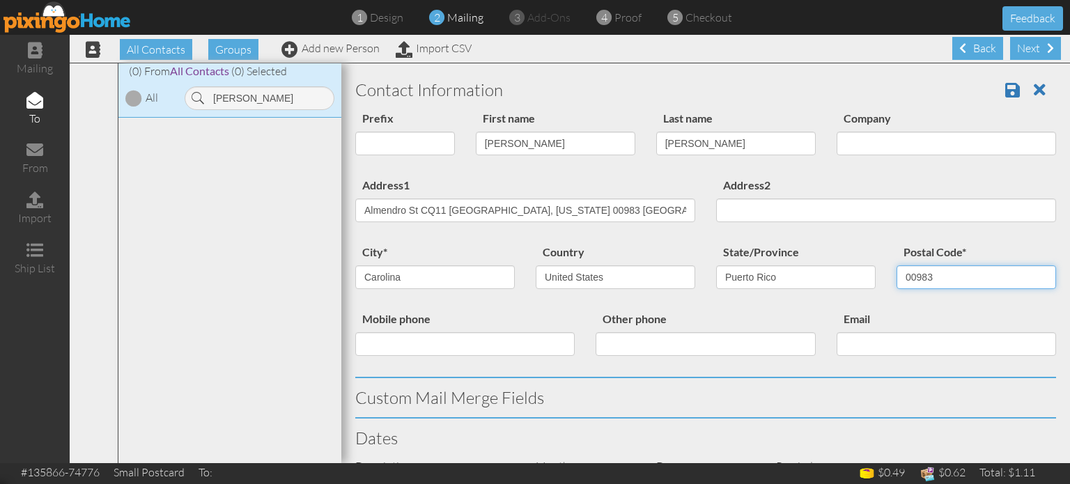
type input "00983"
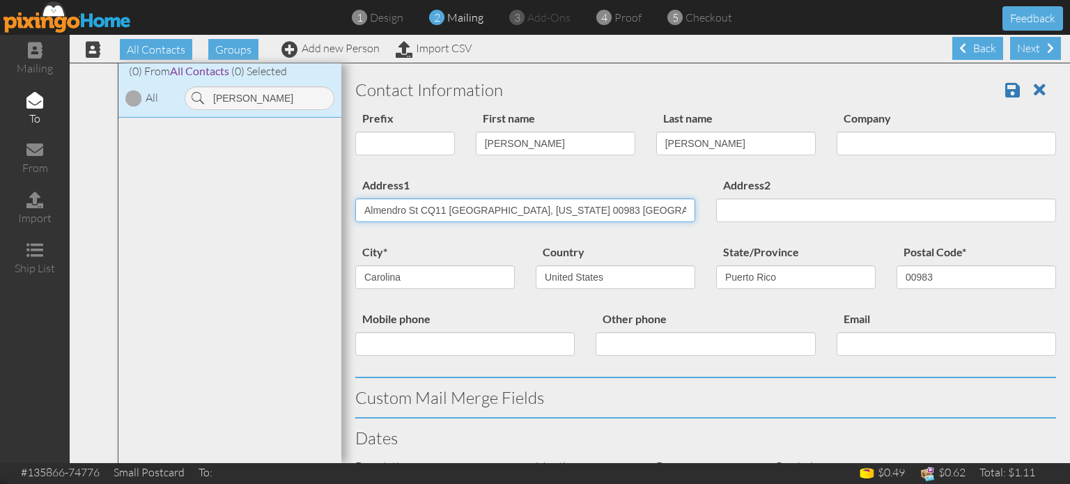
drag, startPoint x: 445, startPoint y: 208, endPoint x: 691, endPoint y: 200, distance: 246.6
click at [691, 200] on div "Address1 Almendro St CQ11 Carolina, Puerto Rico 00983 United States" at bounding box center [525, 204] width 361 height 56
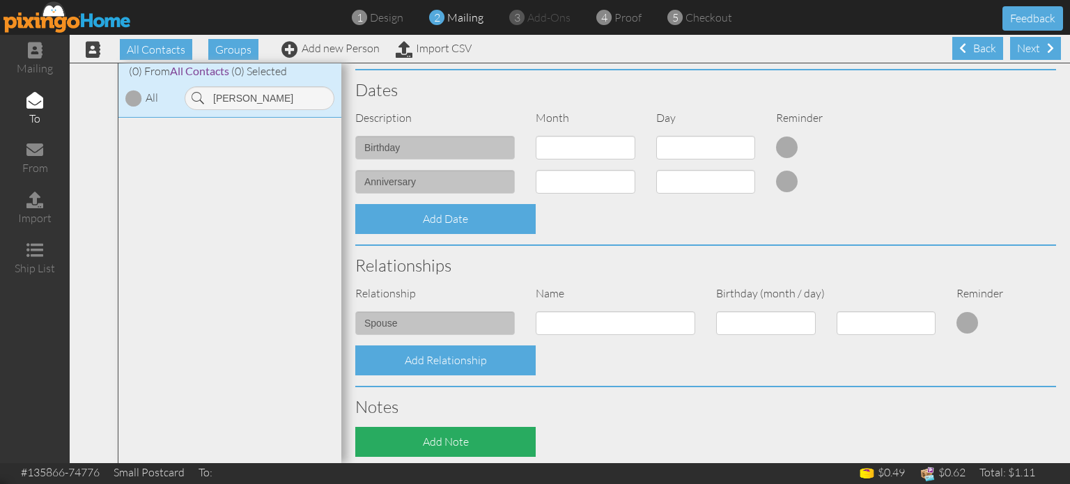
scroll to position [487, 0]
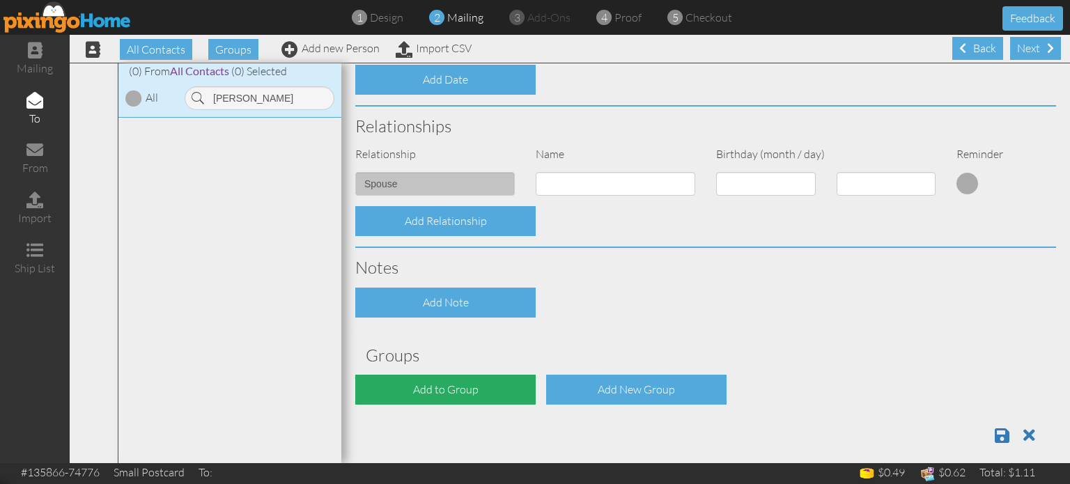
type input "Almendro St CQ11"
click at [443, 393] on div "Add to Group" at bounding box center [445, 390] width 180 height 30
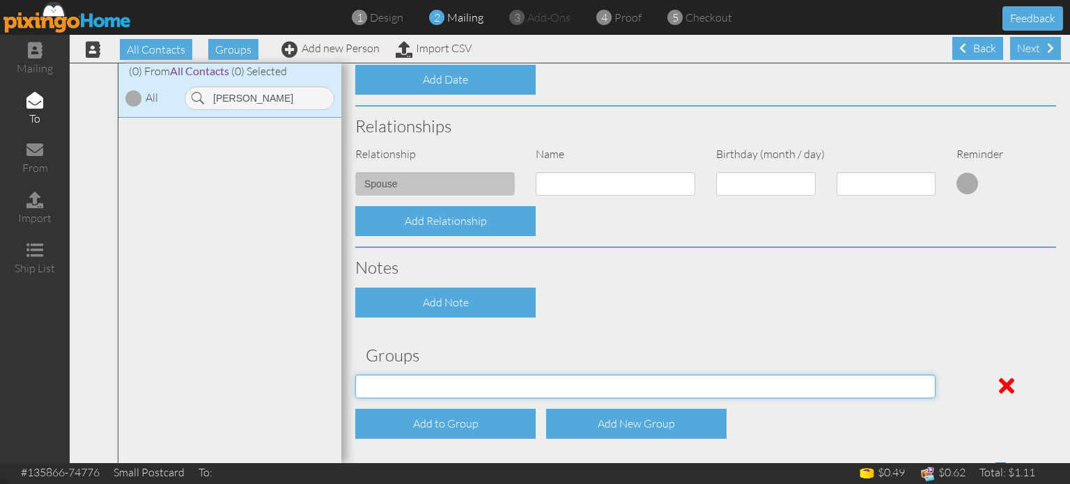
click at [442, 389] on select "04/22/2025 SMARTER FEDS OSD DMEA California 06/25/2025 BOP Onsite 08/12 Puerto …" at bounding box center [645, 387] width 580 height 24
select select "object:44925"
click at [355, 375] on select "04/22/2025 SMARTER FEDS OSD DMEA California 06/25/2025 BOP Onsite 08/12 Puerto …" at bounding box center [645, 387] width 580 height 24
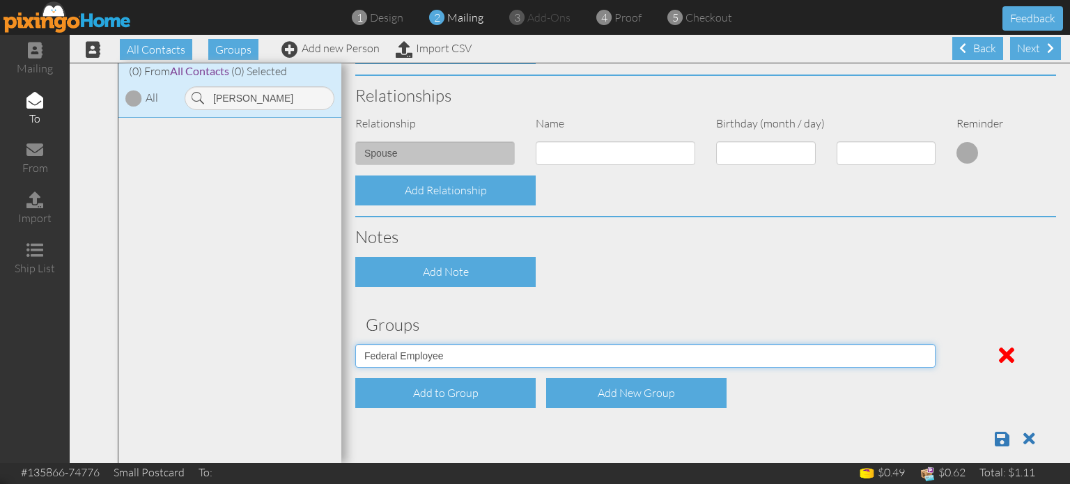
scroll to position [532, 0]
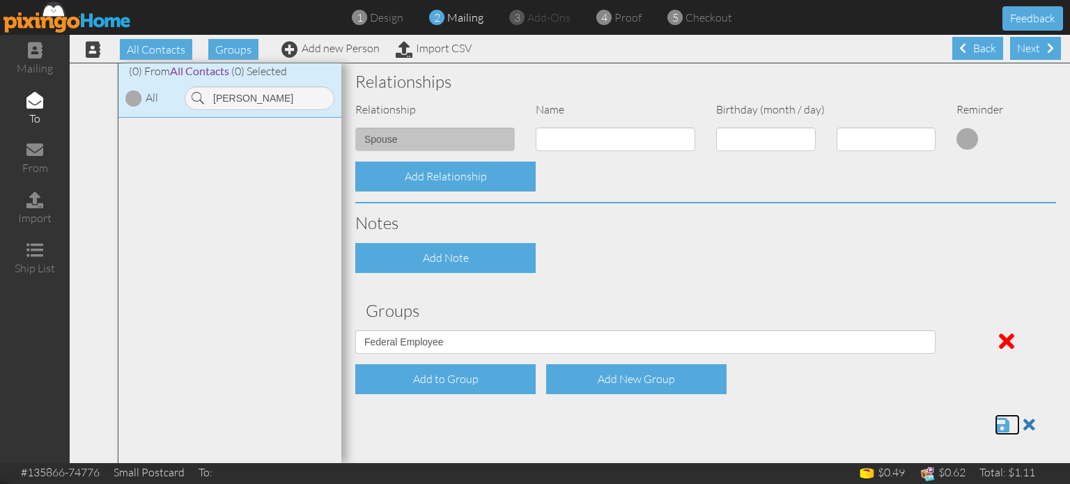
click at [994, 425] on span at bounding box center [1001, 424] width 15 height 17
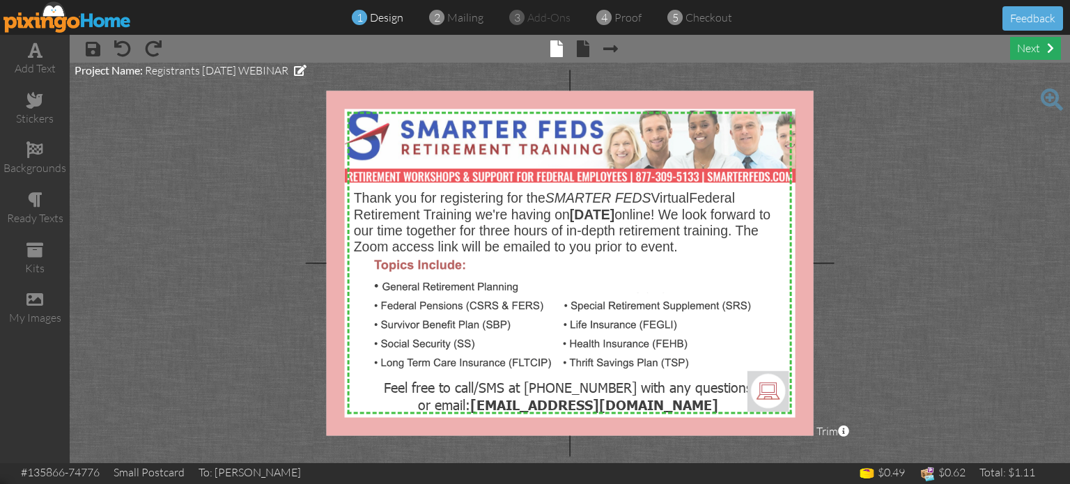
click at [1041, 49] on div "next" at bounding box center [1035, 48] width 51 height 23
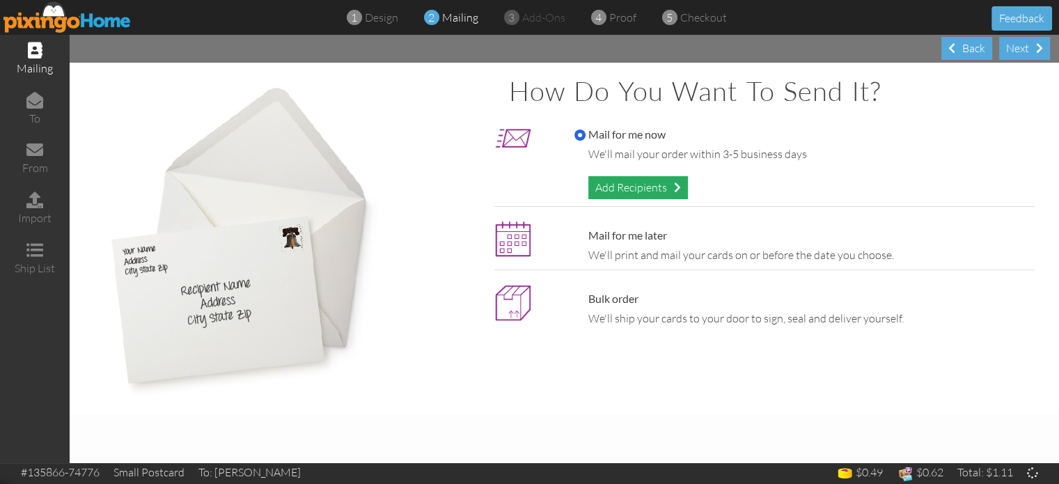
click at [622, 192] on div "Add Recipients" at bounding box center [638, 187] width 100 height 23
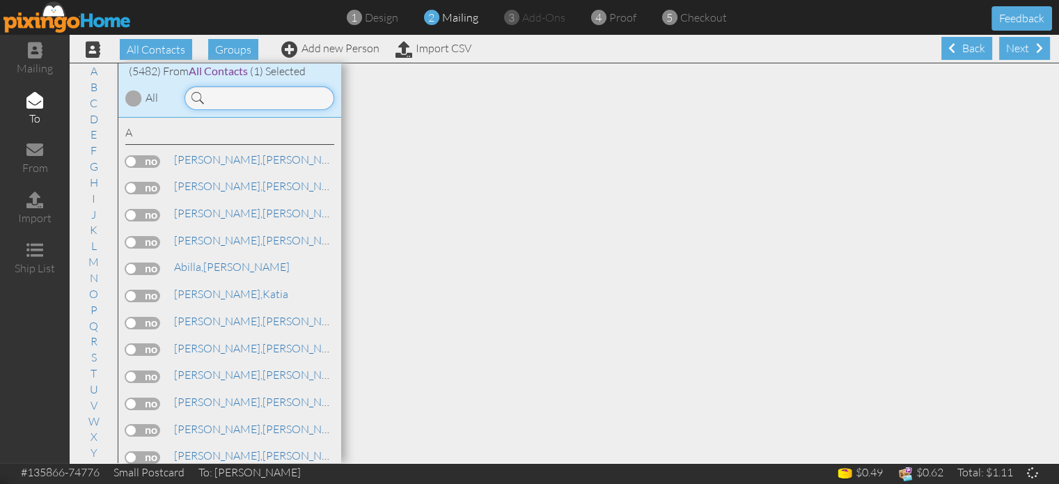
click at [234, 99] on input at bounding box center [260, 98] width 150 height 24
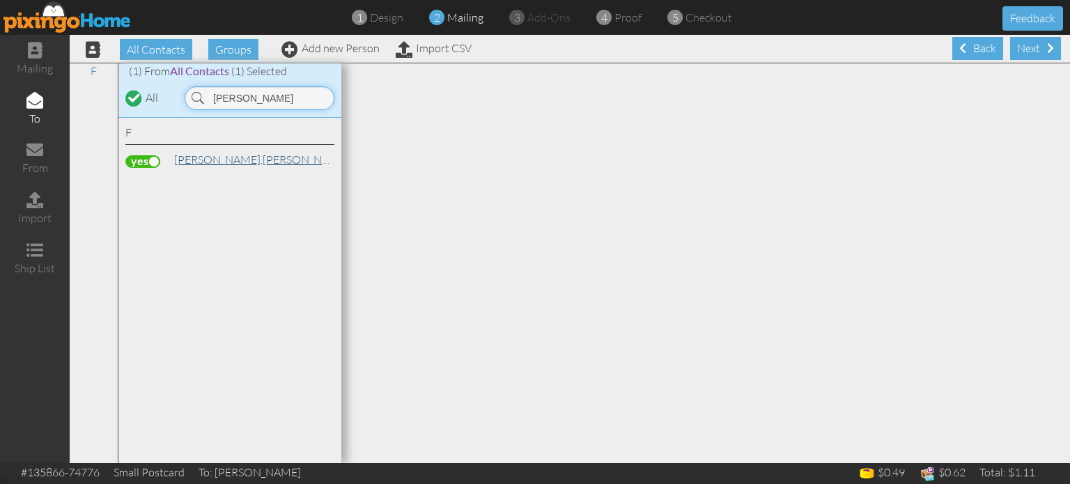
type input "[PERSON_NAME]"
click at [215, 162] on link "[PERSON_NAME]" at bounding box center [262, 159] width 178 height 17
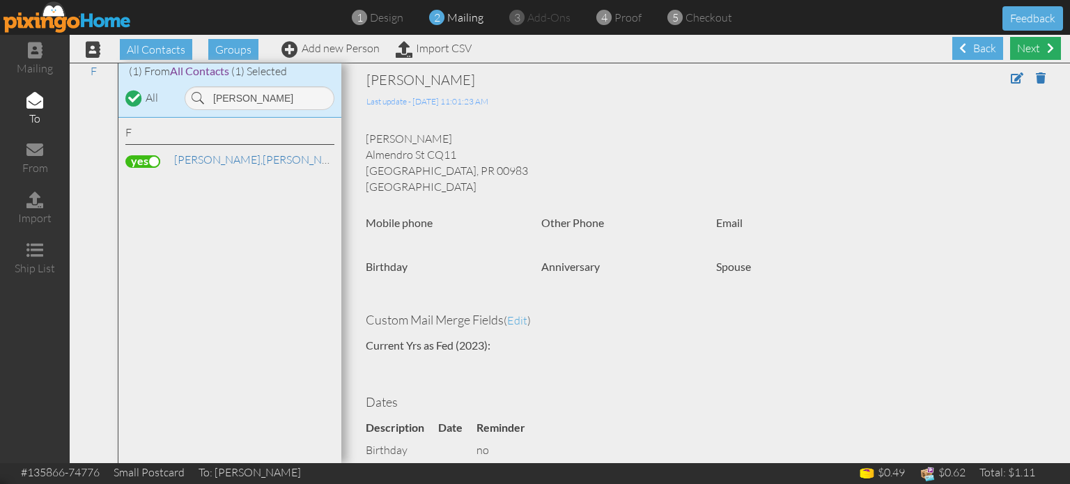
click at [1047, 47] on span at bounding box center [1050, 47] width 7 height 11
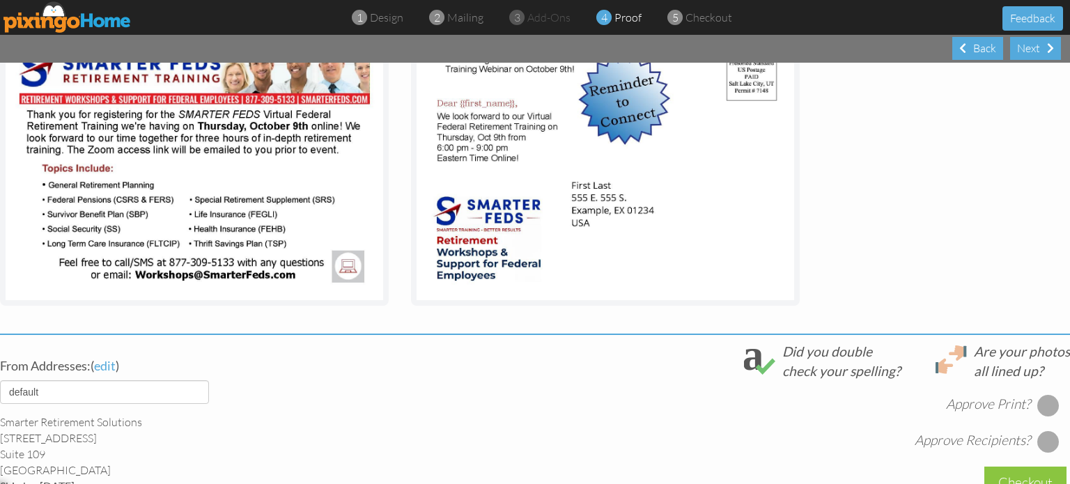
scroll to position [348, 0]
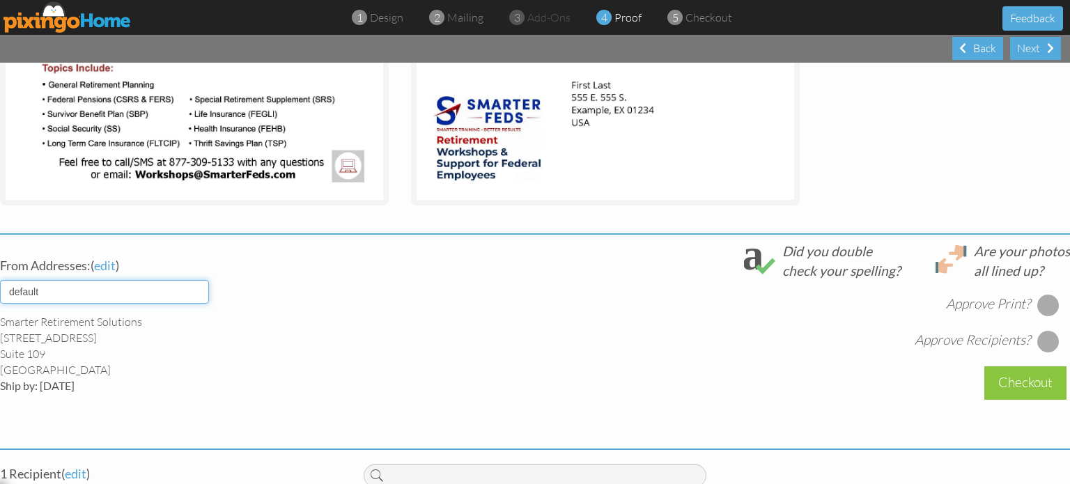
click at [141, 292] on select "default HOME DENVER Team AUSTIN Team COL SPGS team ORLANDO Team Replica Wealth …" at bounding box center [104, 292] width 209 height 24
select select "object:17495"
click at [0, 280] on select "default HOME DENVER Team AUSTIN Team COL SPGS team ORLANDO Team Replica Wealth …" at bounding box center [104, 292] width 209 height 24
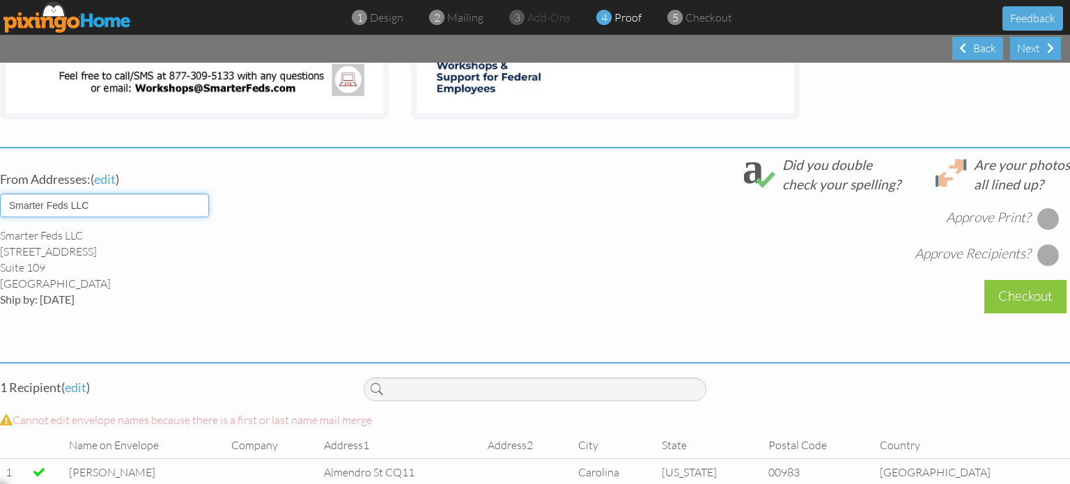
scroll to position [474, 0]
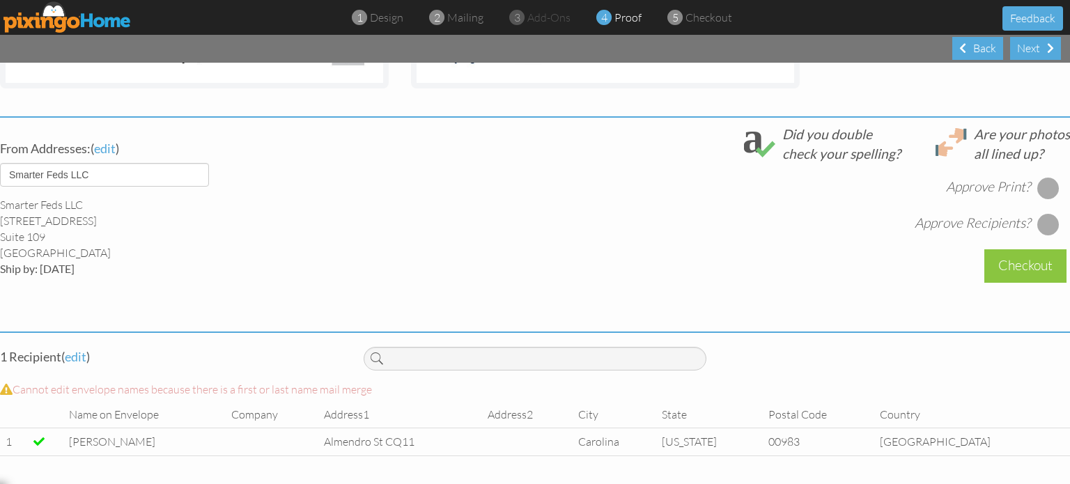
click at [1037, 179] on div at bounding box center [1048, 188] width 22 height 22
click at [1037, 214] on div at bounding box center [1048, 224] width 22 height 22
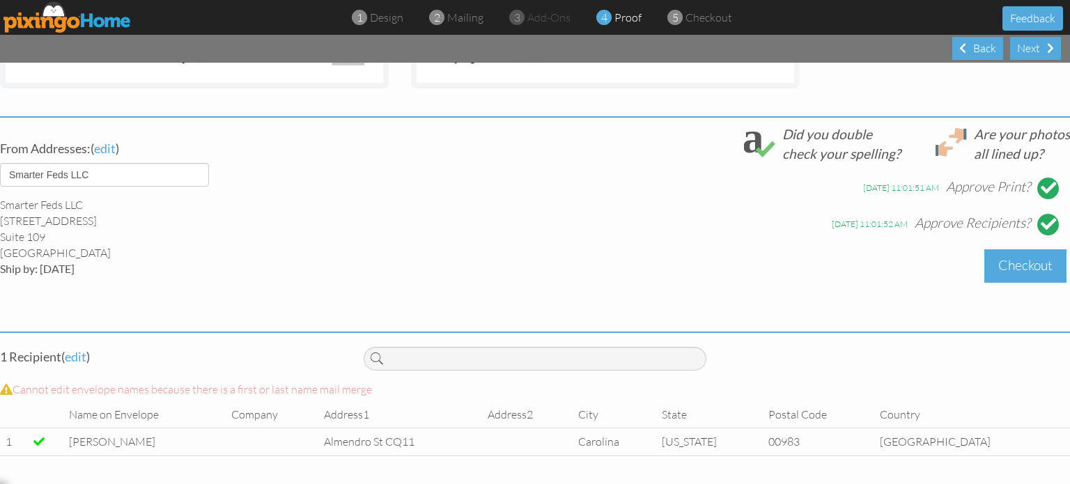
click at [1026, 249] on div "Checkout" at bounding box center [1025, 265] width 82 height 33
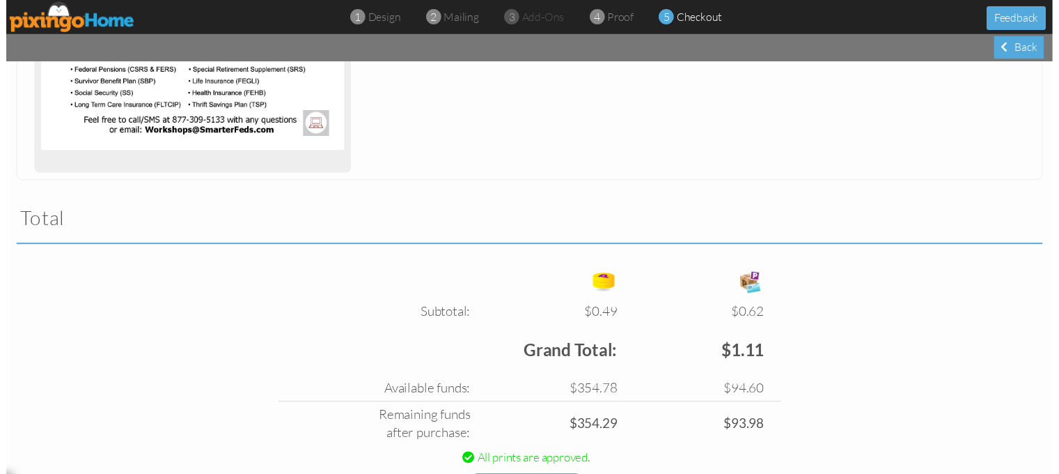
scroll to position [398, 0]
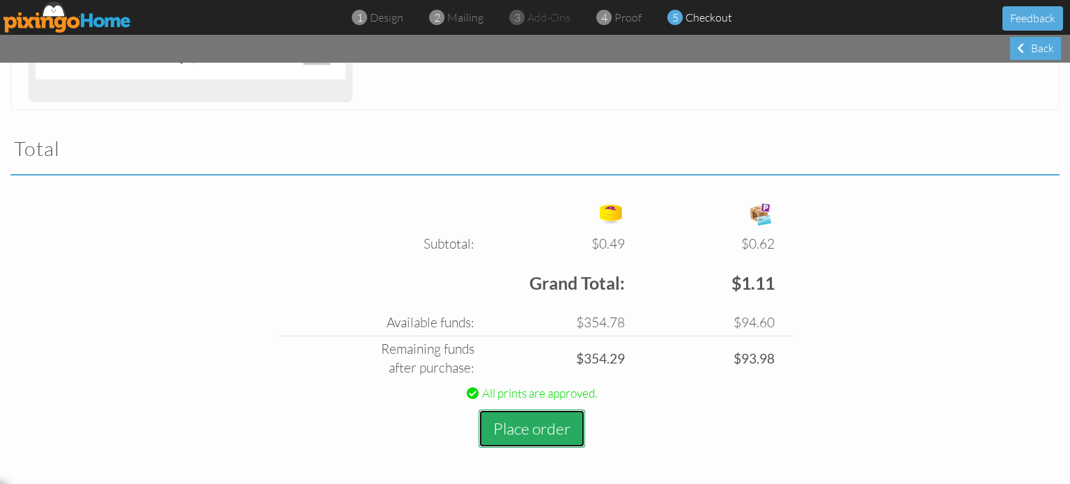
click at [533, 432] on button "Place order" at bounding box center [531, 428] width 107 height 38
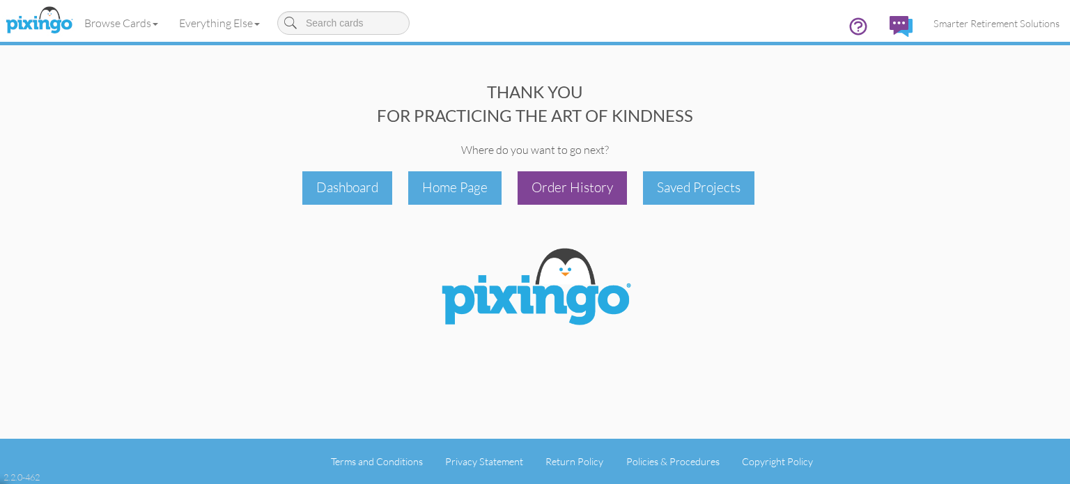
click at [618, 191] on div "Order History" at bounding box center [571, 187] width 109 height 33
